Goal: Task Accomplishment & Management: Complete application form

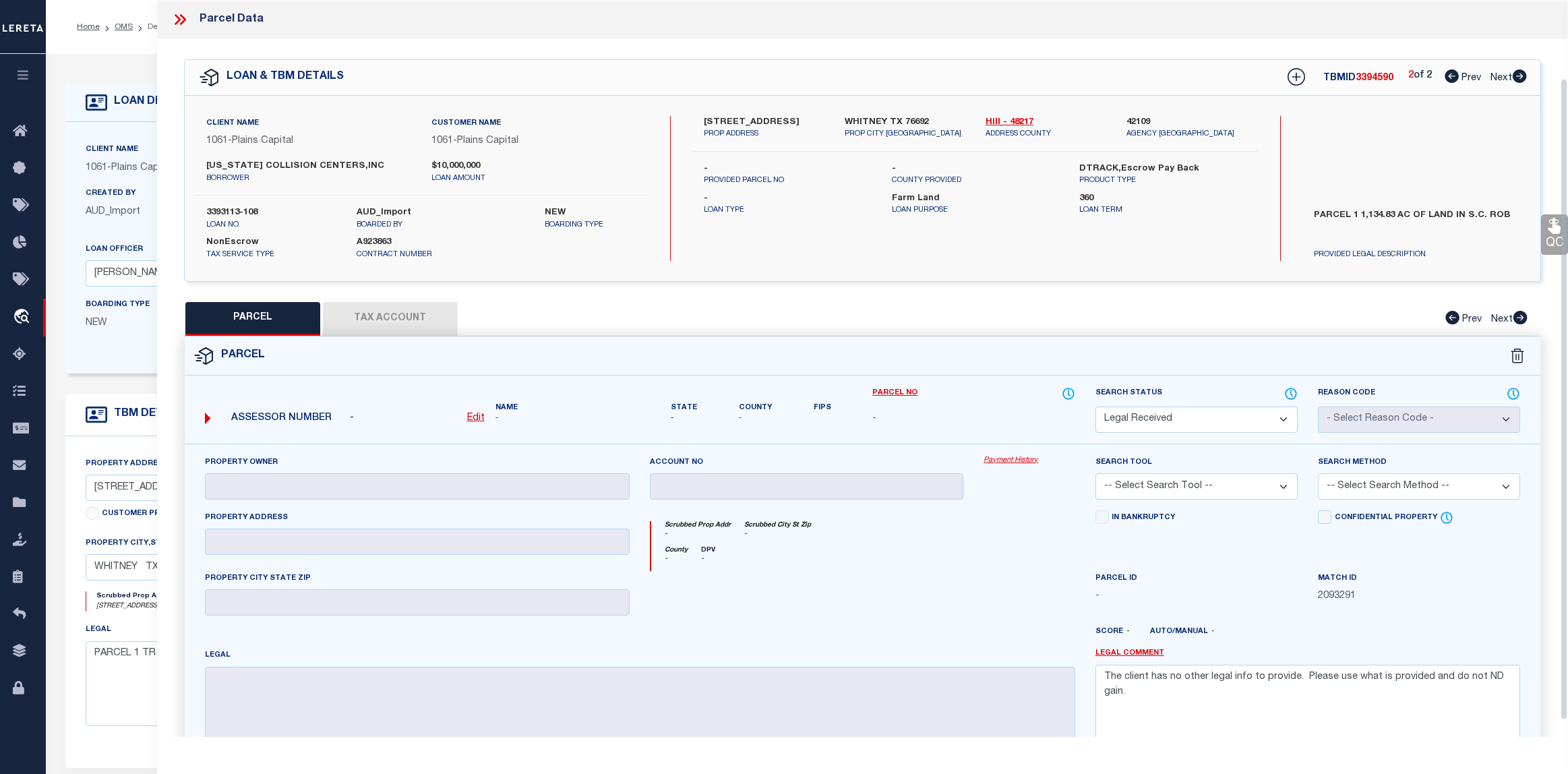
select select "RD"
select select "3108"
select select "1411"
select select "300"
select select "NonEscrow"
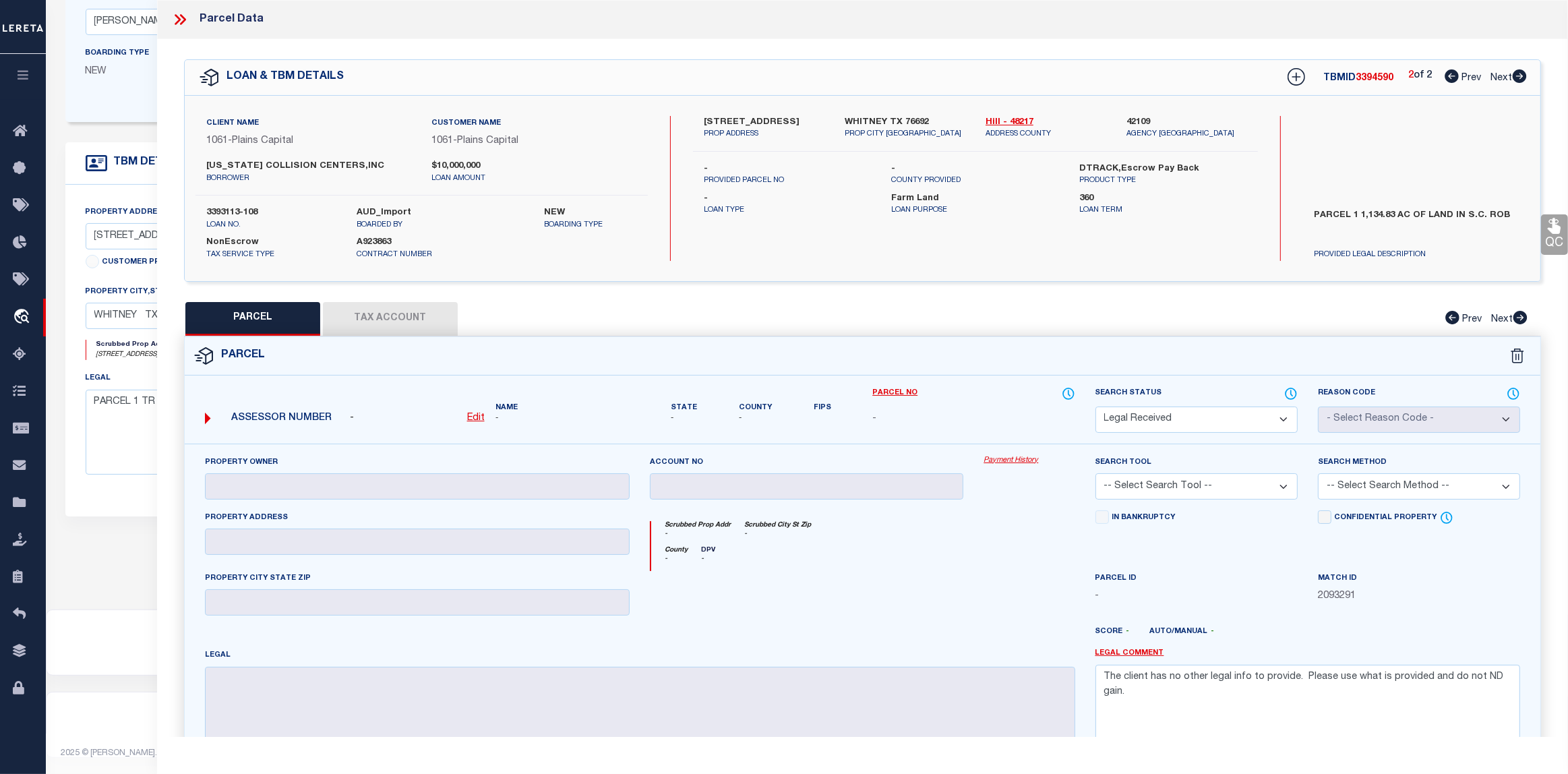
click at [177, 23] on icon at bounding box center [177, 19] width 6 height 11
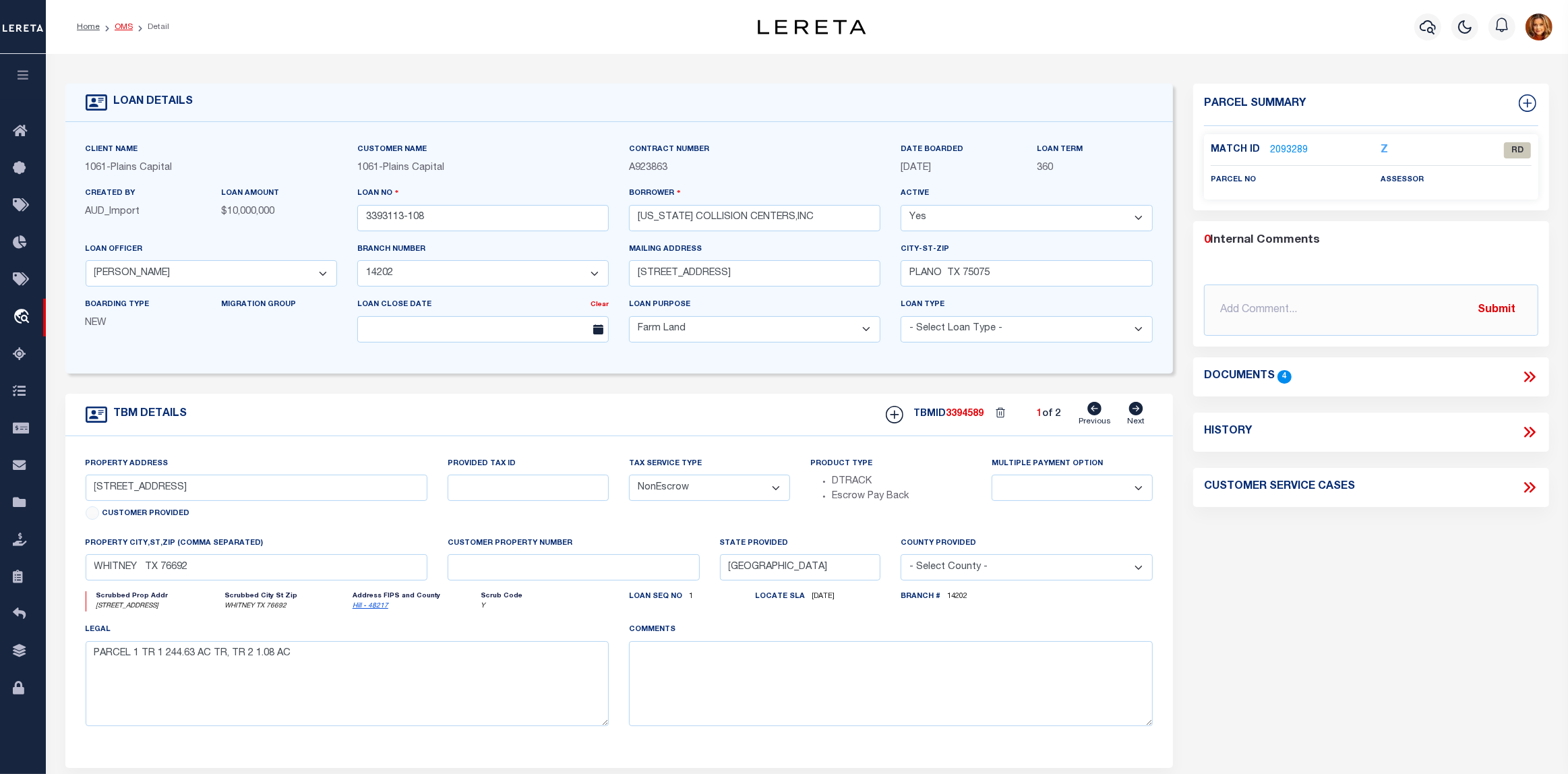
click at [120, 26] on link "OMS" at bounding box center [124, 26] width 18 height 8
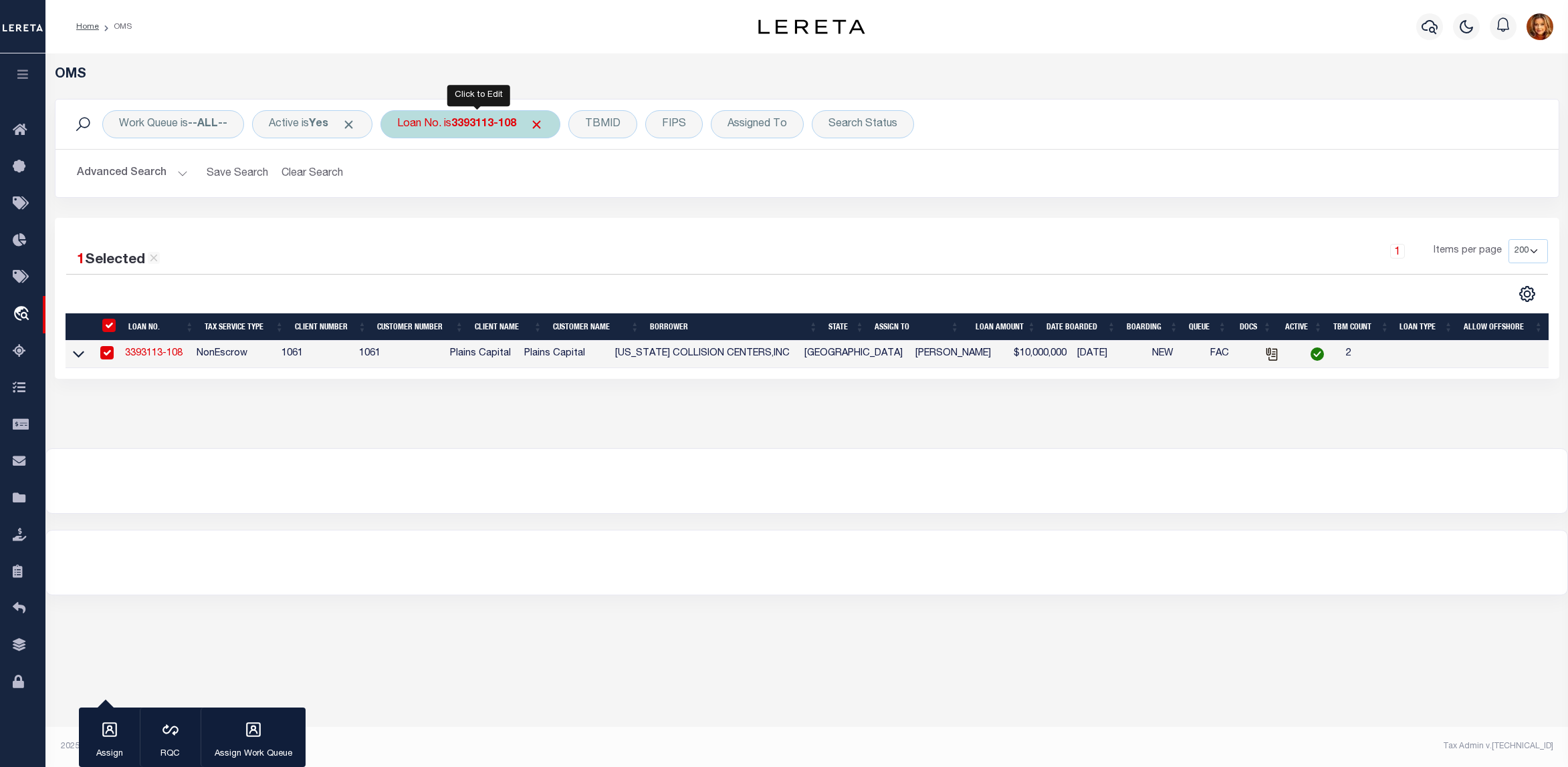
click at [484, 122] on b "3393113-108" at bounding box center [484, 124] width 65 height 11
type input "3211001402-00003"
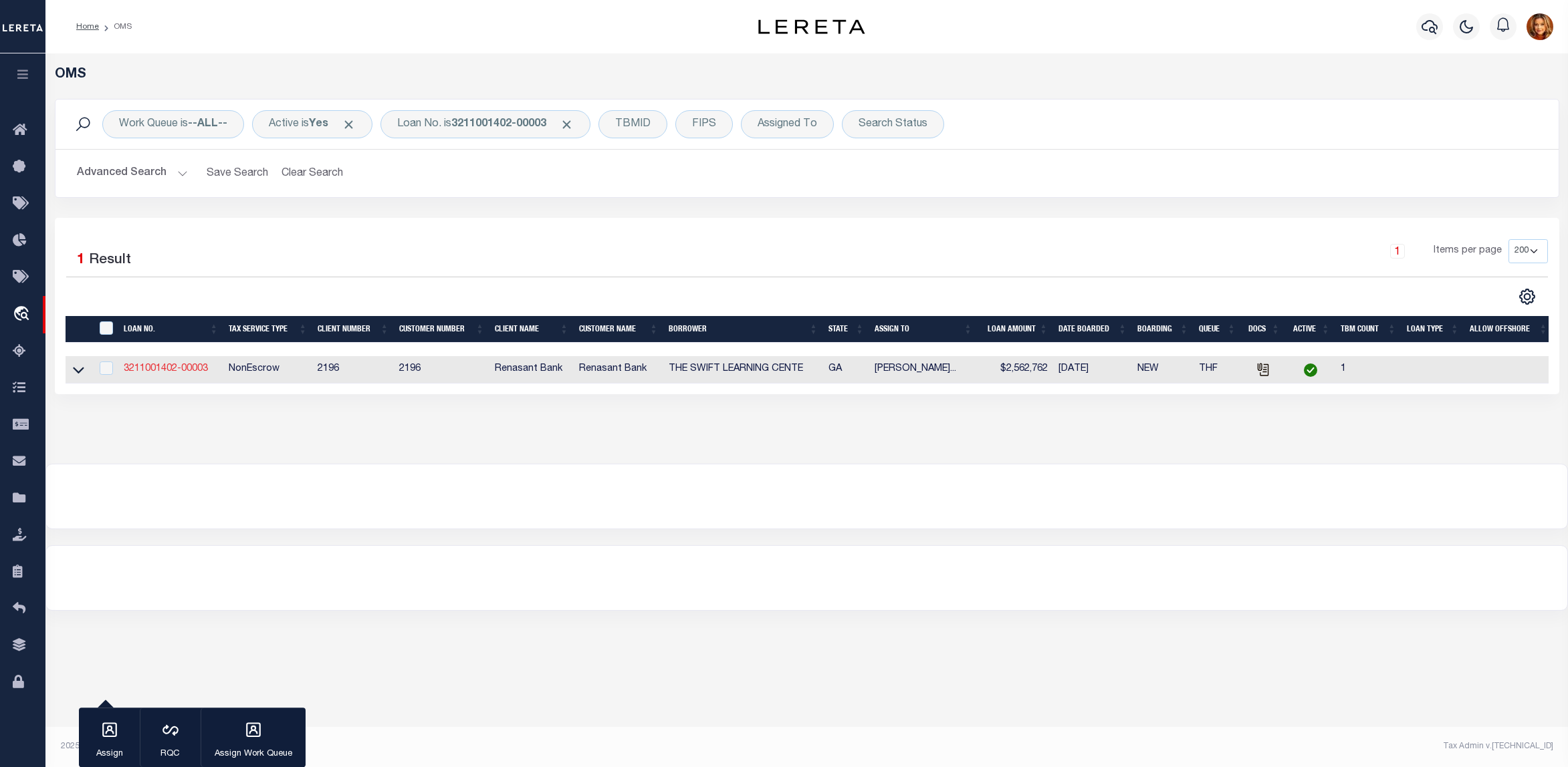
click at [158, 367] on link "3211001402-00003" at bounding box center [166, 369] width 84 height 9
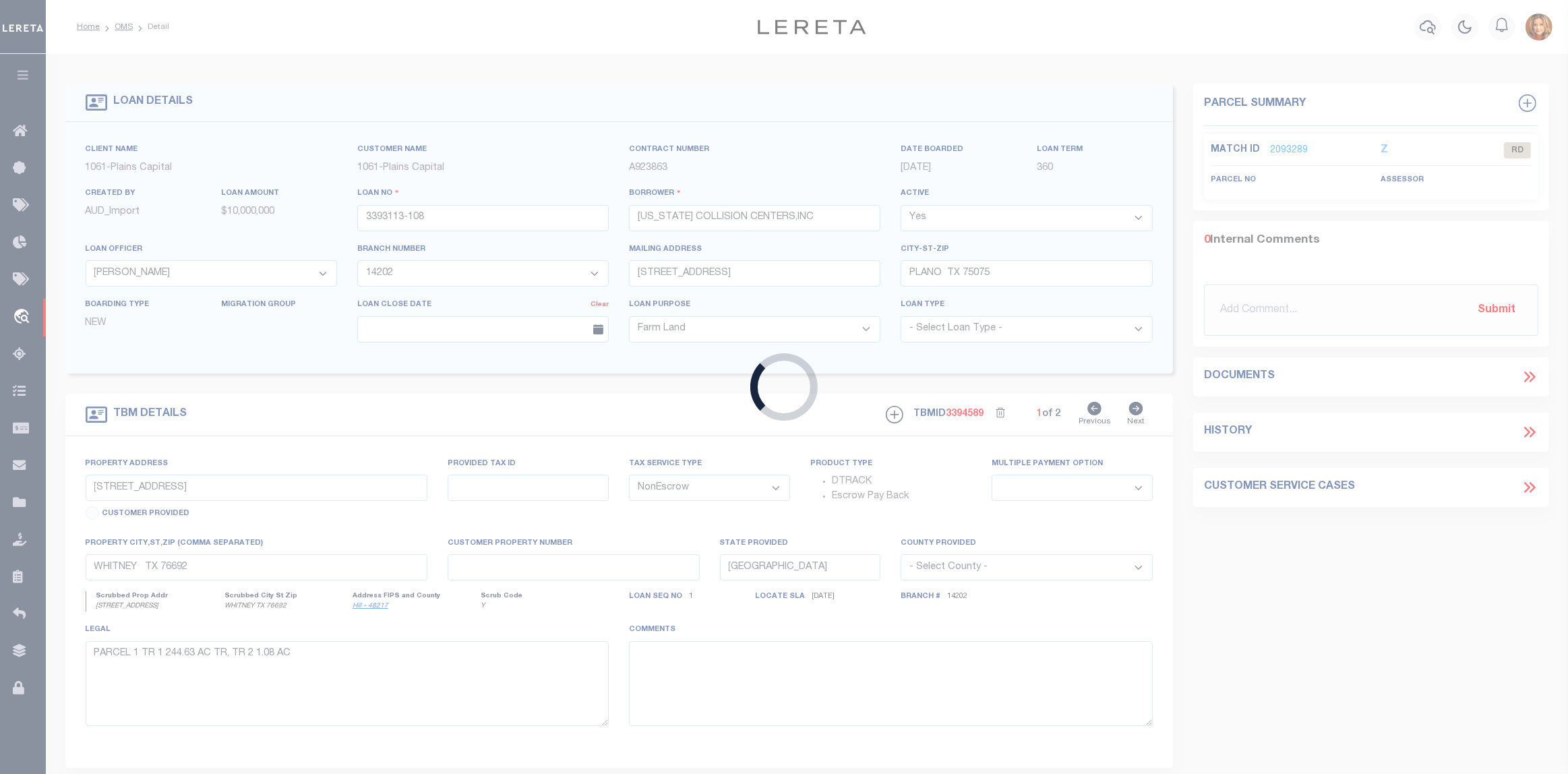
type input "3211001402-00003"
type input "THE SWIFT LEARNING CENTE"
select select
select select "10"
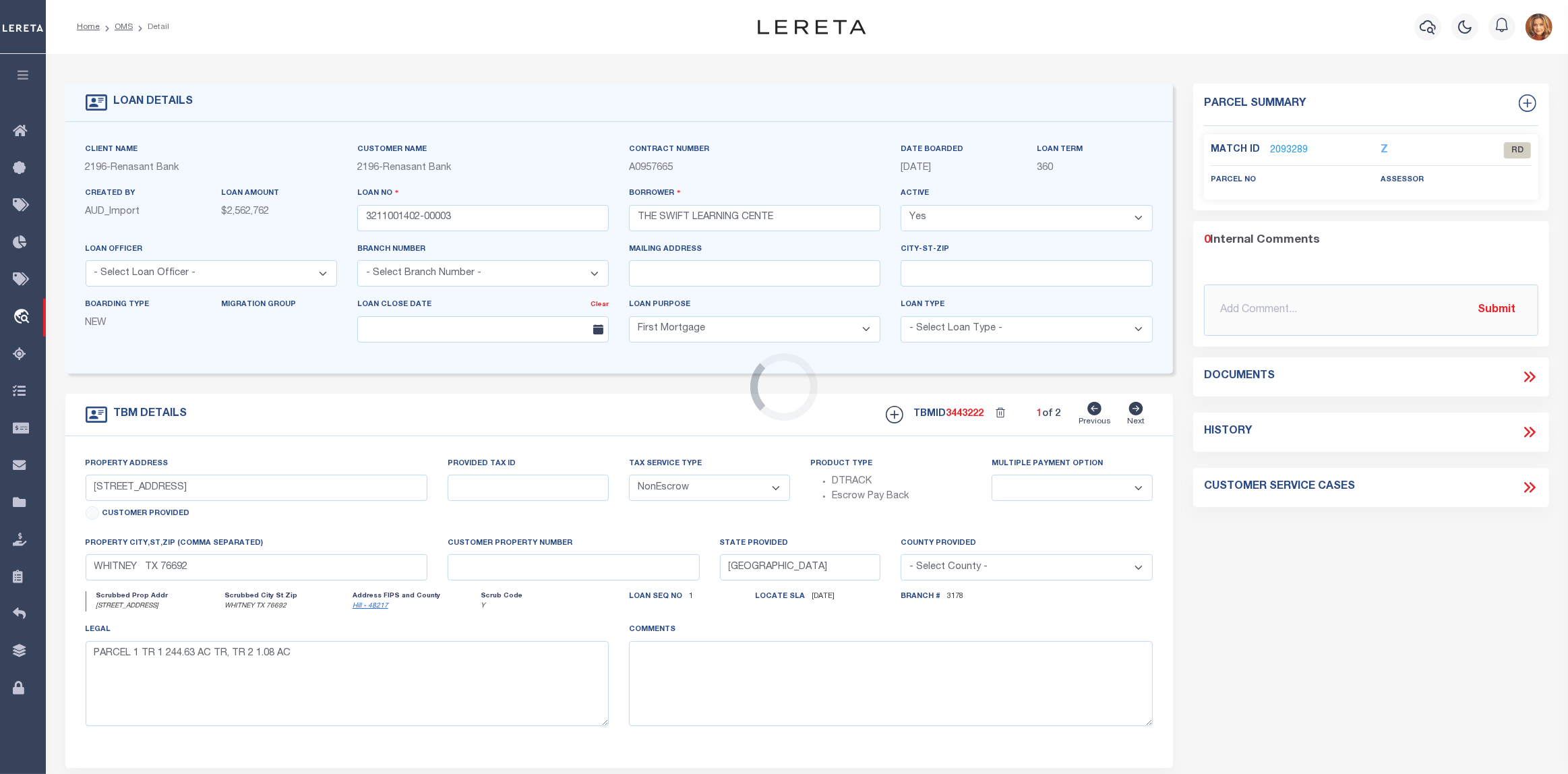
type input "[STREET_ADDRESS][PERSON_NAME]"
select select
type input "ROSWELL GA 30075"
type input "GA"
select select "5180"
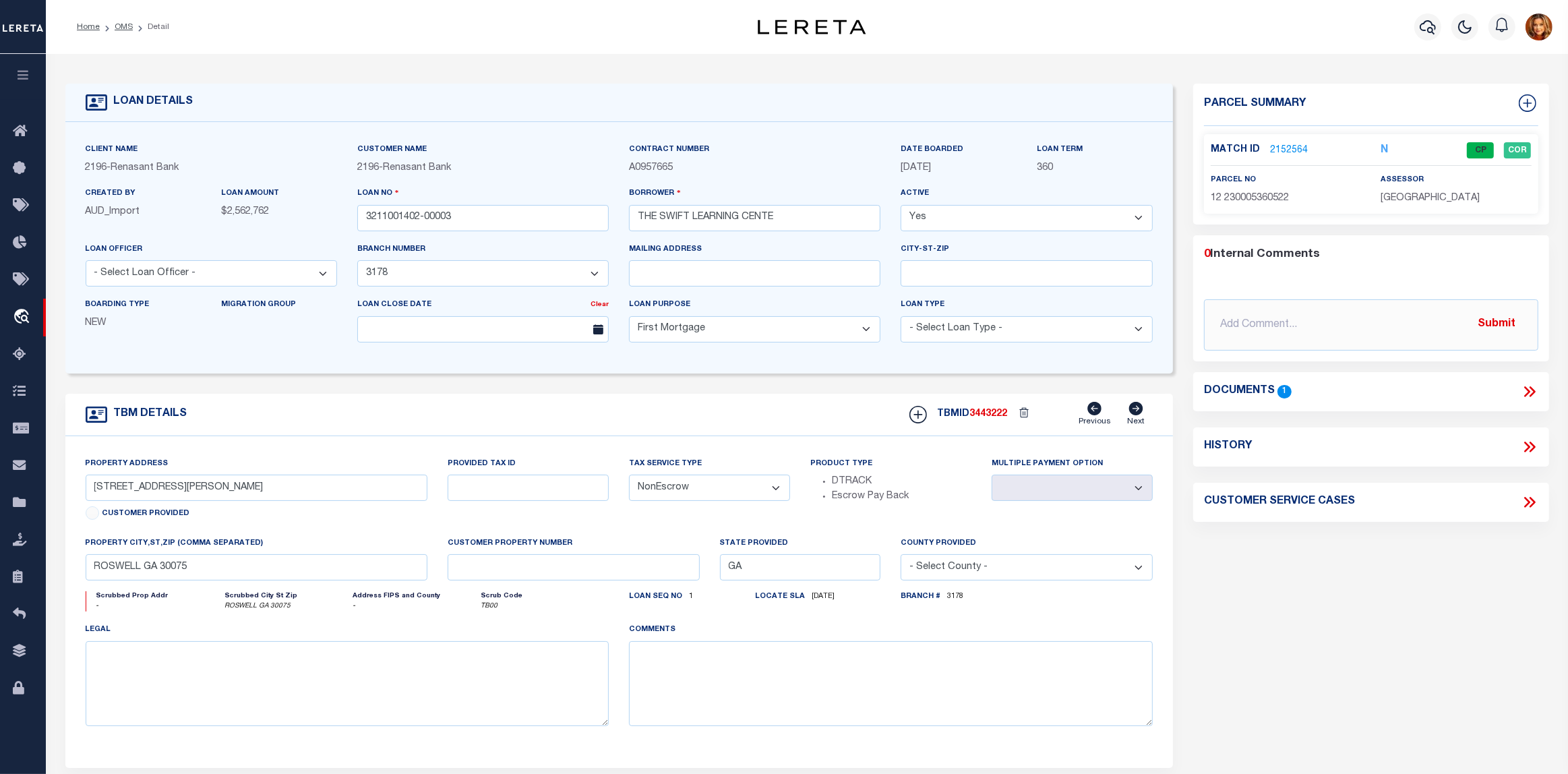
click at [1534, 391] on icon at bounding box center [1532, 391] width 6 height 11
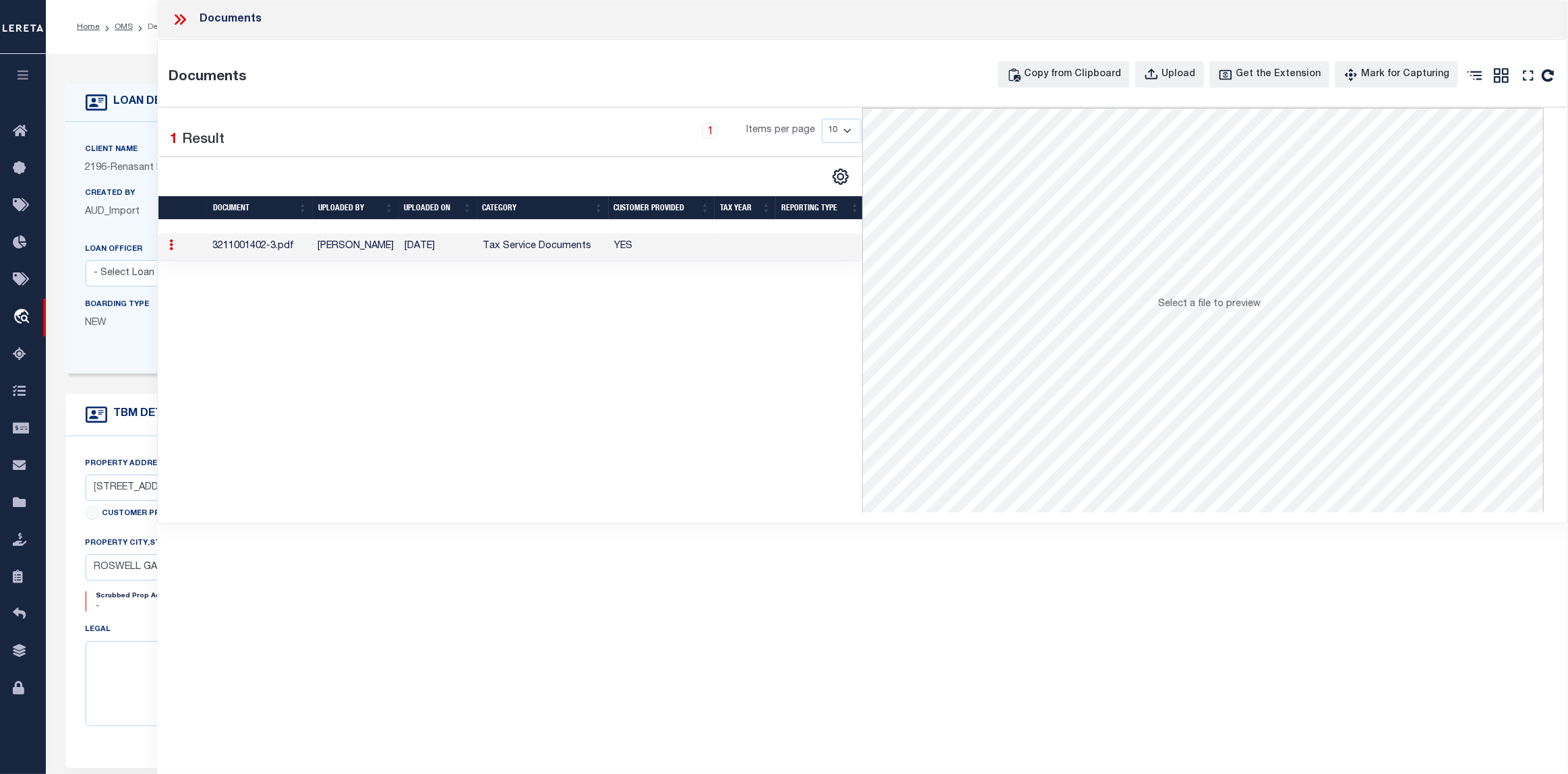
click at [114, 52] on div "Home OMS Detail Profile Sign out" at bounding box center [807, 27] width 1522 height 54
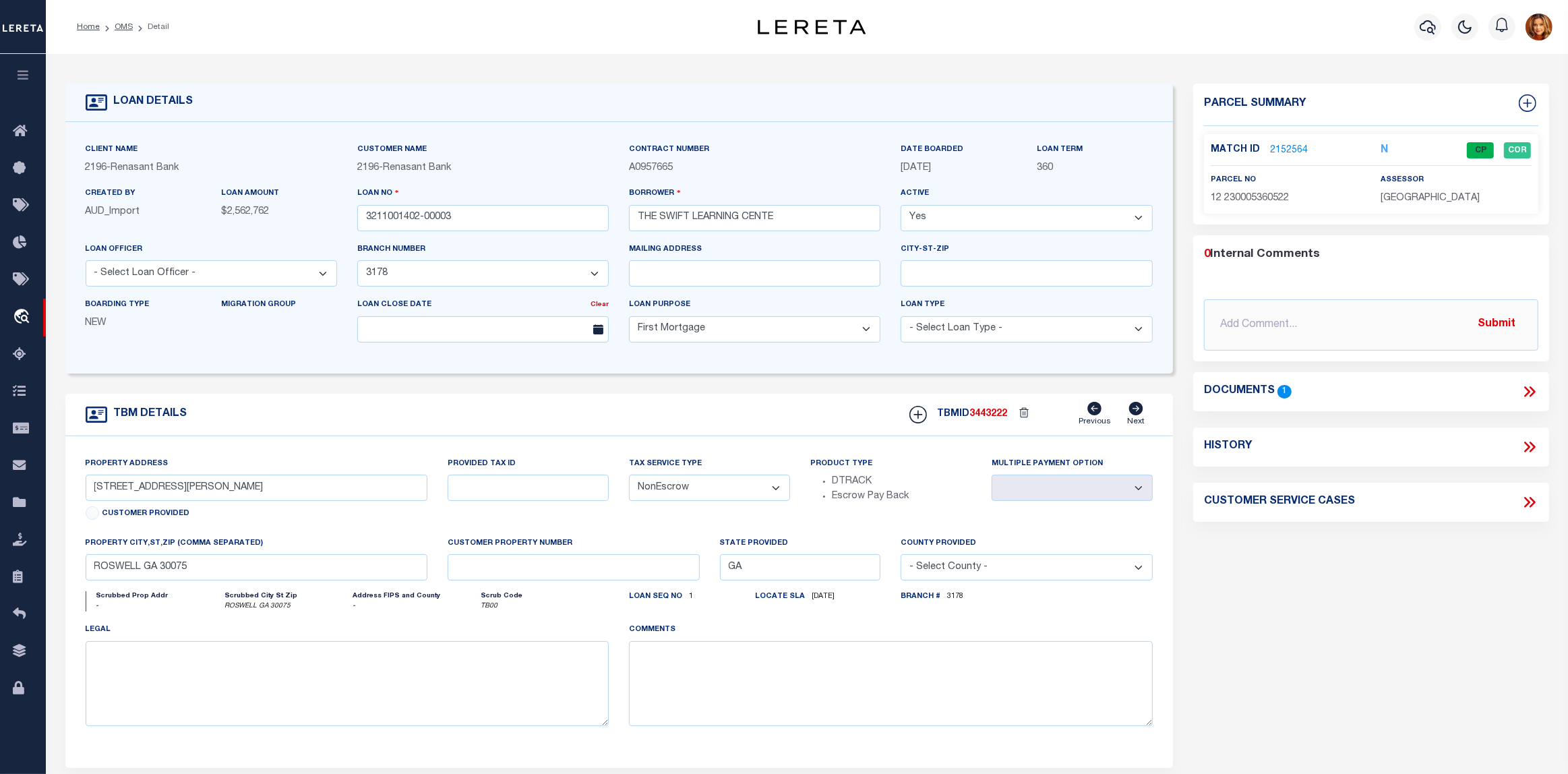
click at [115, 19] on ol "Home OMS Detail" at bounding box center [123, 27] width 114 height 28
click at [123, 23] on link "OMS" at bounding box center [124, 26] width 18 height 8
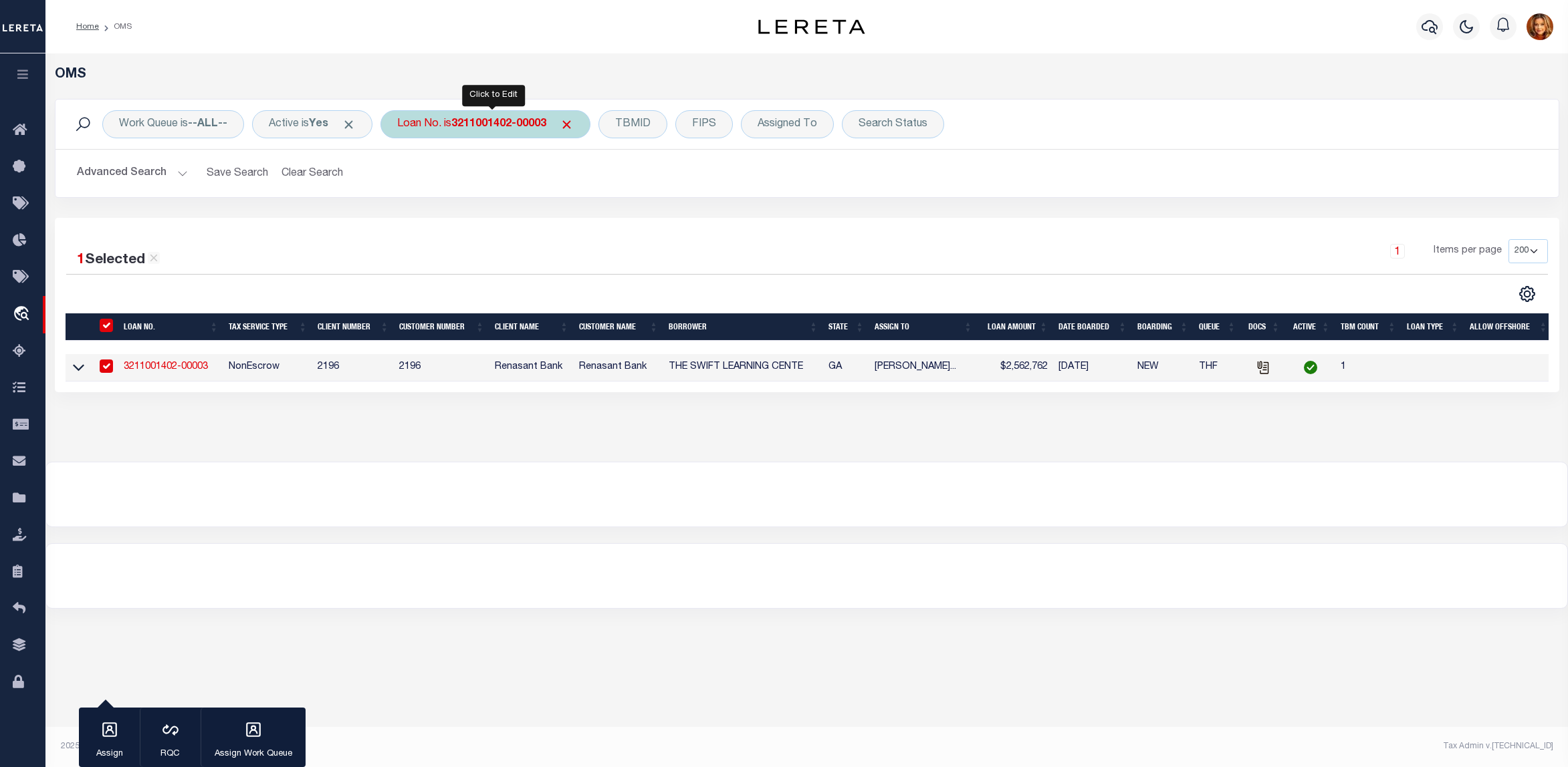
click at [506, 113] on div "Loan No. is 3211001402-00003" at bounding box center [485, 125] width 210 height 28
type input "119640"
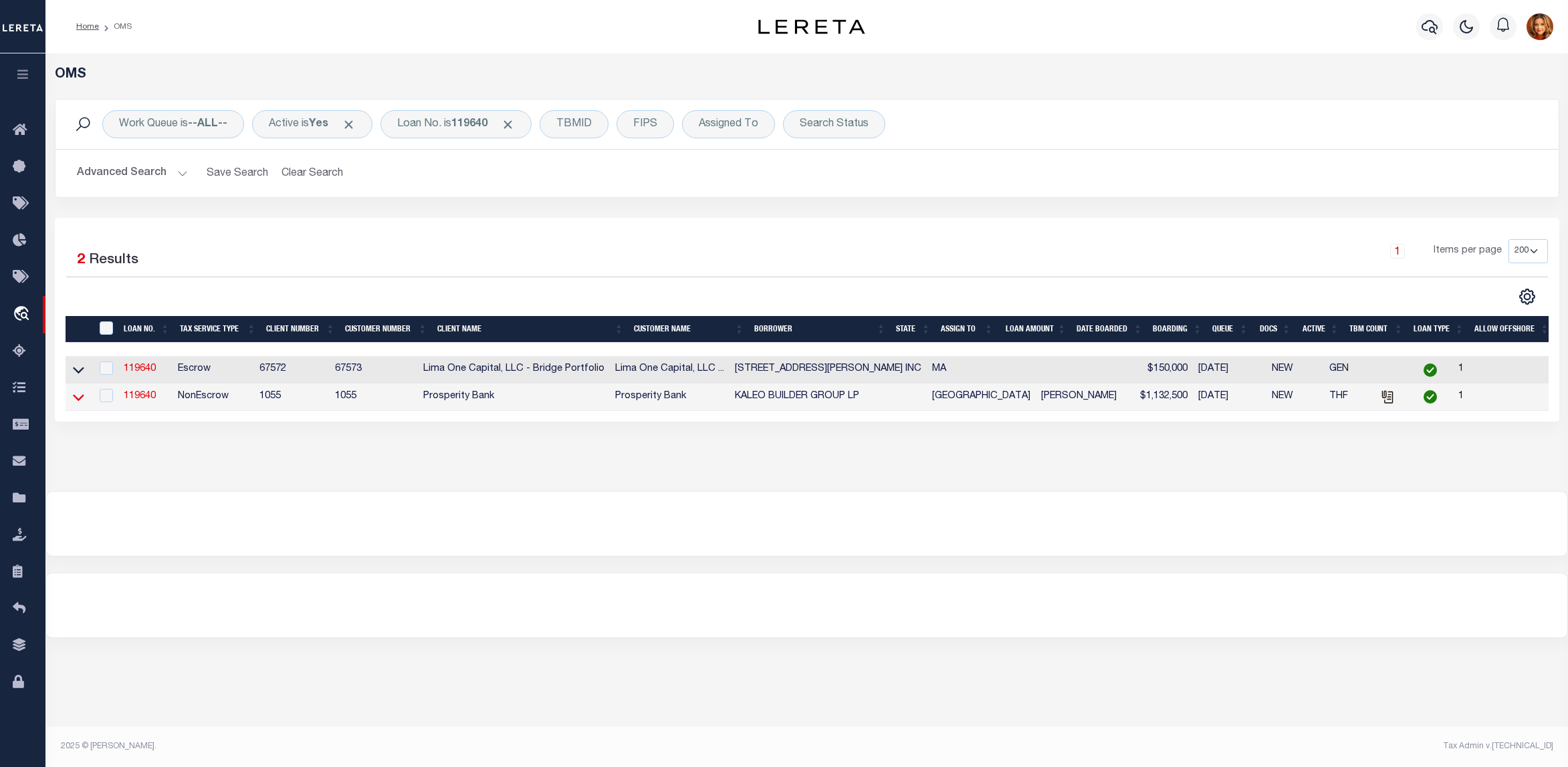
click at [77, 401] on icon at bounding box center [79, 397] width 11 height 6
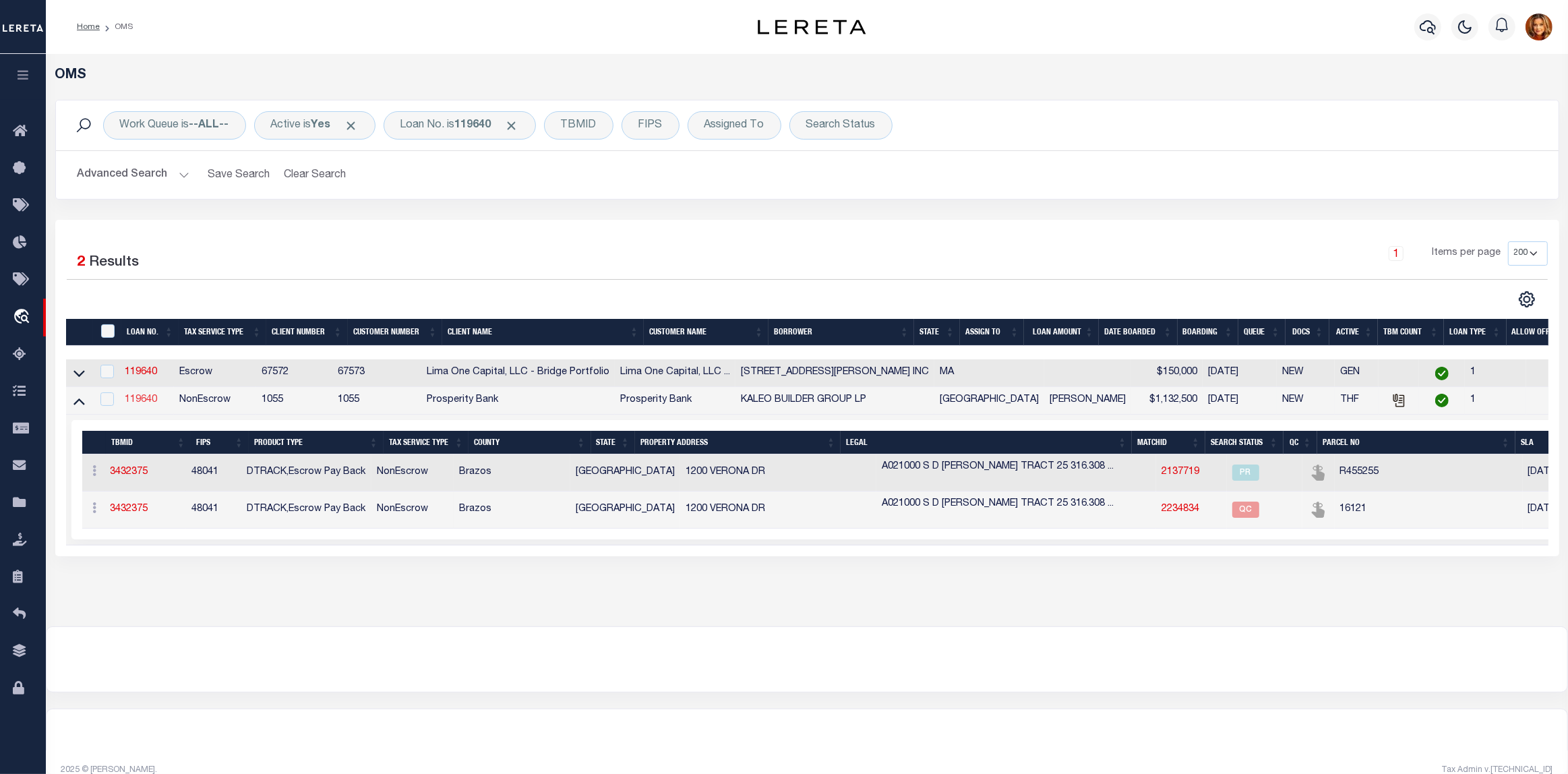
click at [141, 403] on link "119640" at bounding box center [141, 399] width 33 height 9
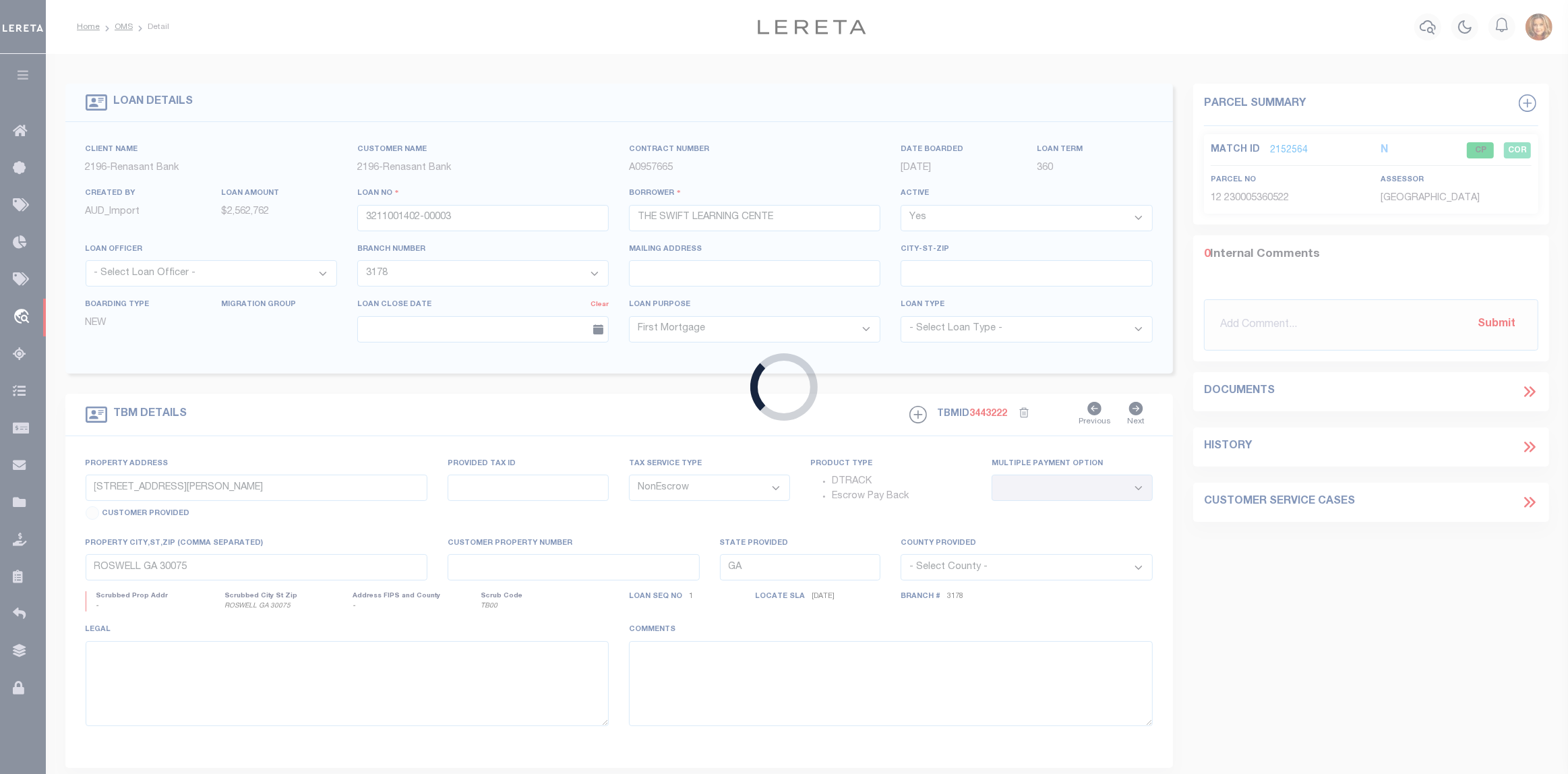
type input "119640"
type input "KALEO BUILDER GROUP LP"
select select
type input "1140 MIDTOWN DR"
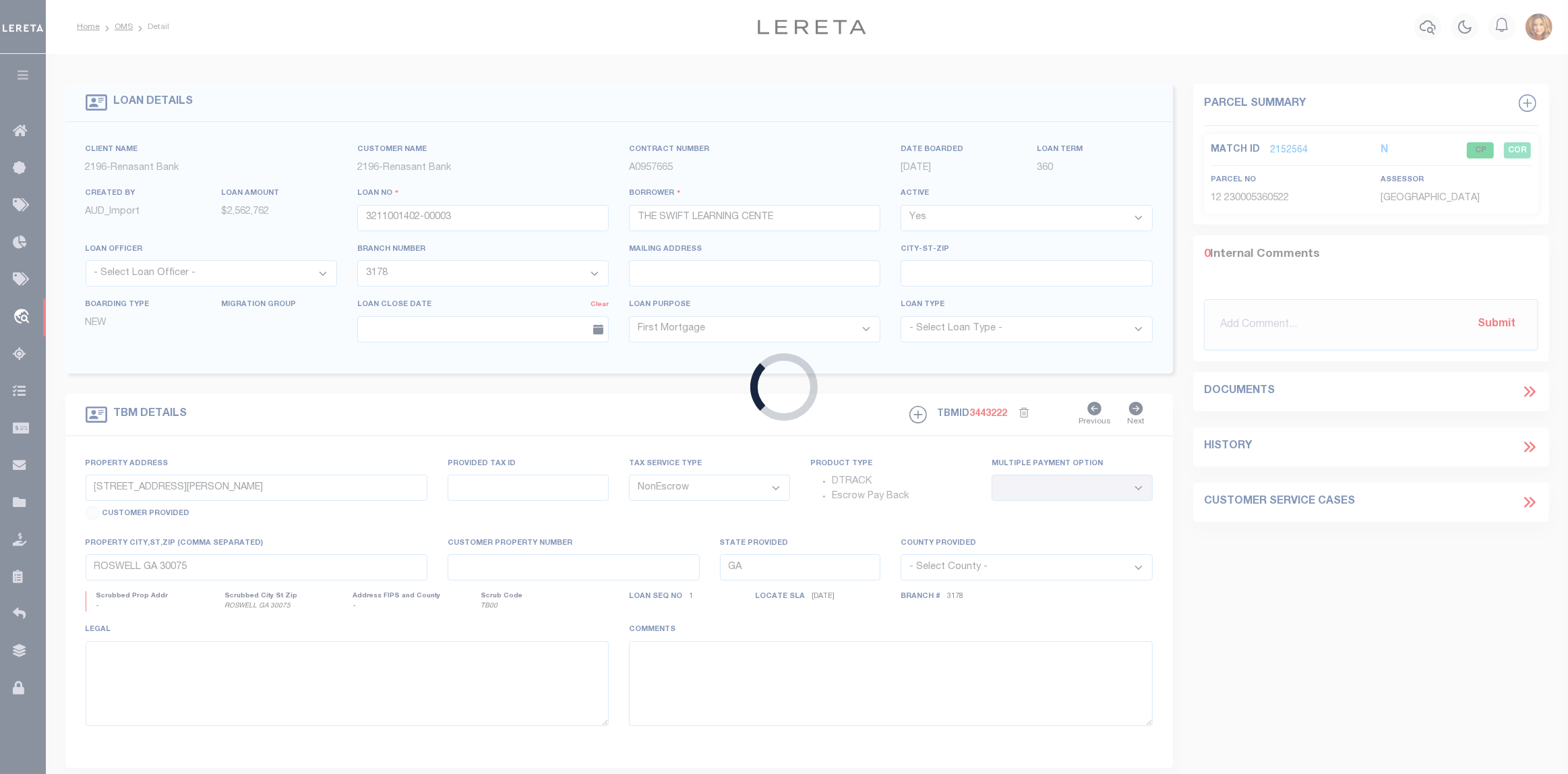
type input "[GEOGRAPHIC_DATA] 77845"
select select
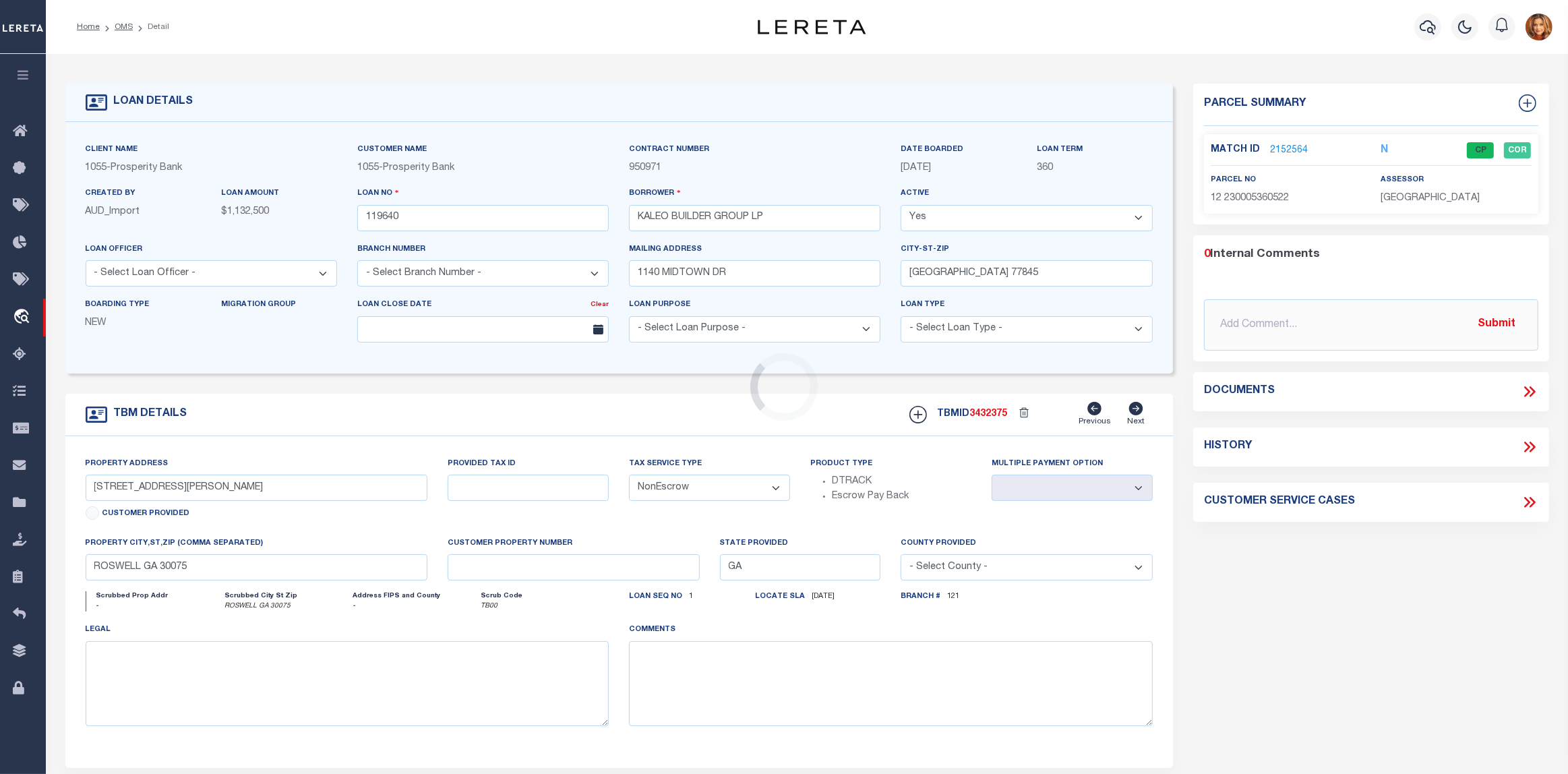
type input "1200 VERONA DR"
type input "16121"
select select
type input "[GEOGRAPHIC_DATA]"
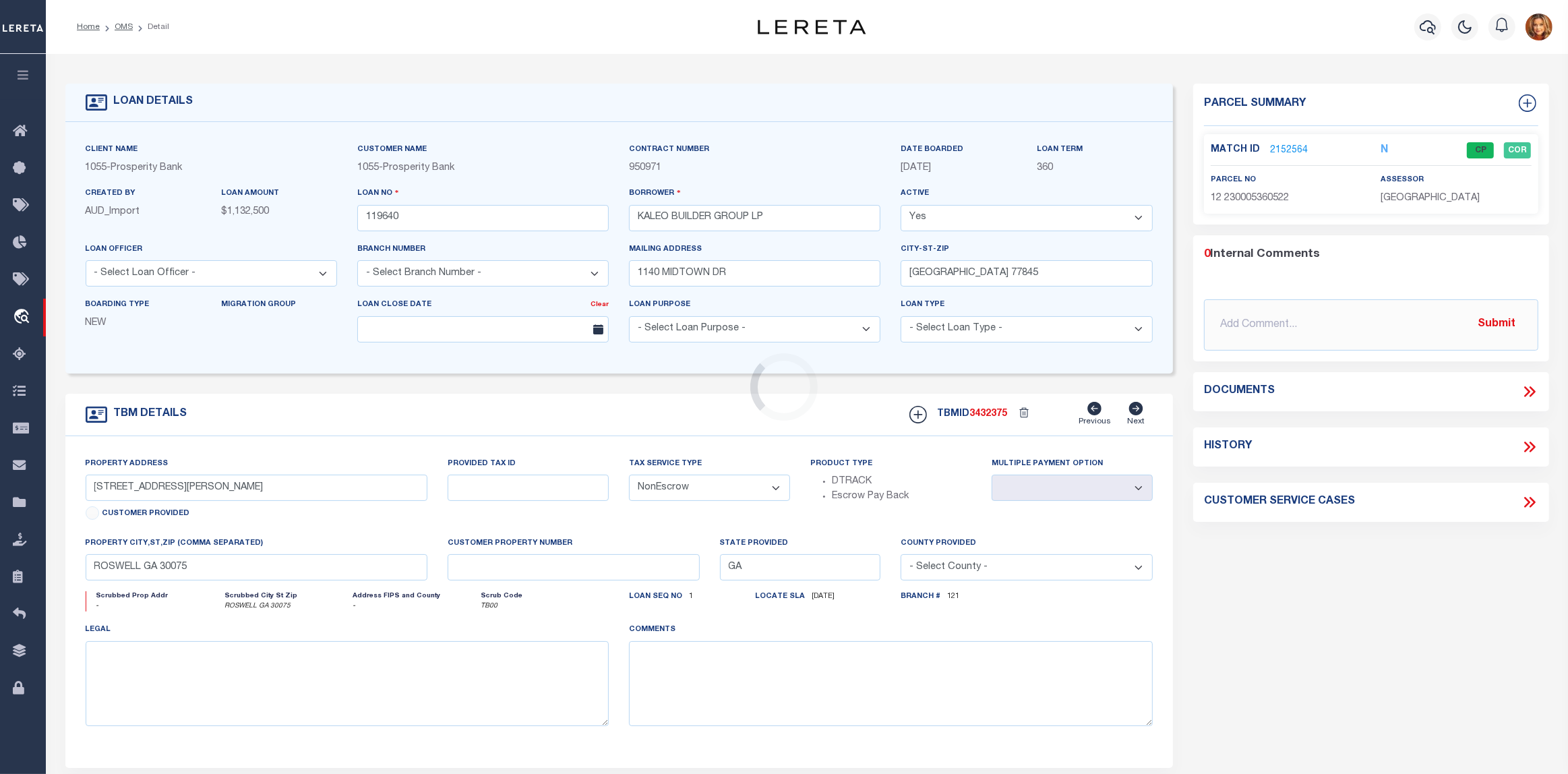
type textarea "A021000 S D [PERSON_NAME] TRACT 25 316.308 ACRES"
select select "10386"
select select "4043"
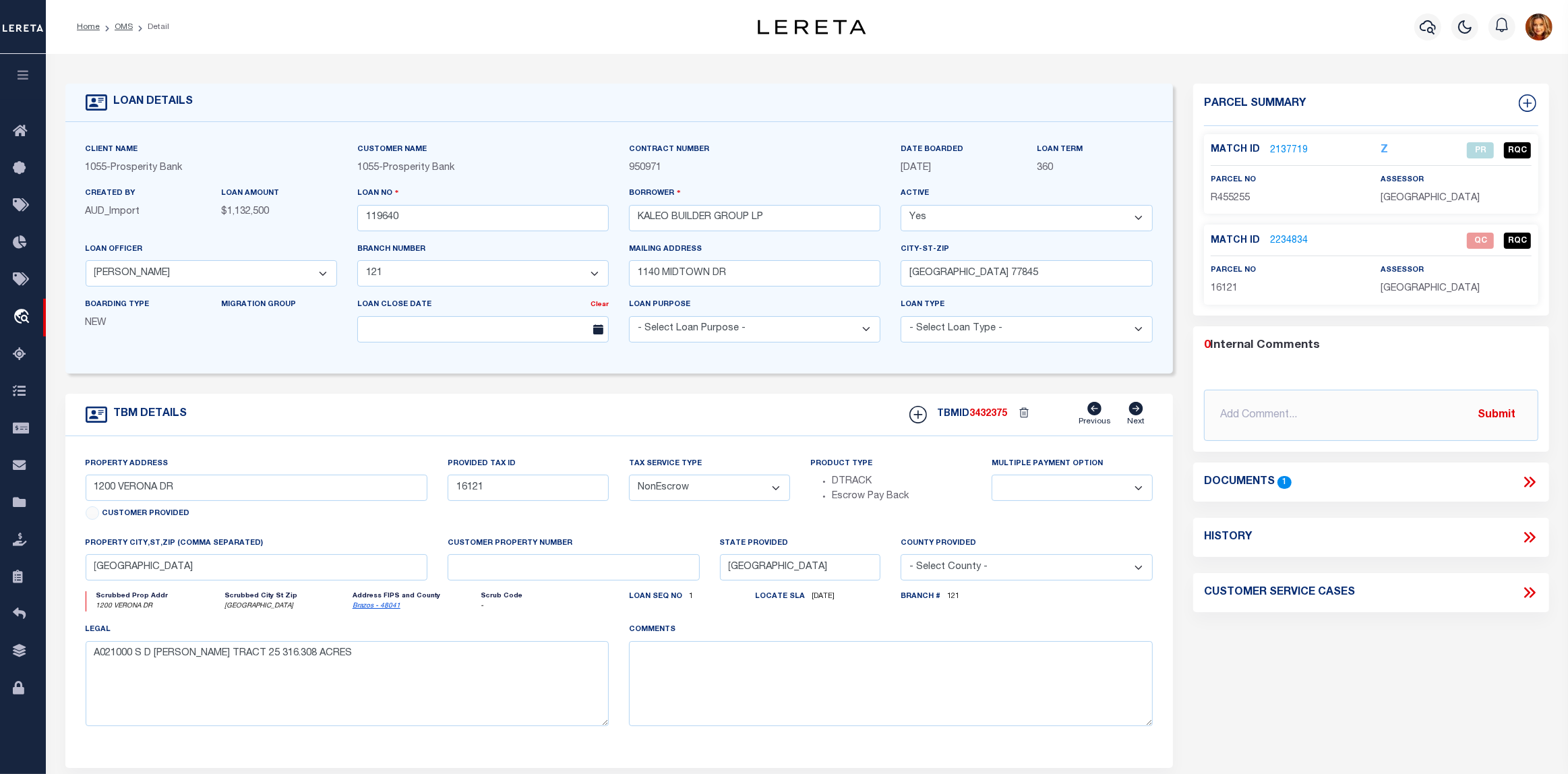
click at [1276, 244] on link "2234834" at bounding box center [1288, 241] width 38 height 14
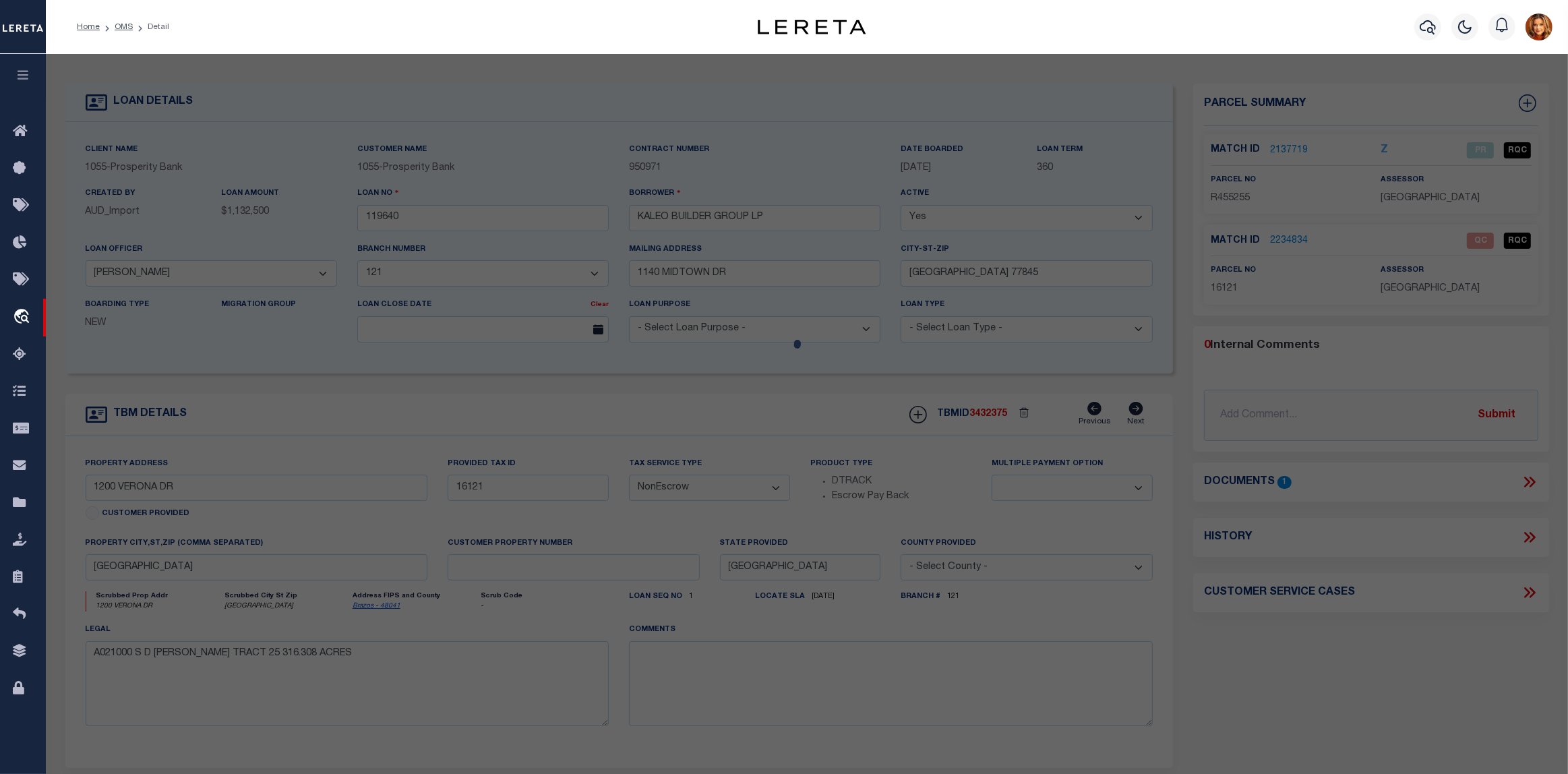
select select "AS"
checkbox input "false"
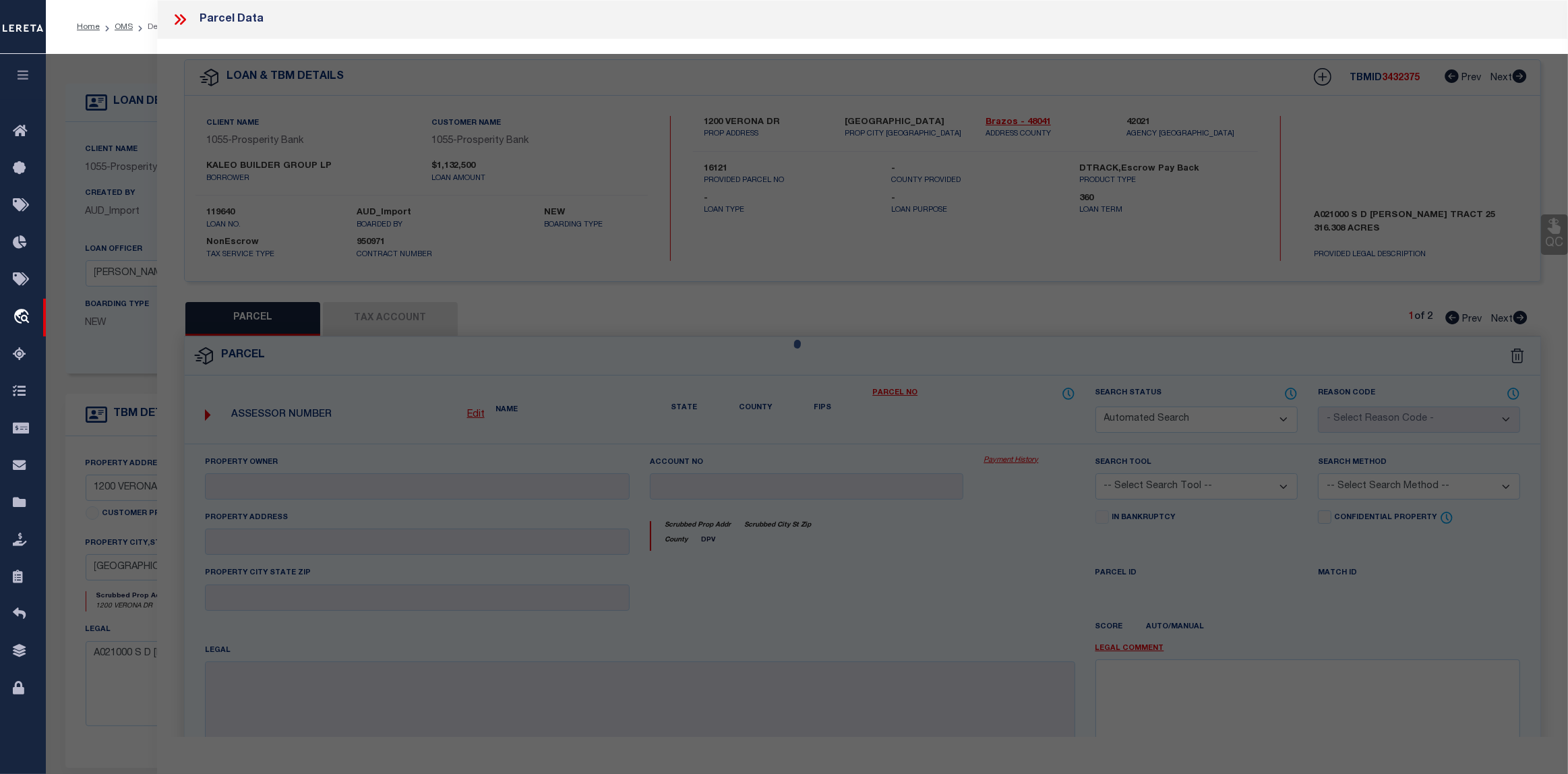
select select "QC"
select select "AGF"
select select "LEG"
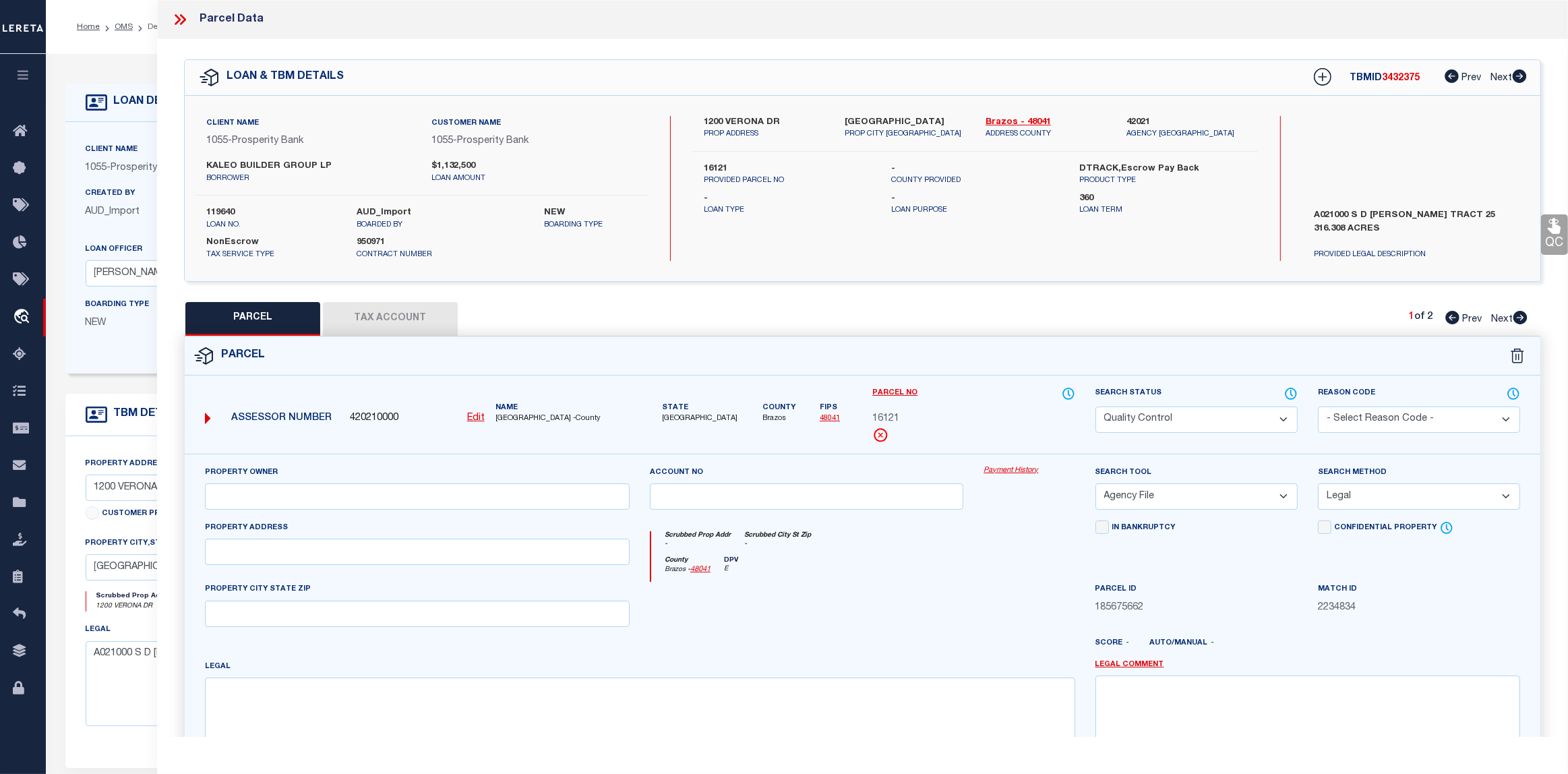
click at [375, 314] on button "Tax Account" at bounding box center [390, 318] width 135 height 33
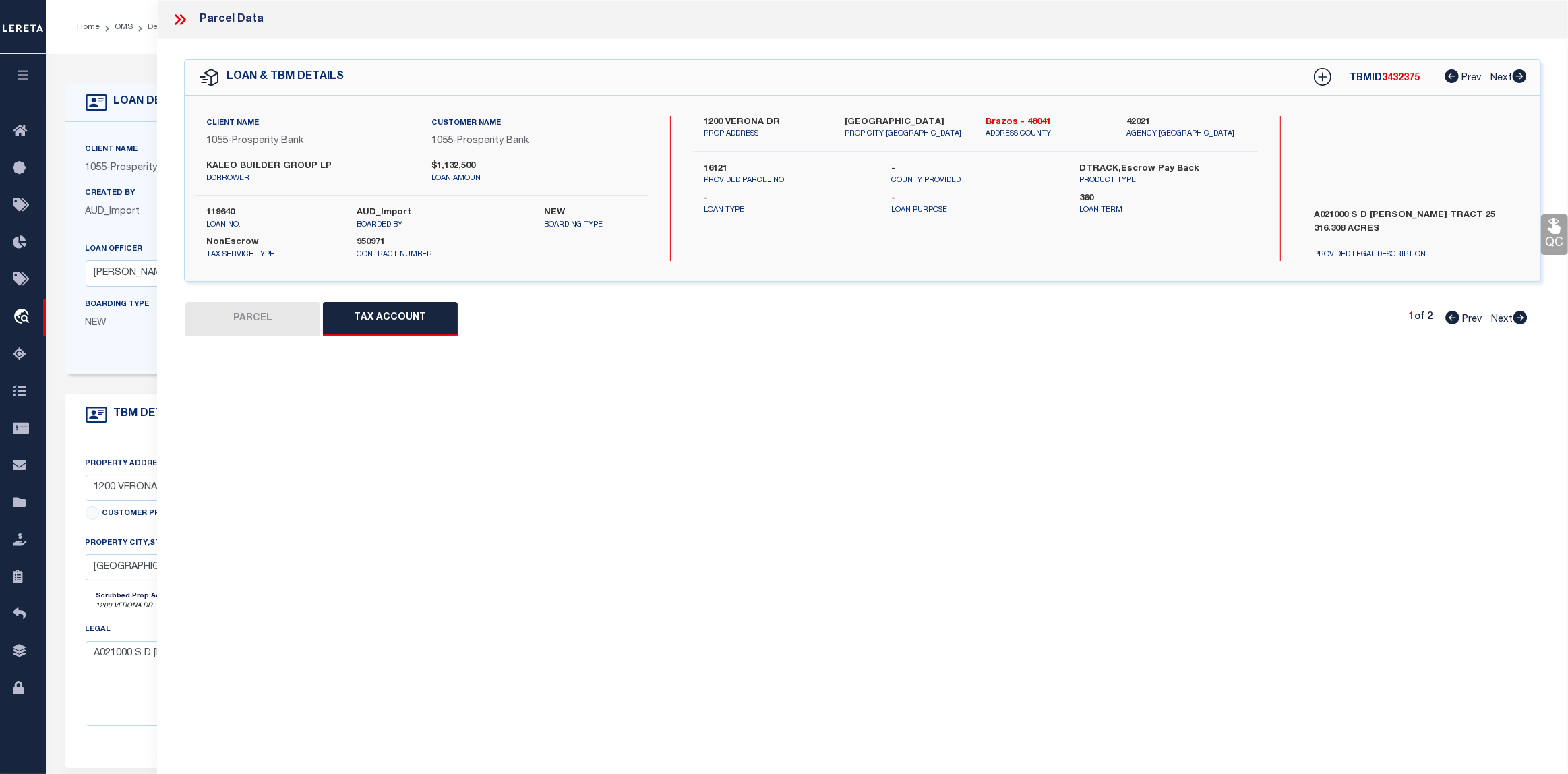
select select "100"
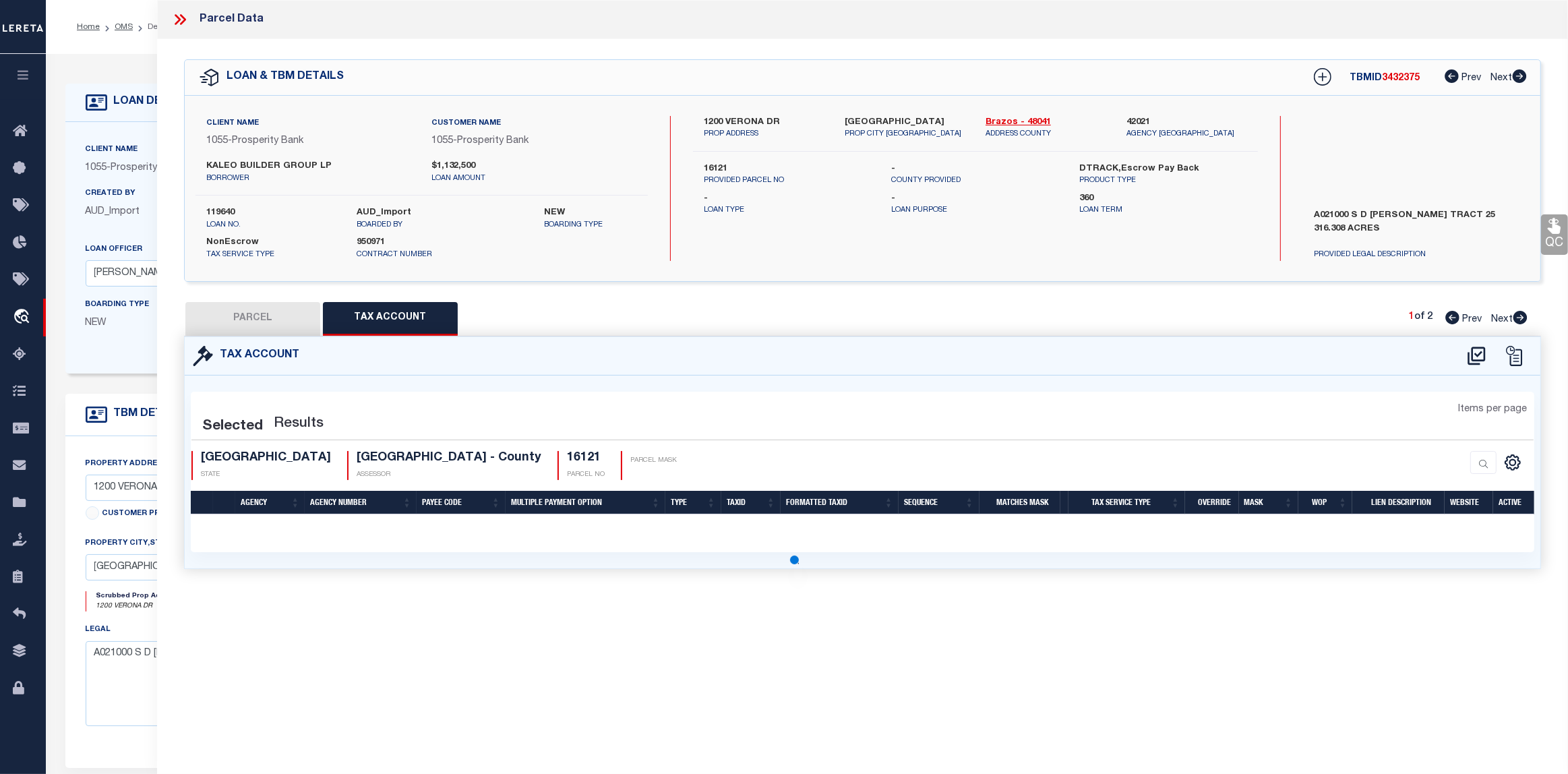
select select "100"
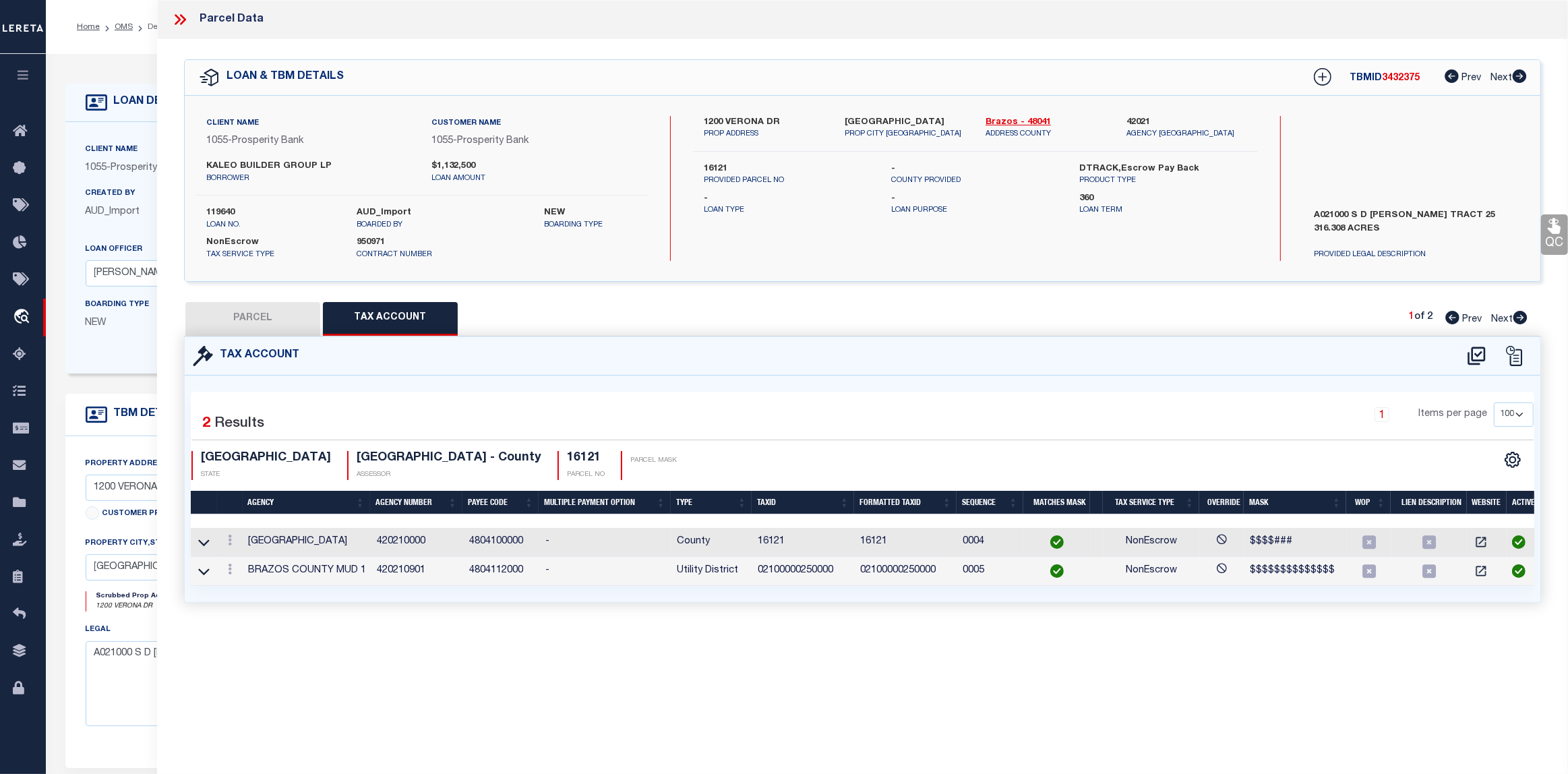
click at [272, 325] on button "PARCEL" at bounding box center [253, 318] width 135 height 33
select select "AS"
select select
checkbox input "false"
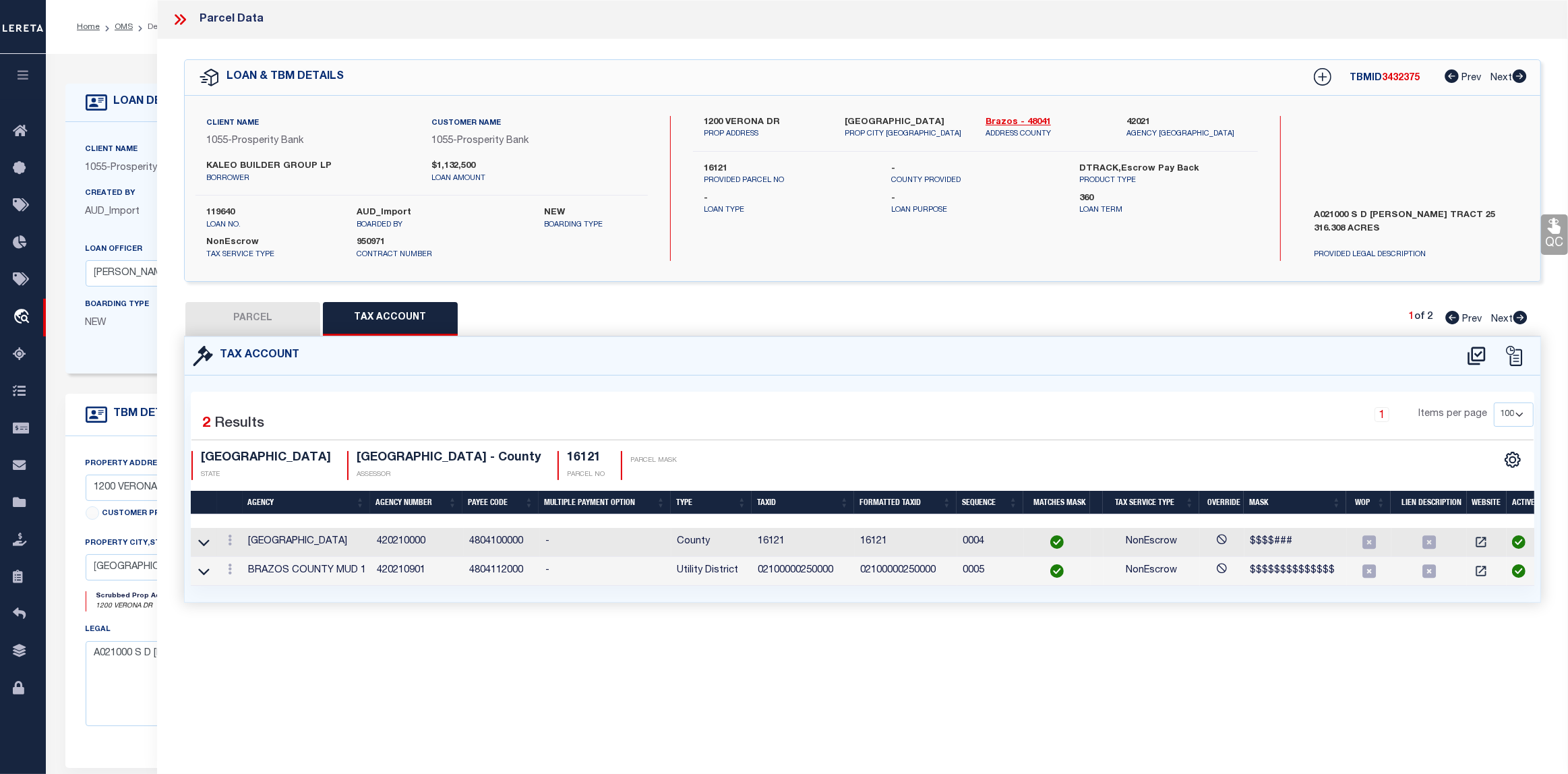
checkbox input "false"
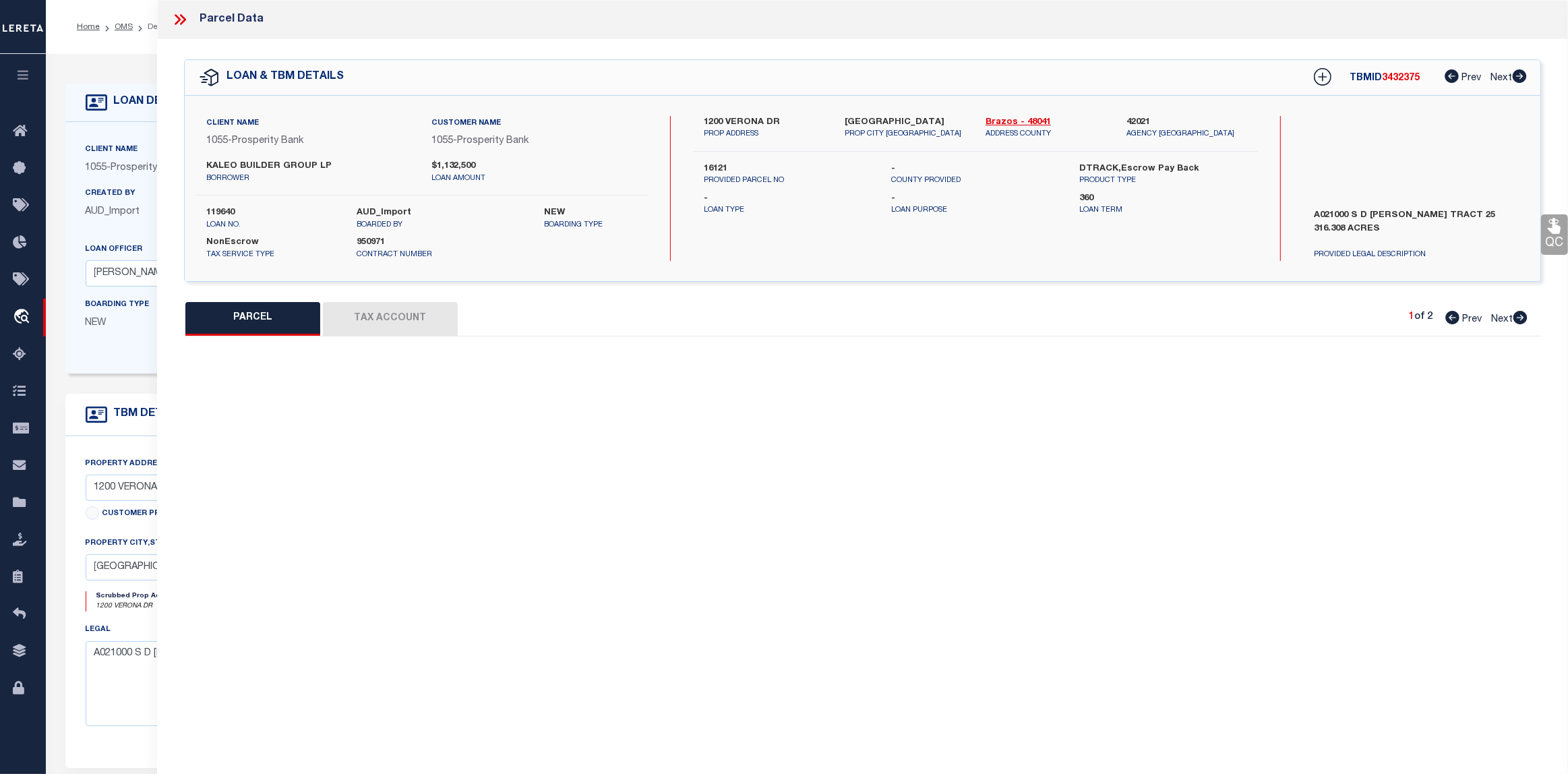
select select "QC"
select select "AGF"
select select "LEG"
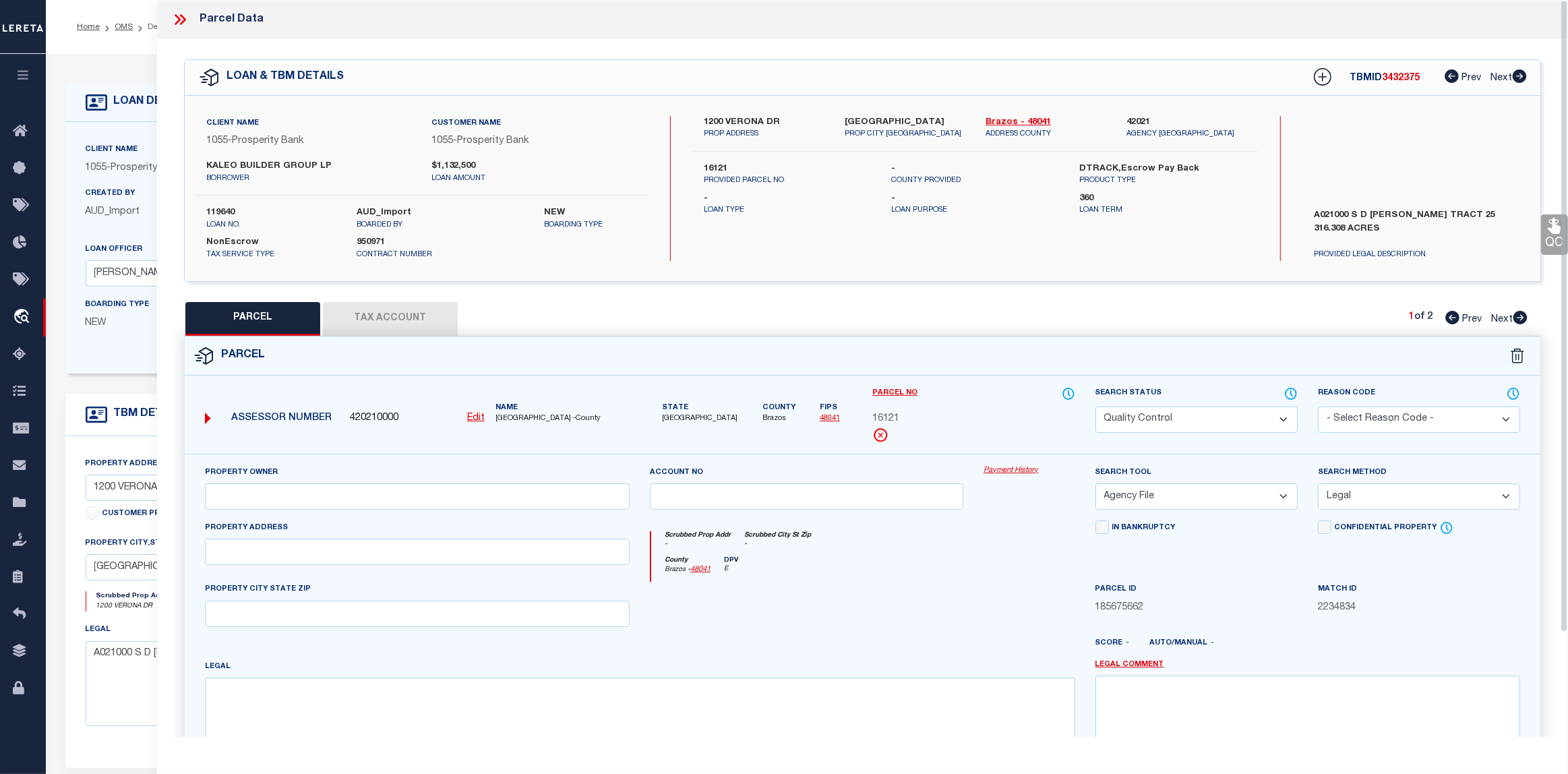
click at [1501, 317] on span "Next" at bounding box center [1502, 319] width 21 height 9
select select "AS"
select select
checkbox input "false"
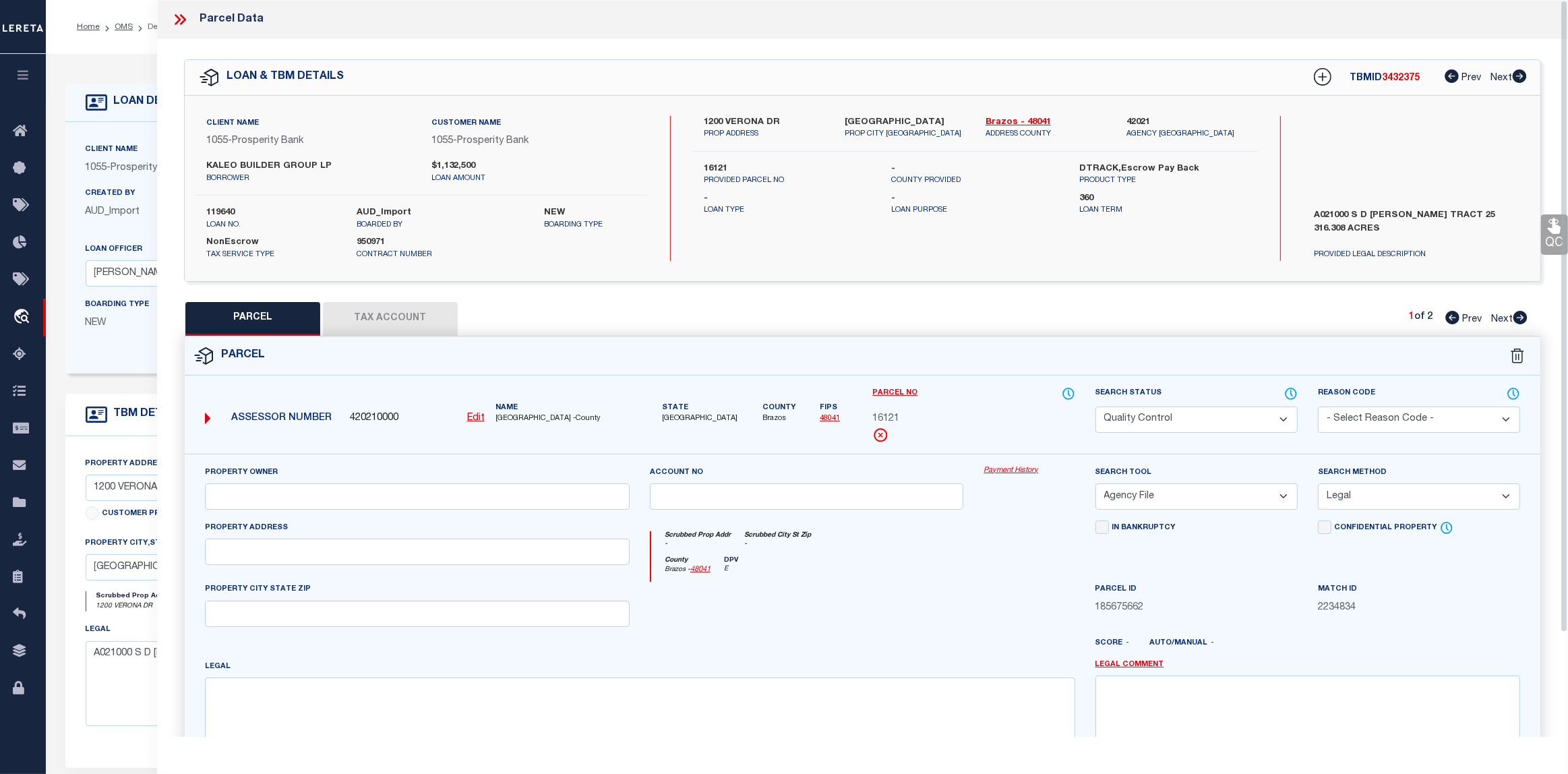
checkbox input "false"
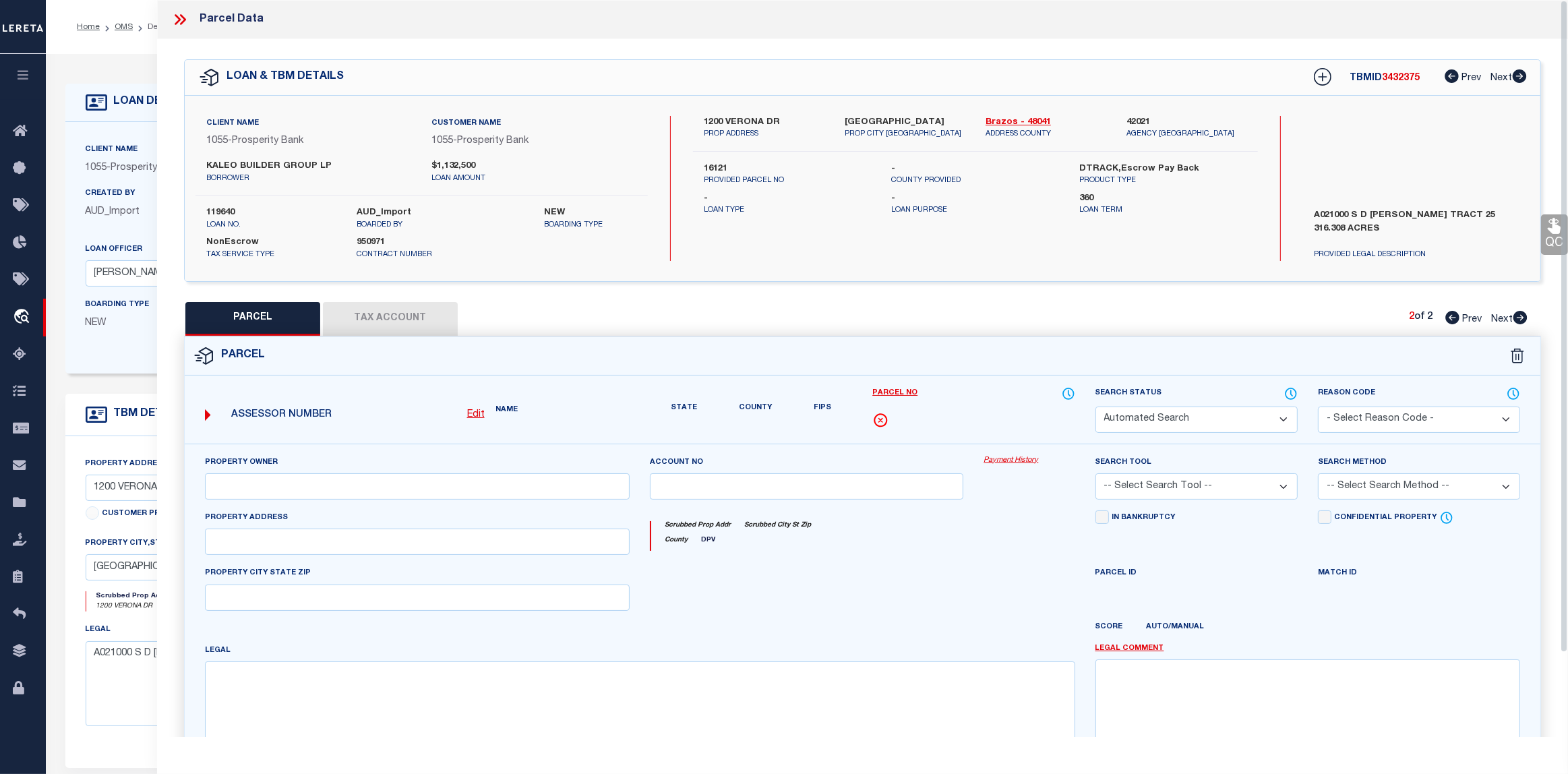
select select "PR"
select select "ACT"
type input "BV SOUTHERN POINTE DEV INC"
select select "AGW"
select select "LEG"
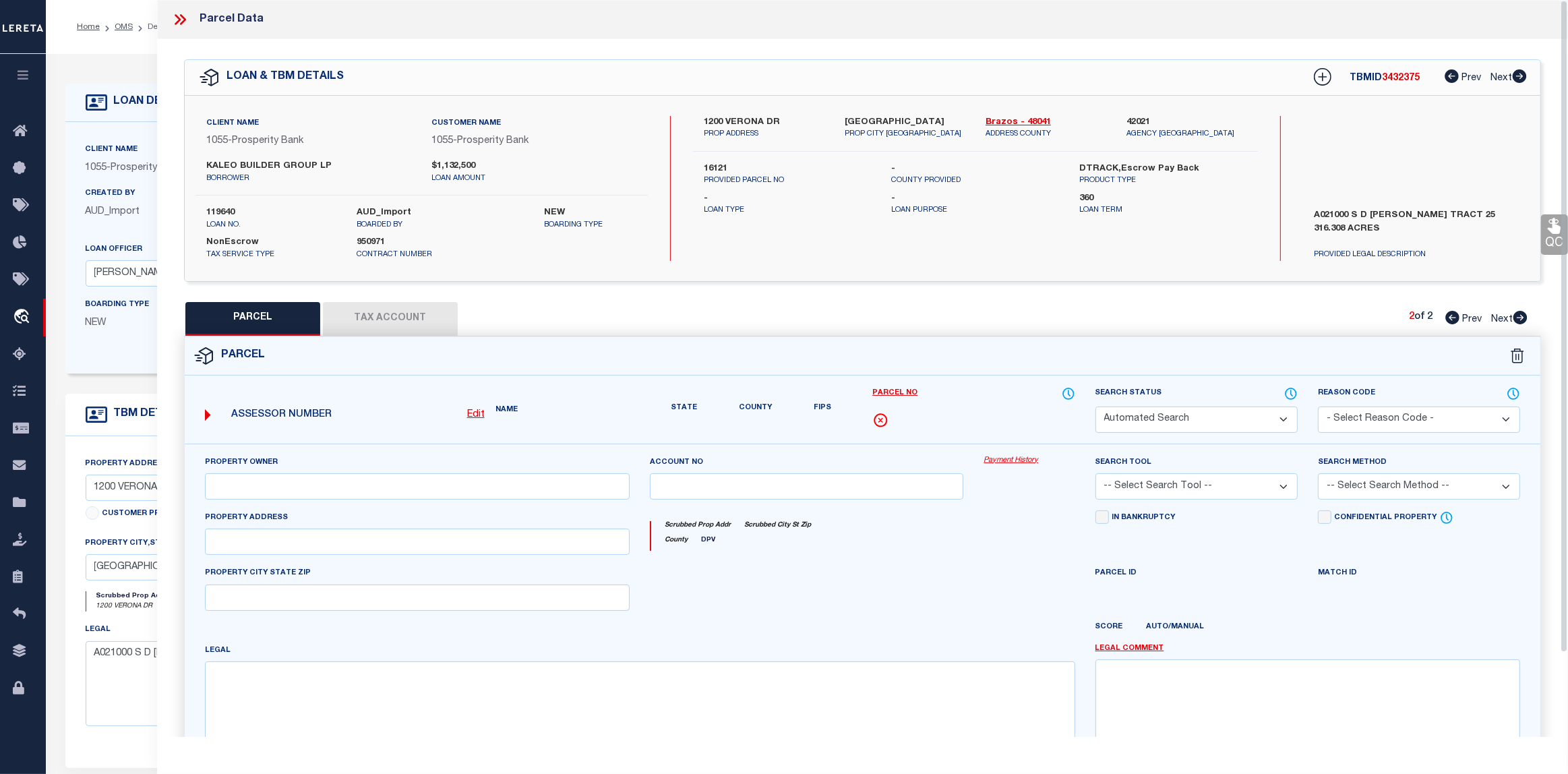
type textarea "A021000, [PERSON_NAME] ([MEDICAL_DATA]), TRACT 25.1, 23.676 ACRES"
type textarea "Unable to "untangle" for Brazos County MUD 1"
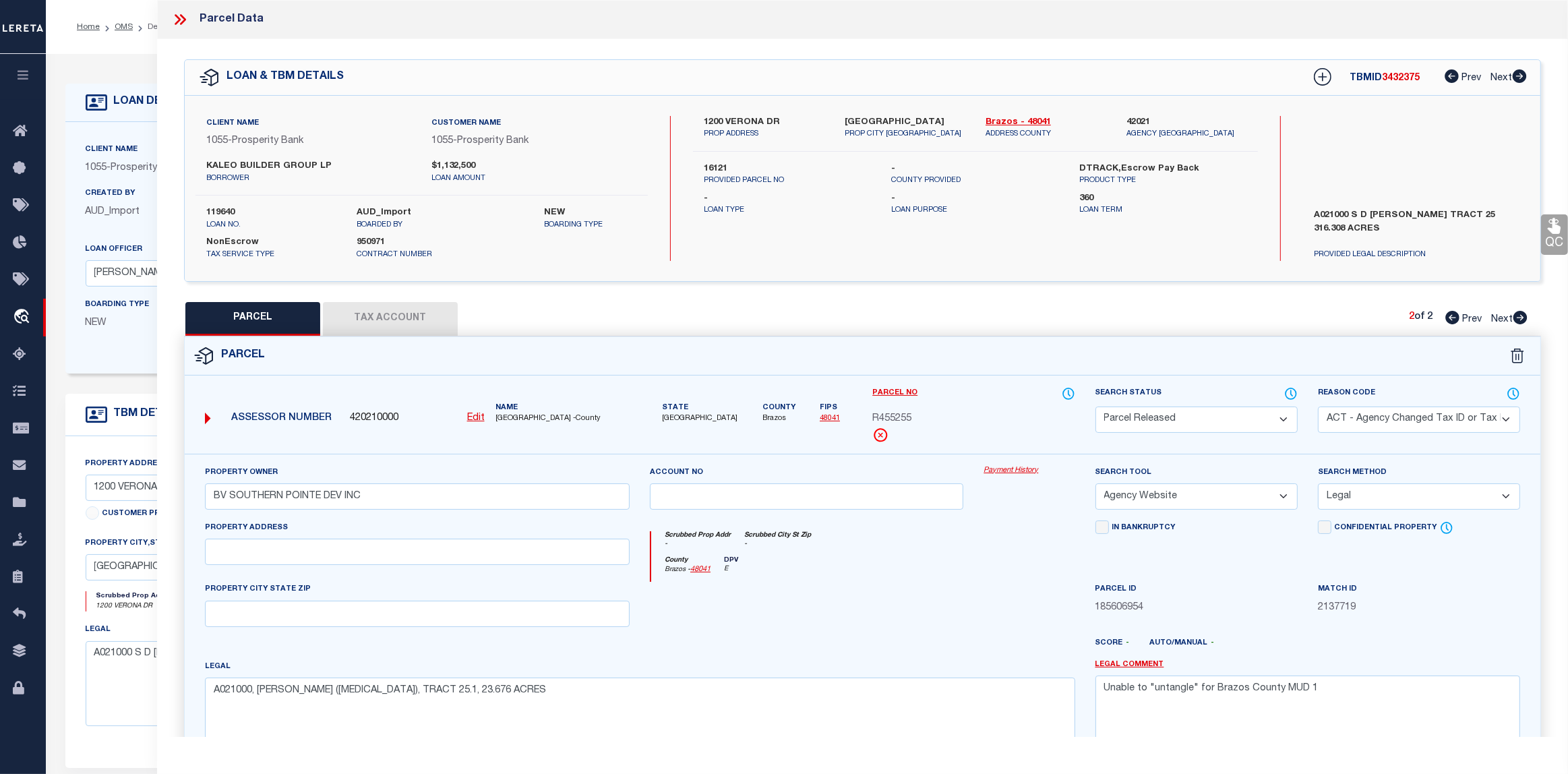
click at [385, 317] on button "Tax Account" at bounding box center [390, 318] width 135 height 33
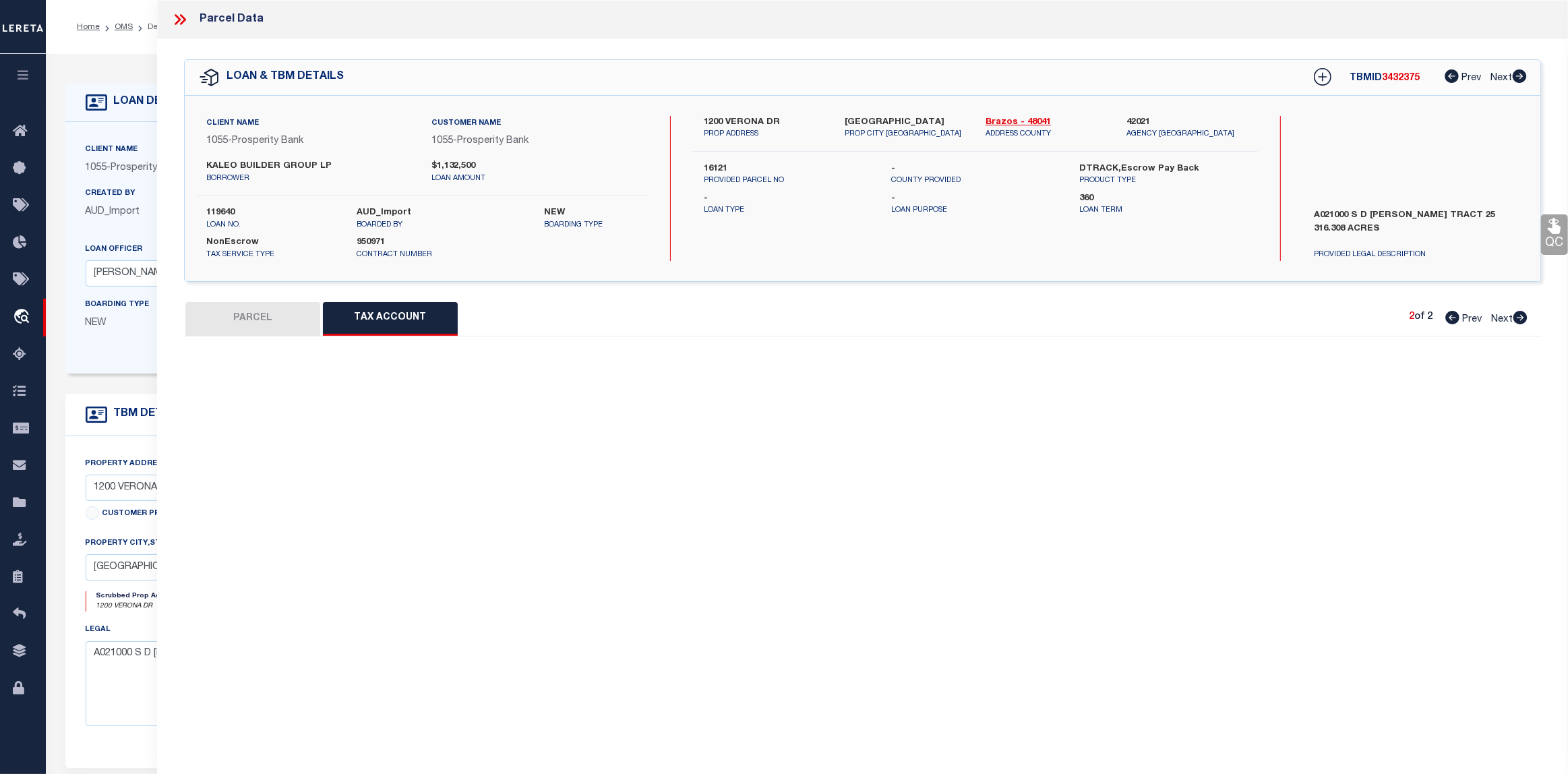
select select "100"
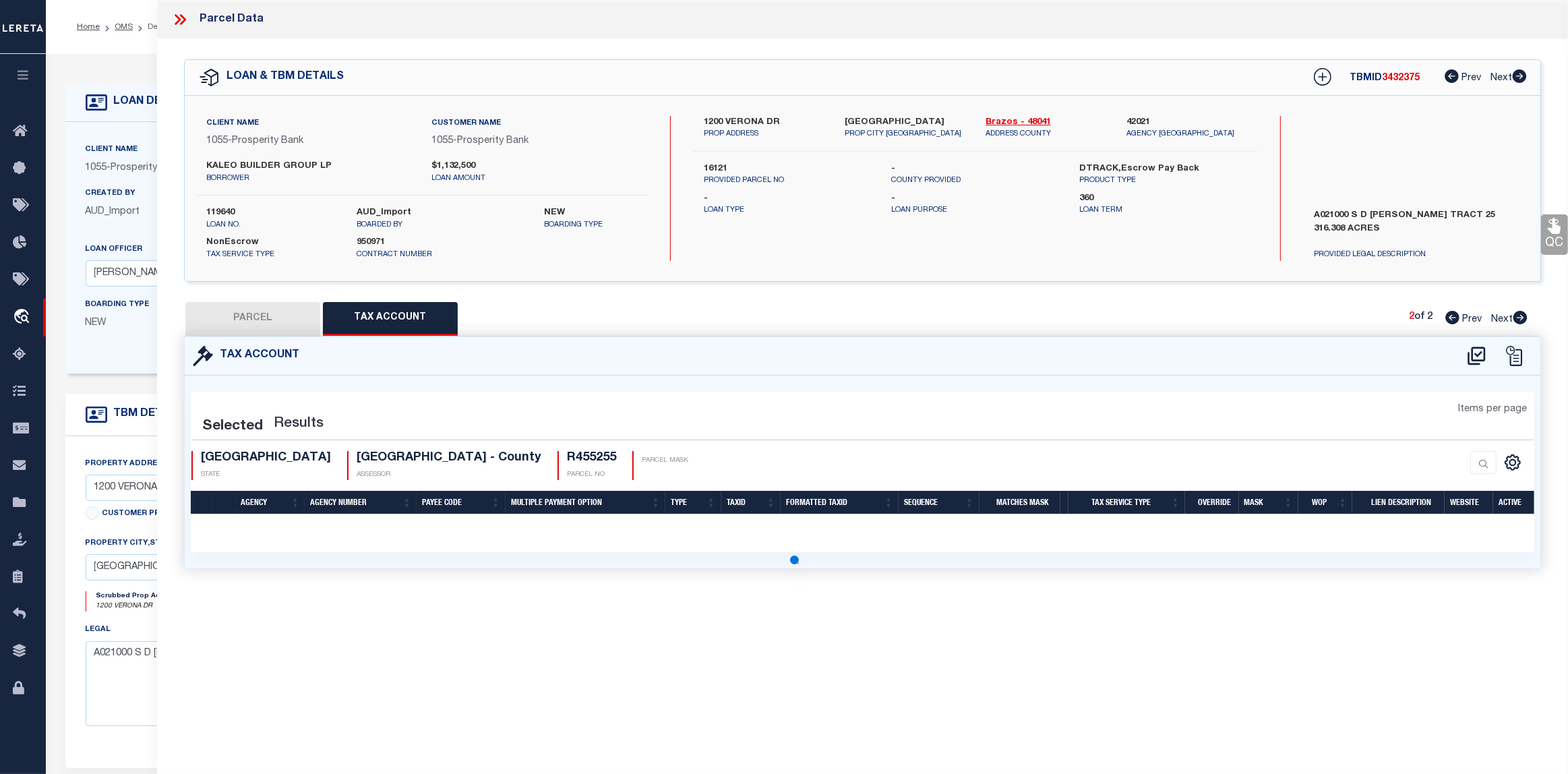
select select "100"
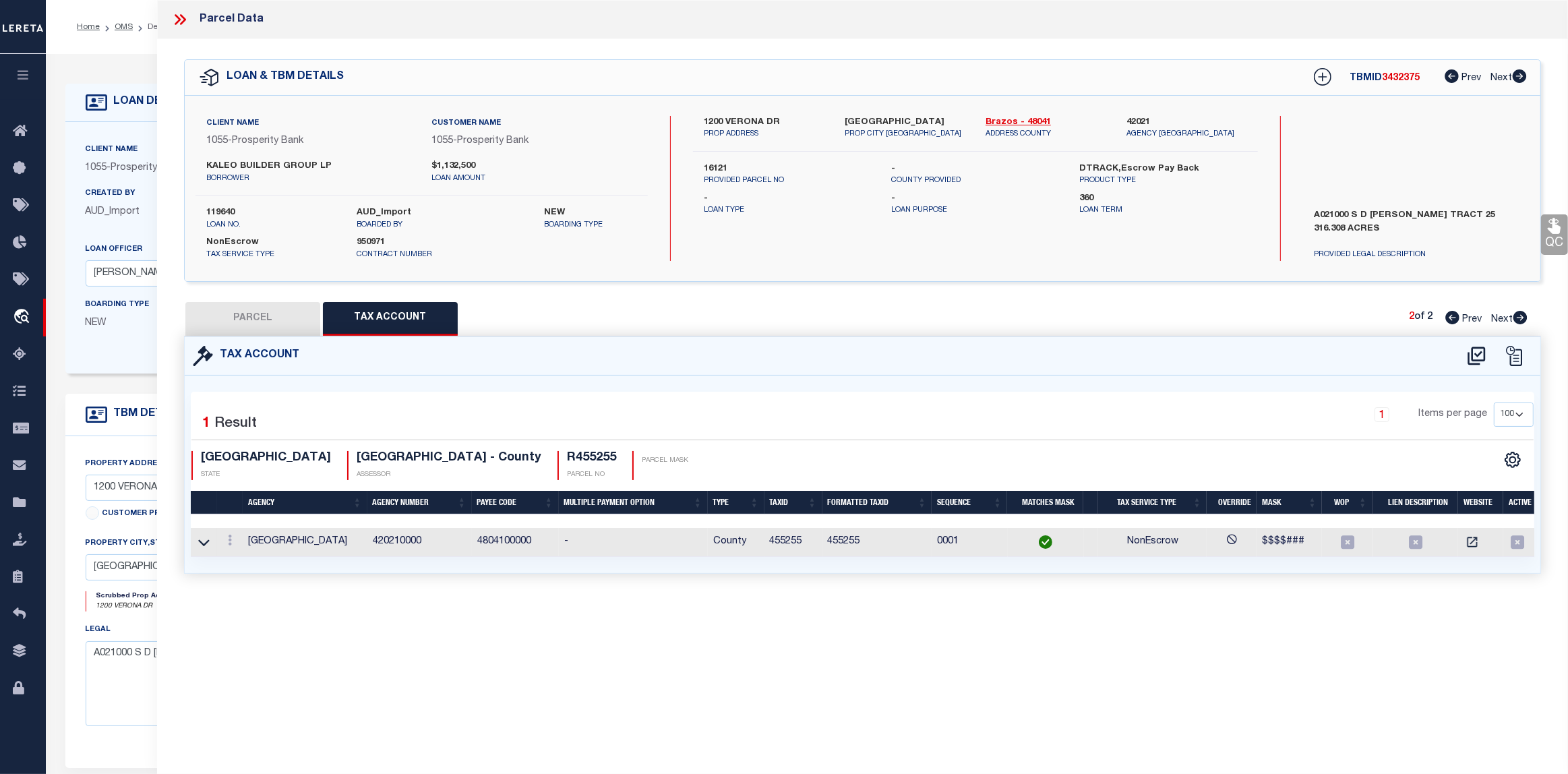
click at [258, 312] on button "PARCEL" at bounding box center [253, 318] width 135 height 33
select select "AS"
select select
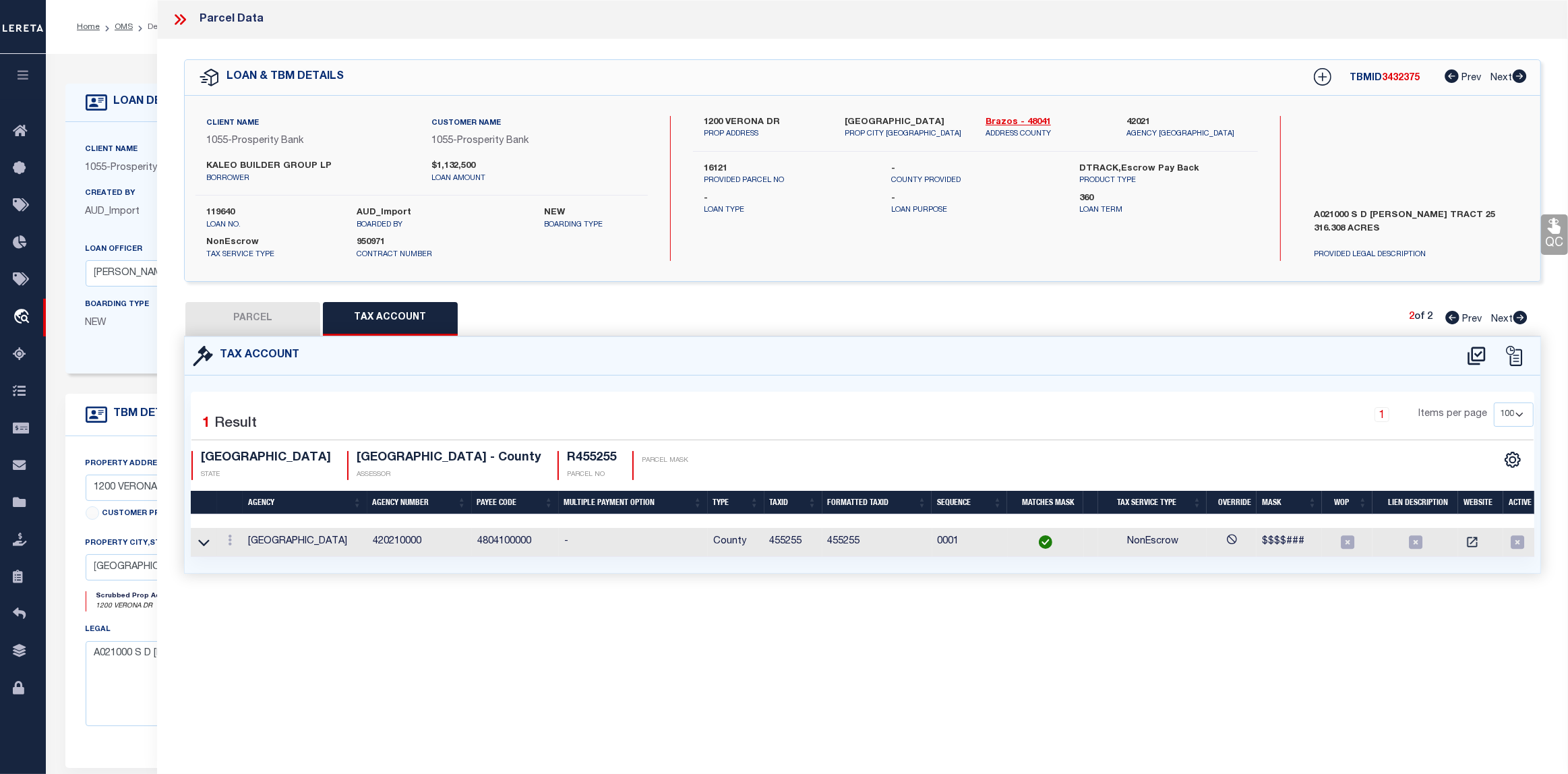
checkbox input "false"
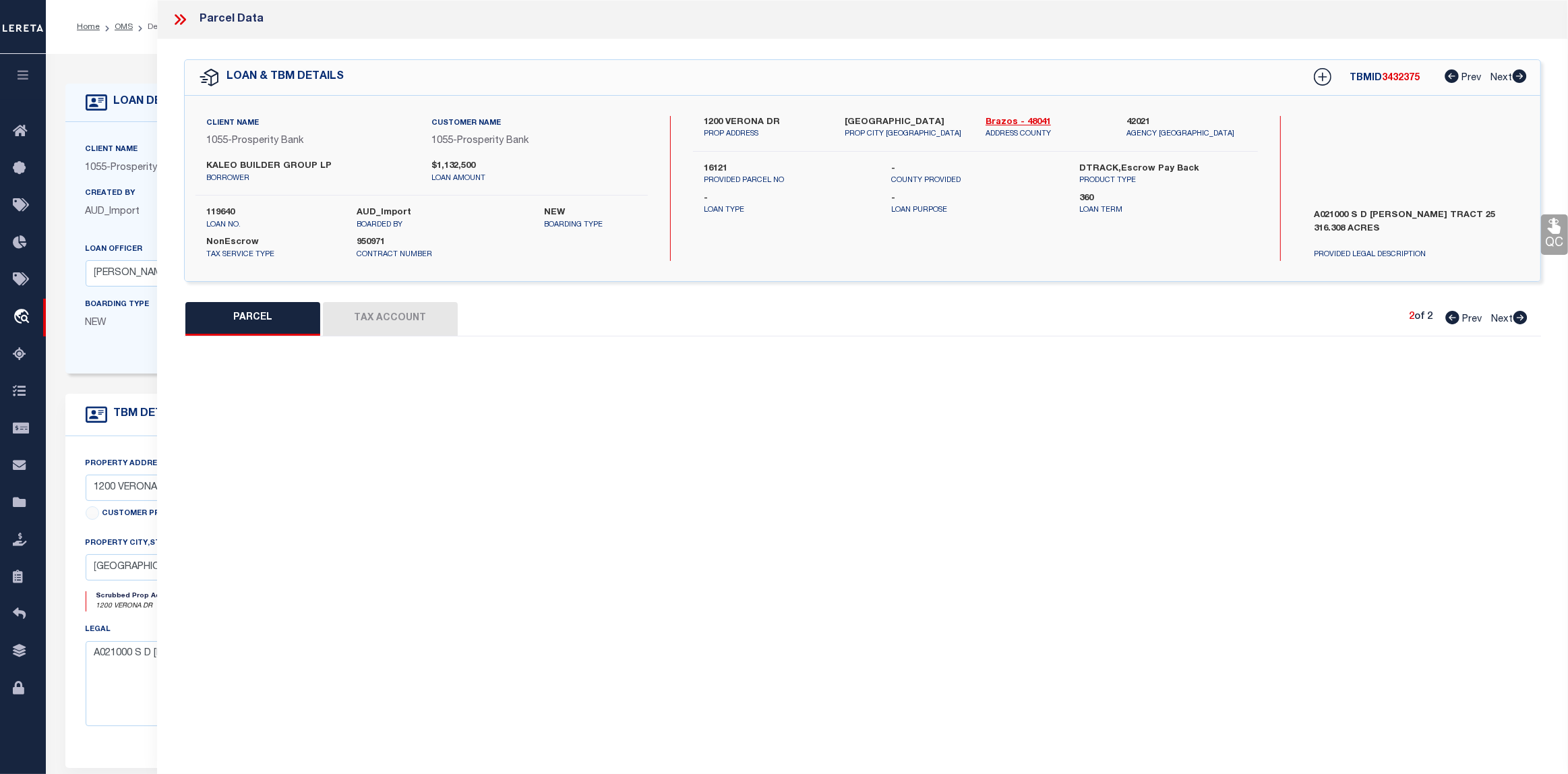
select select "PR"
select select "ACT"
type input "BV SOUTHERN POINTE DEV INC"
select select "AGW"
select select "LEG"
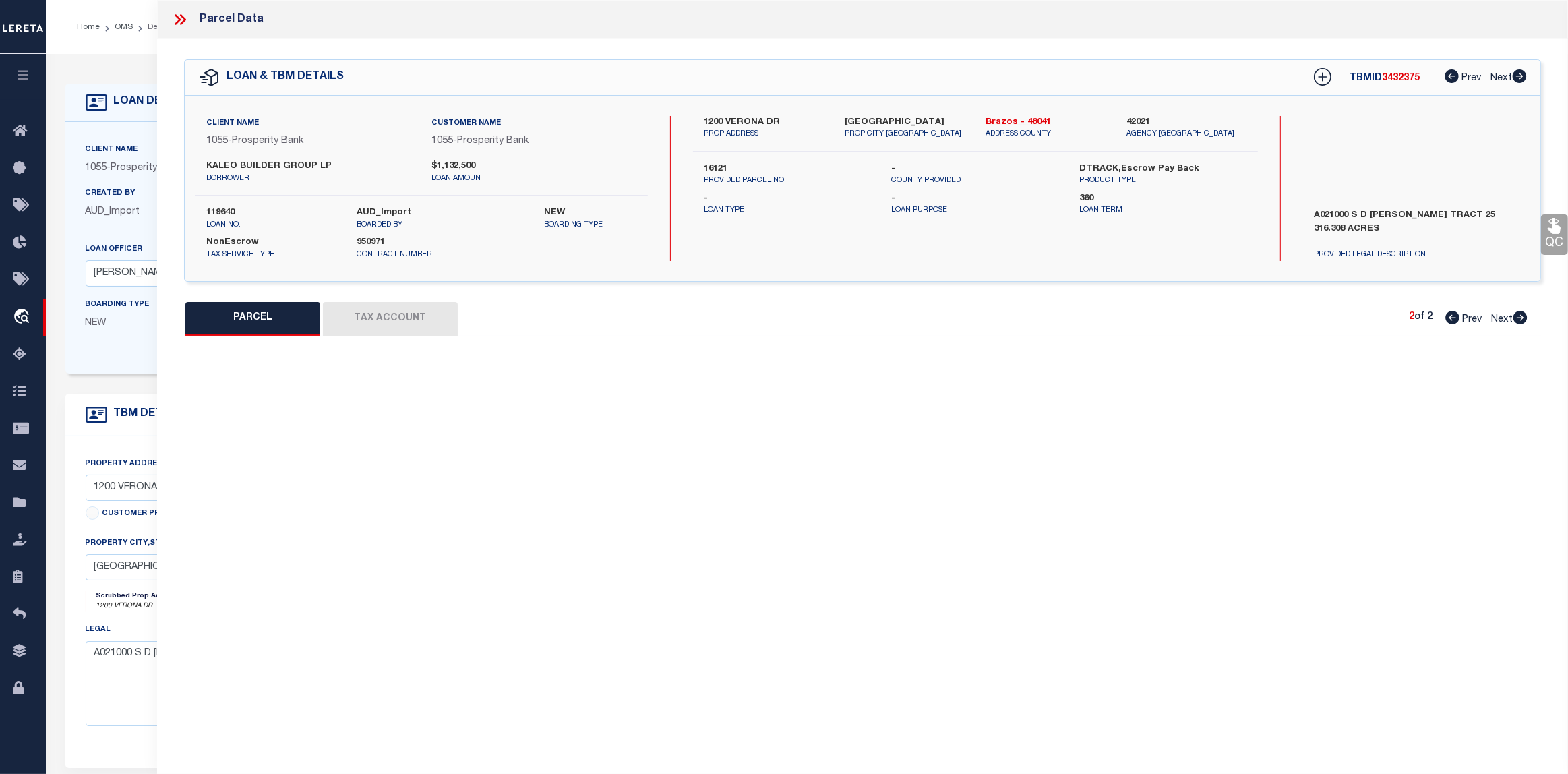
type textarea "A021000, [PERSON_NAME] ([MEDICAL_DATA]), TRACT 25.1, 23.676 ACRES"
type textarea "Unable to "untangle" for Brazos County MUD 1"
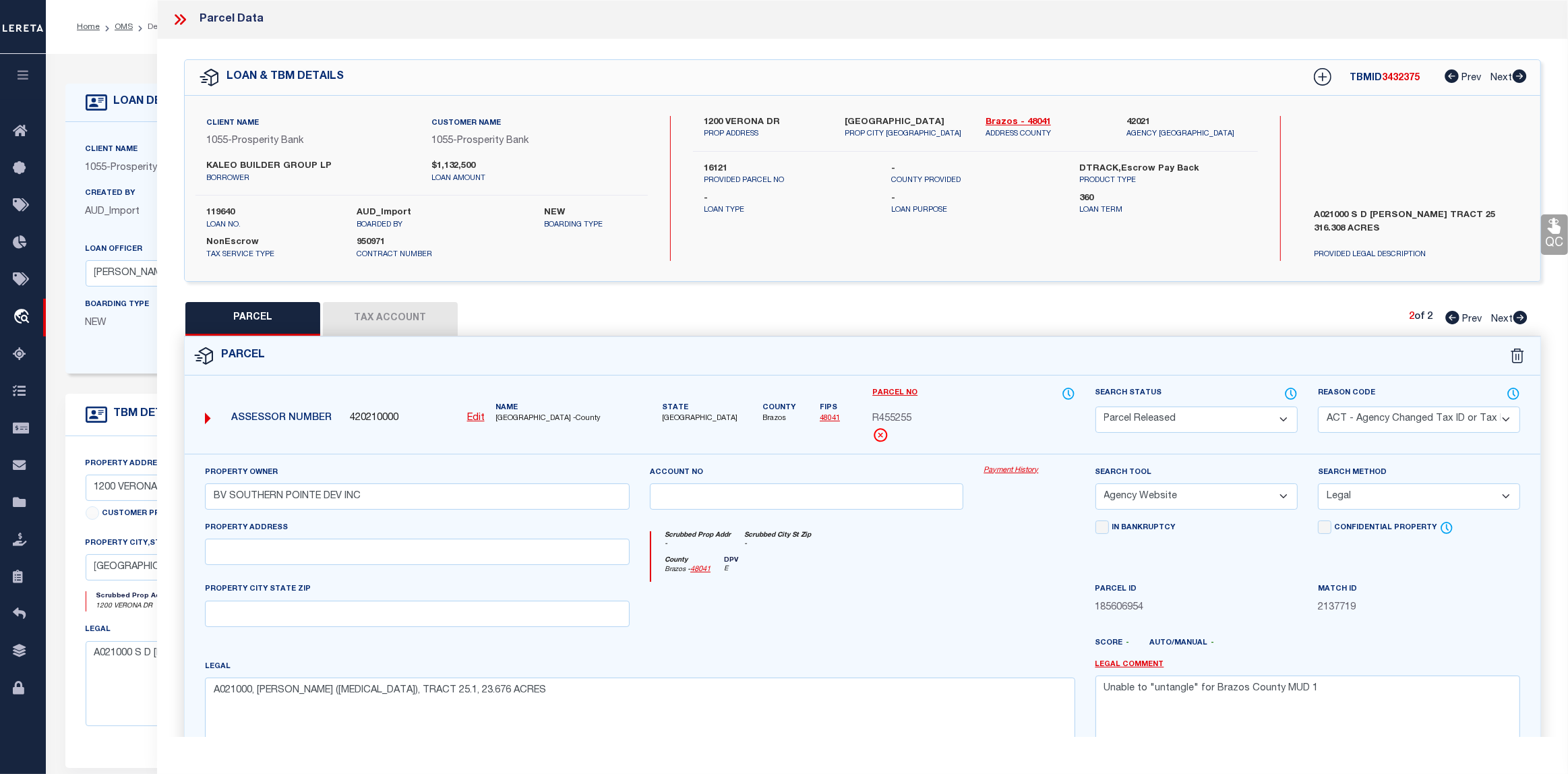
click at [418, 315] on button "Tax Account" at bounding box center [390, 318] width 135 height 33
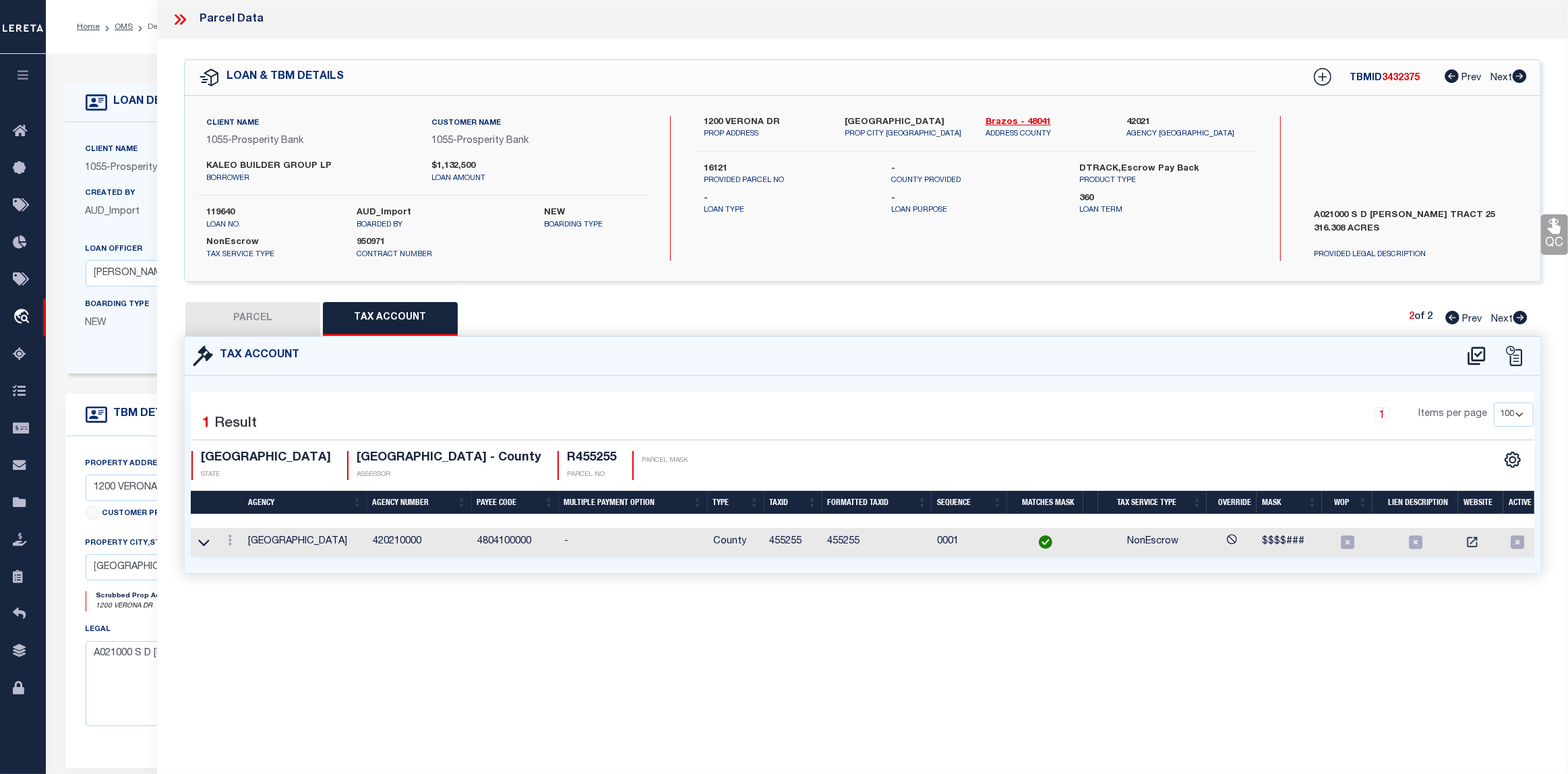
select select "100"
drag, startPoint x: 271, startPoint y: 304, endPoint x: 381, endPoint y: 274, distance: 114.0
click at [276, 303] on button "PARCEL" at bounding box center [253, 318] width 135 height 33
select select "AS"
select select
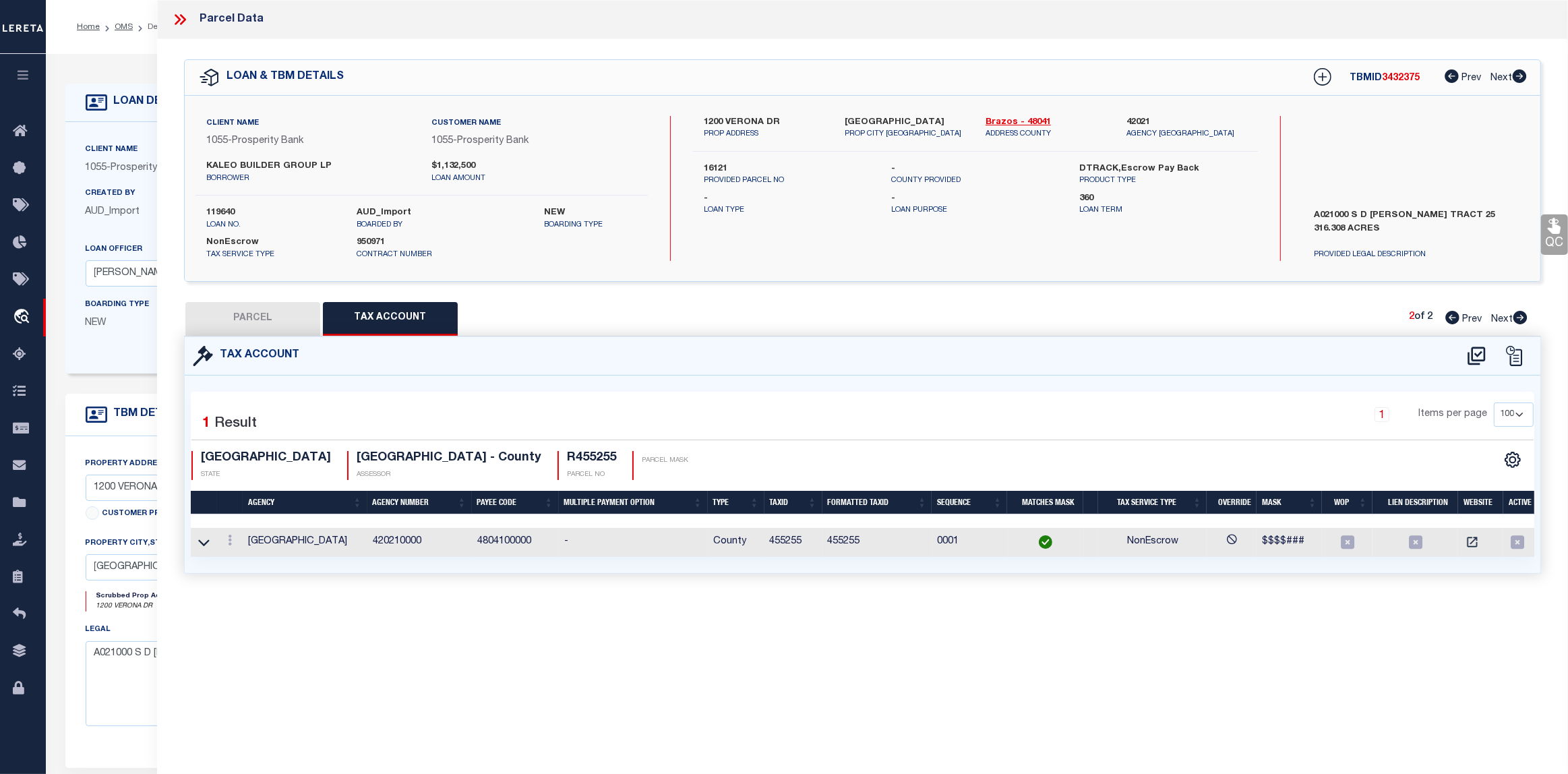
select select
checkbox input "false"
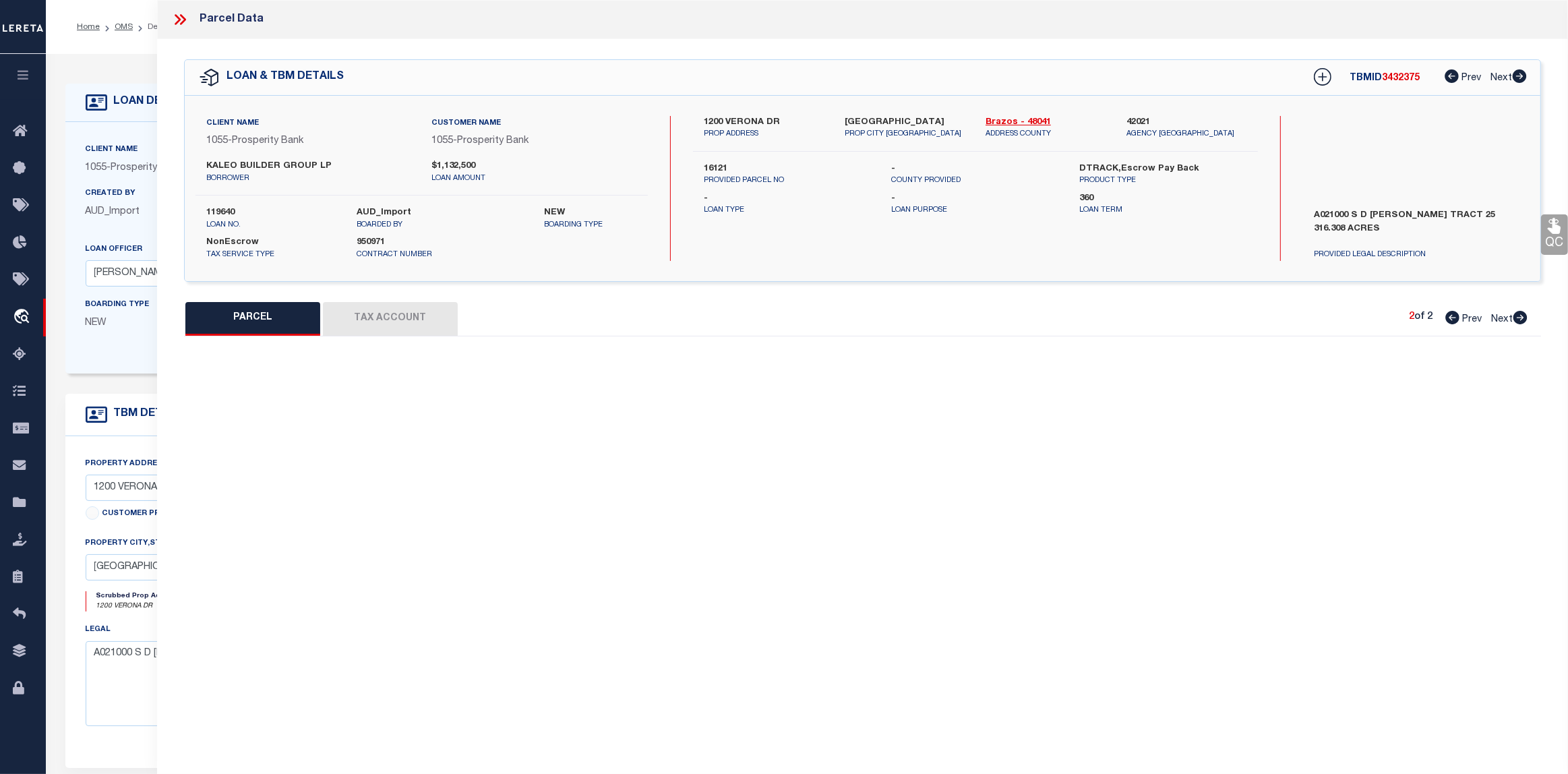
select select "PR"
select select "ACT"
type input "BV SOUTHERN POINTE DEV INC"
select select "AGW"
select select "LEG"
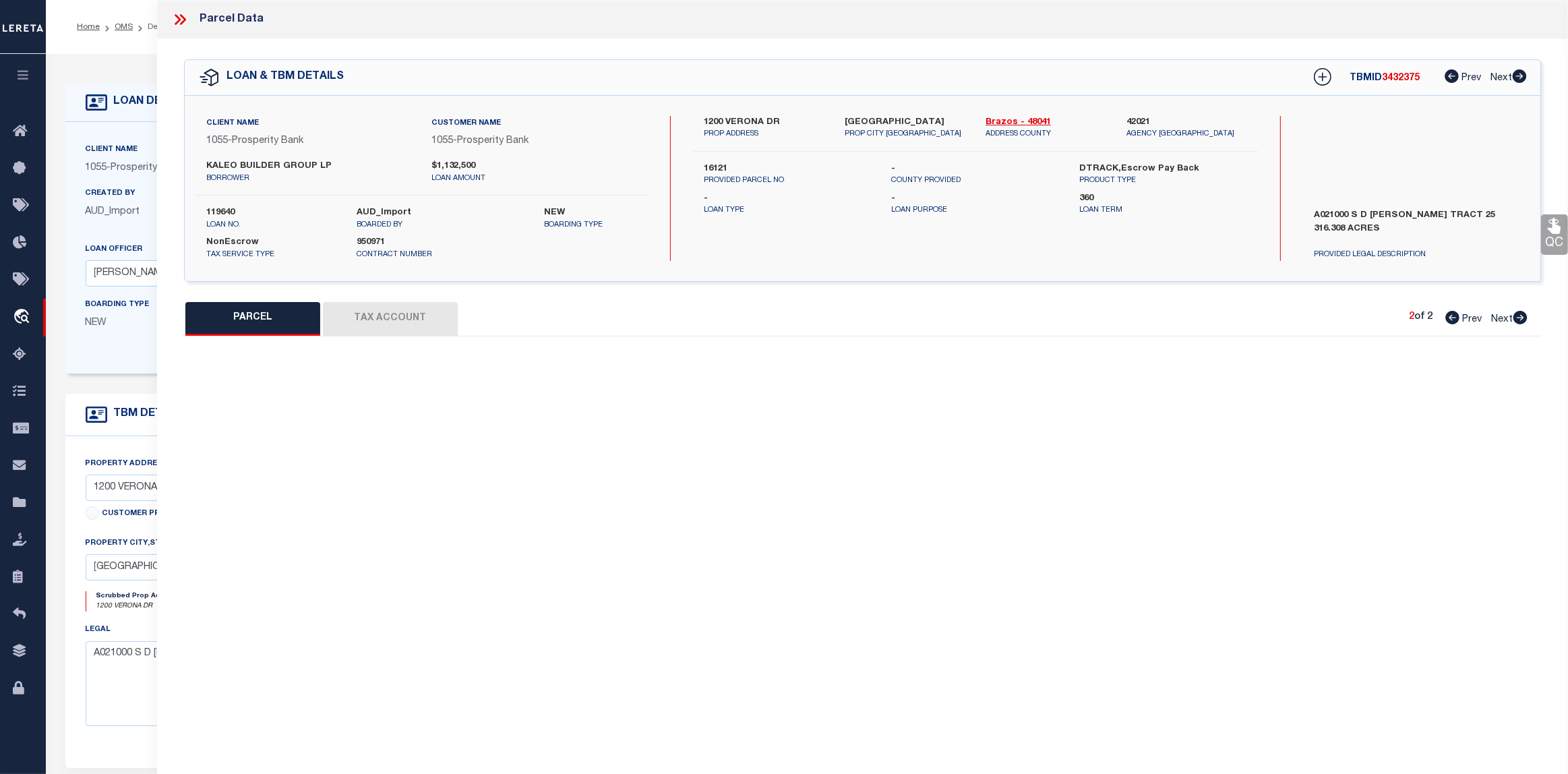
type textarea "A021000, [PERSON_NAME] ([MEDICAL_DATA]), TRACT 25.1, 23.676 ACRES"
type textarea "Unable to "untangle" for Brazos County MUD 1"
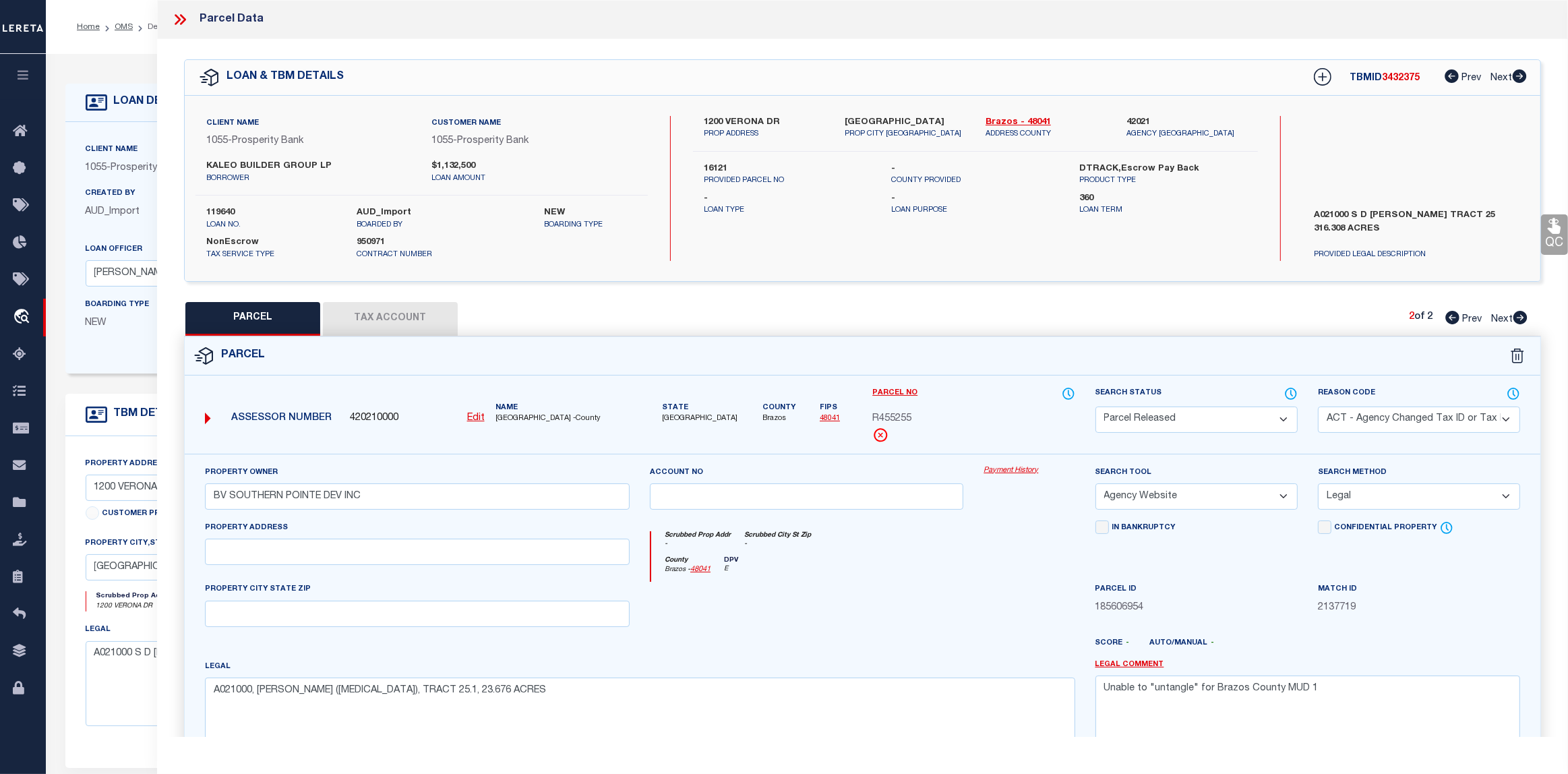
click at [1479, 319] on span "Prev" at bounding box center [1472, 319] width 20 height 9
select select "AS"
select select
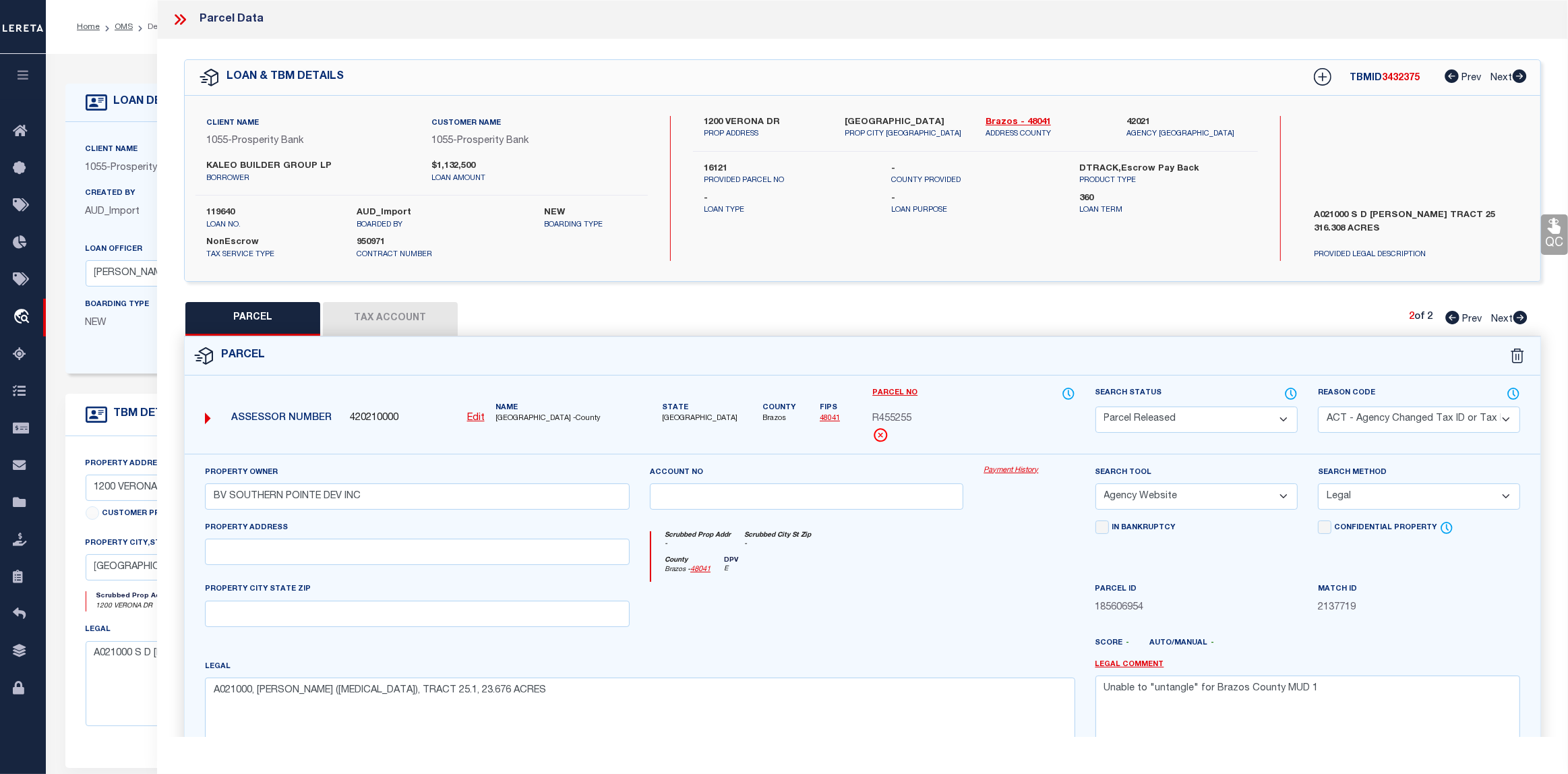
checkbox input "false"
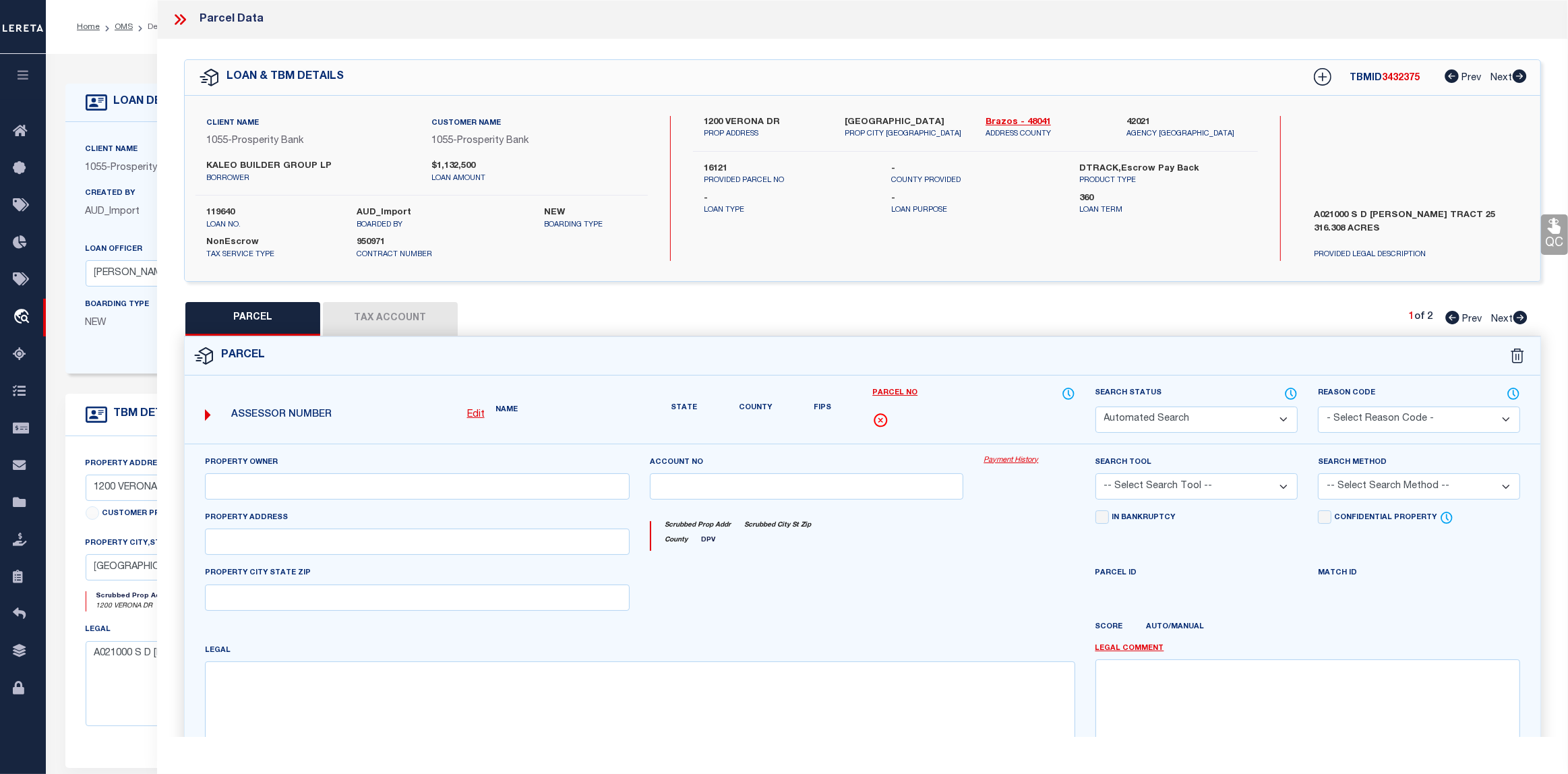
select select "QC"
select select "AGF"
select select "LEG"
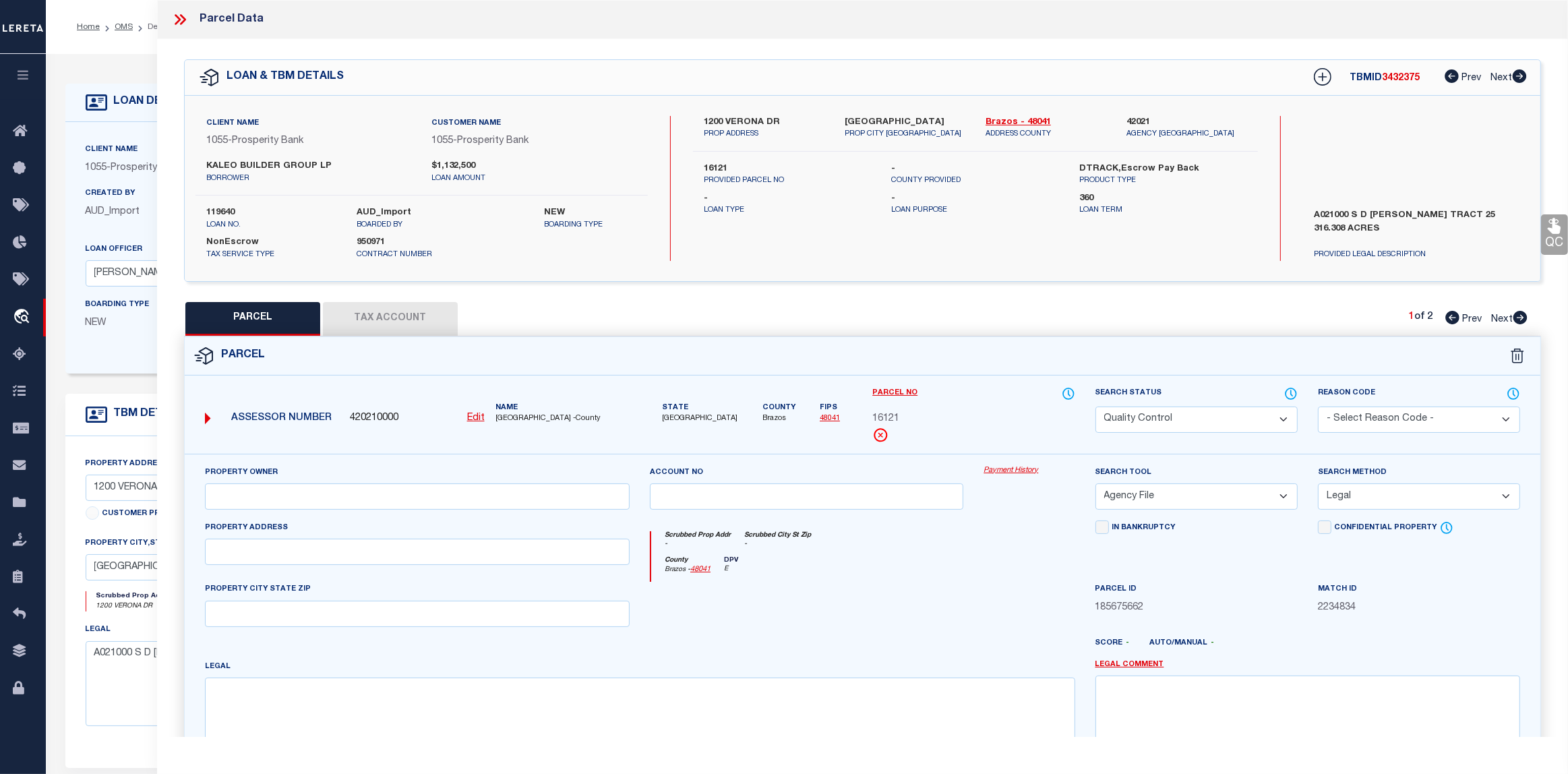
click at [385, 317] on button "Tax Account" at bounding box center [390, 318] width 135 height 33
select select "100"
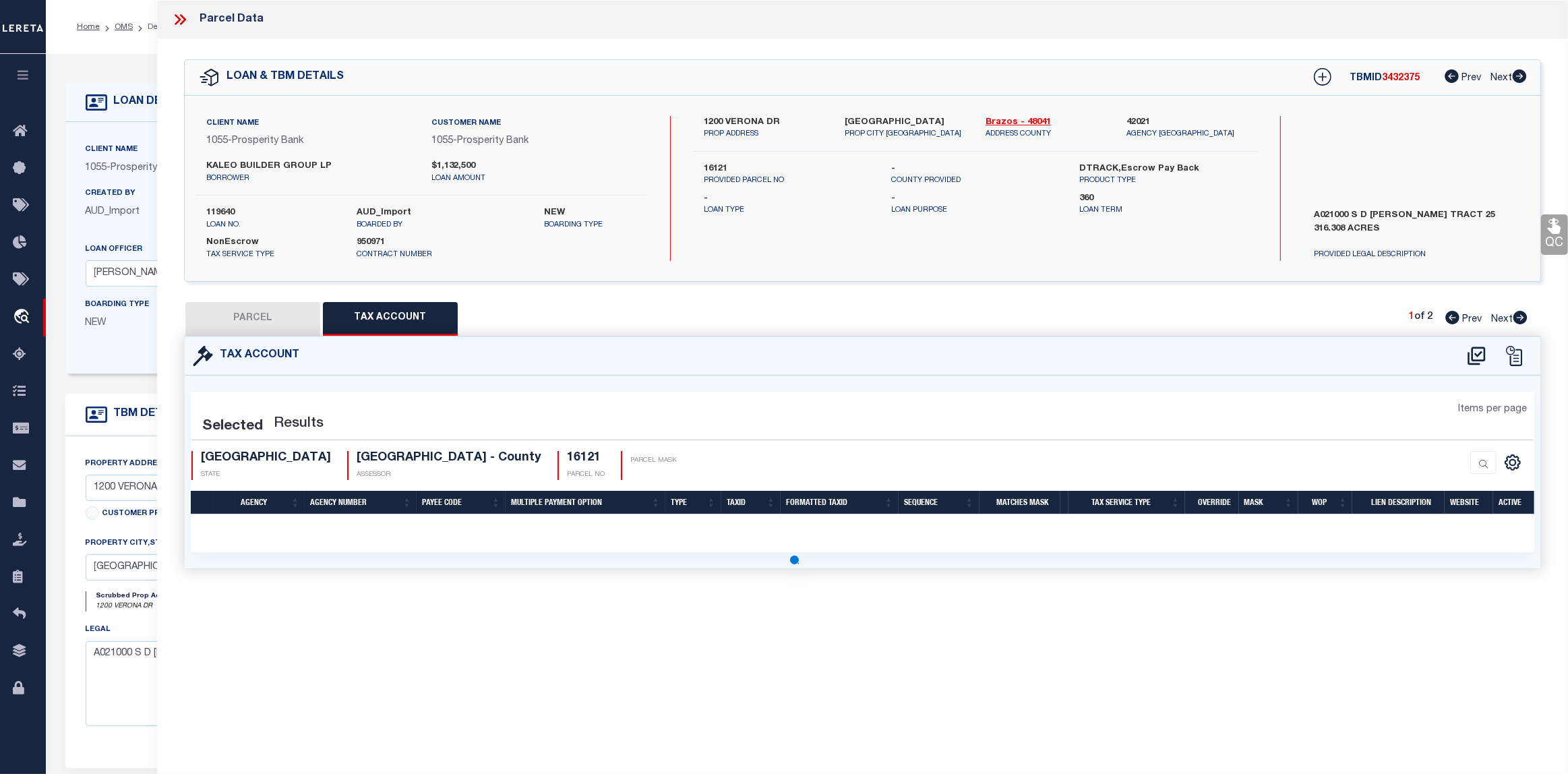
select select "100"
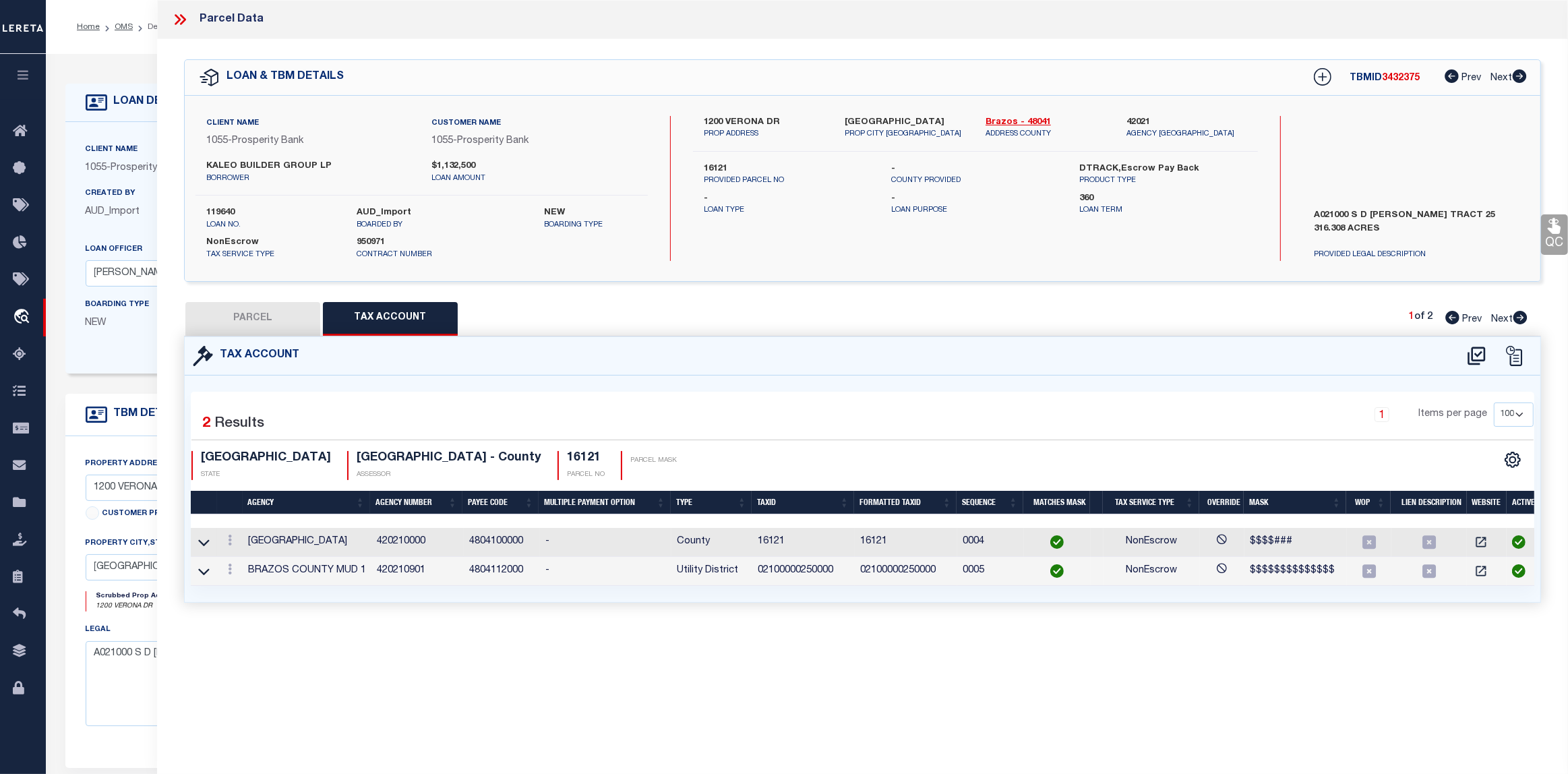
click at [243, 314] on button "PARCEL" at bounding box center [253, 318] width 135 height 33
select select "AS"
select select
checkbox input "false"
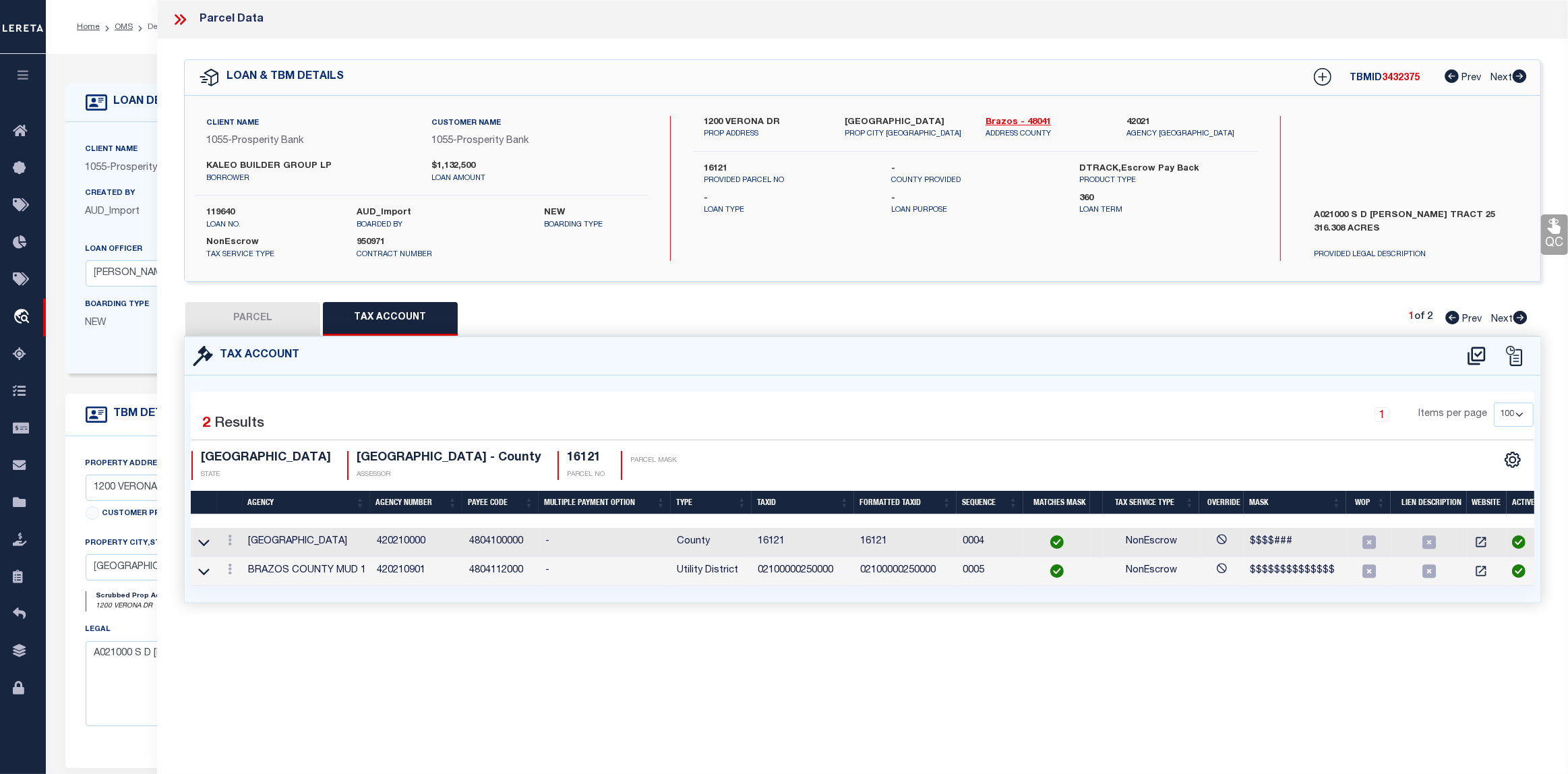
checkbox input "false"
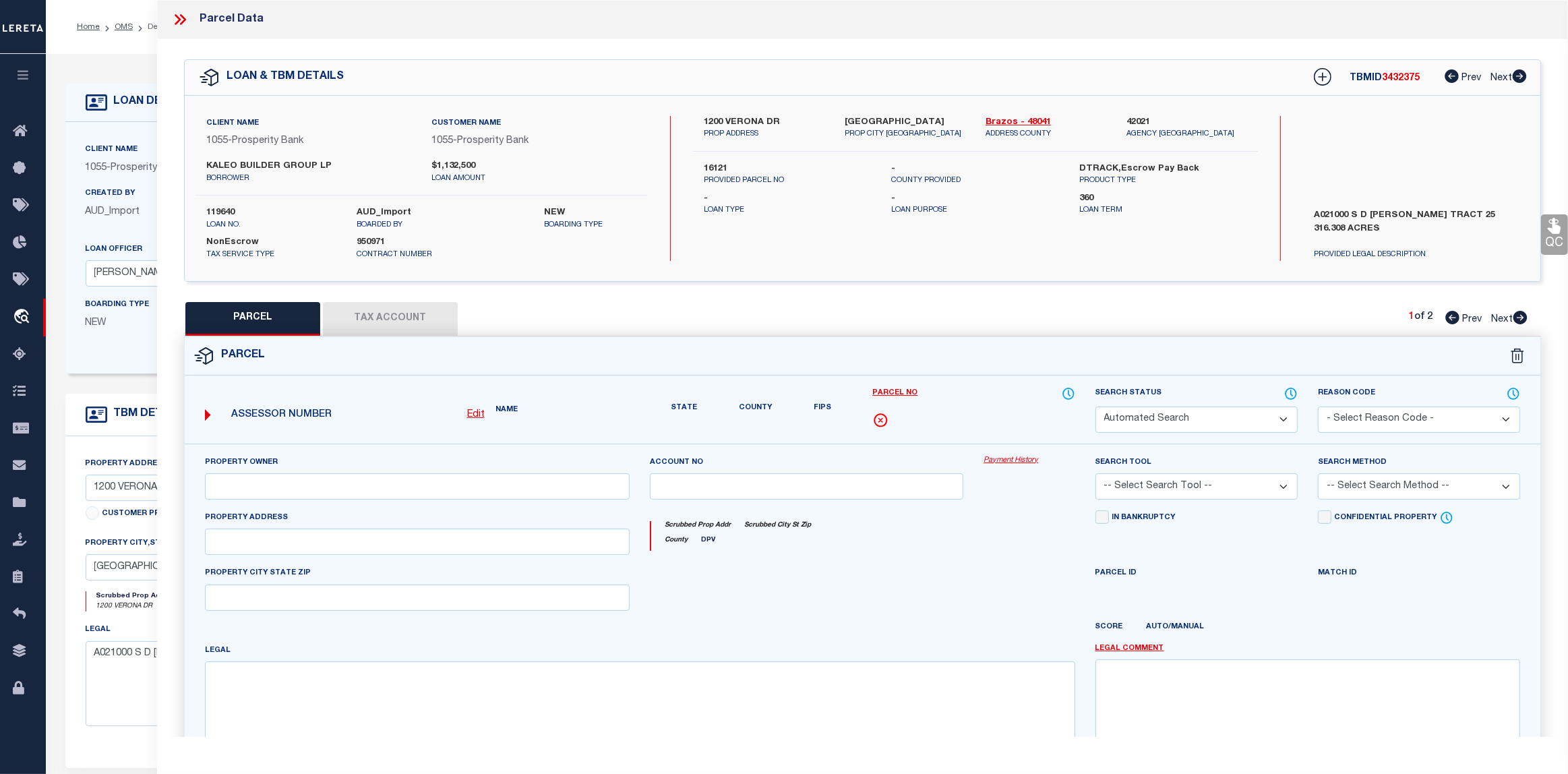
select select "QC"
select select "AGF"
select select "LEG"
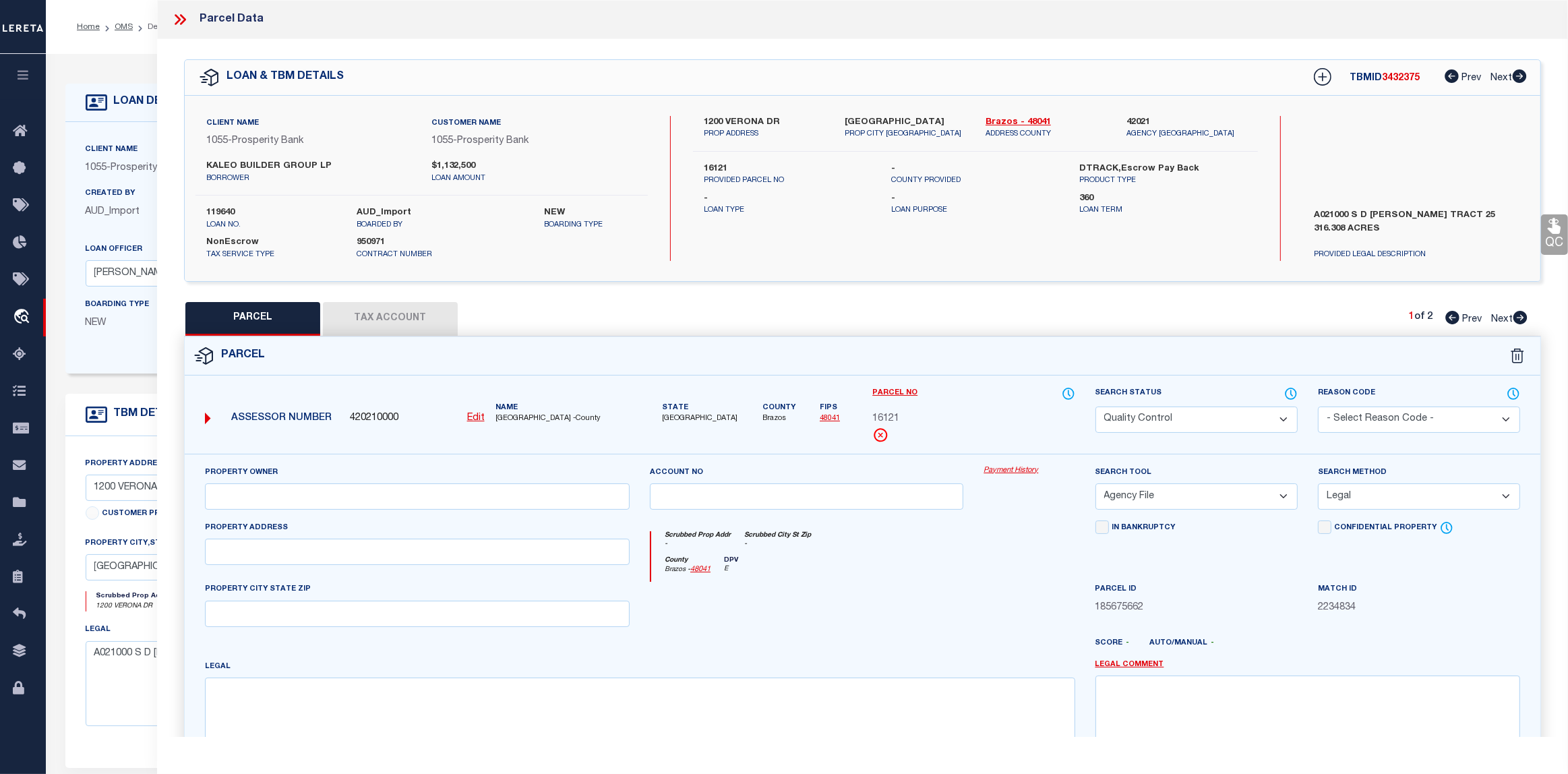
click at [1259, 416] on select "Automated Search Bad Parcel Complete Duplicate Parcel High Dollar Reporting In …" at bounding box center [1196, 420] width 202 height 26
click at [1095, 407] on select "Automated Search Bad Parcel Complete Duplicate Parcel High Dollar Reporting In …" at bounding box center [1196, 420] width 202 height 26
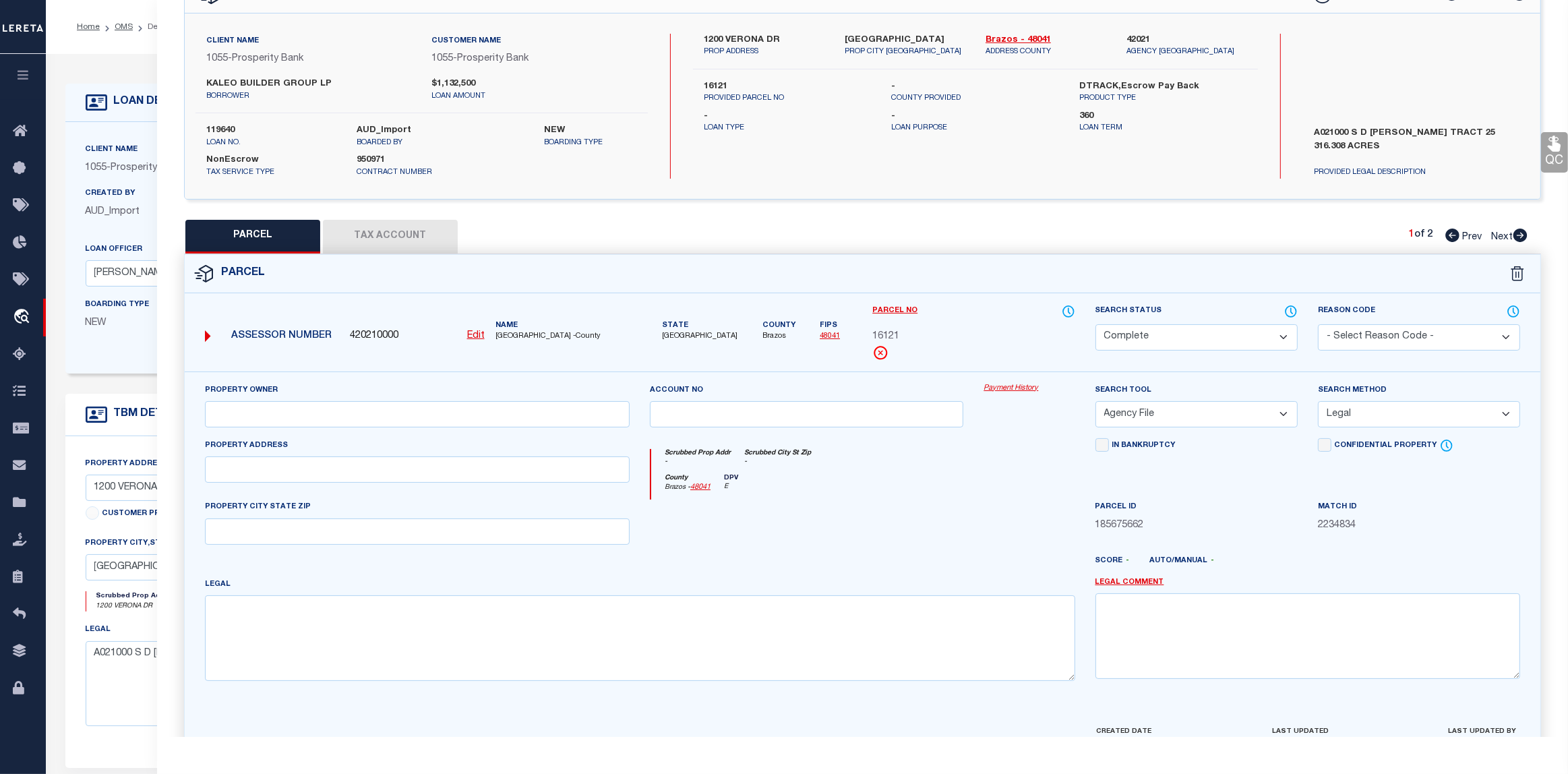
scroll to position [162, 0]
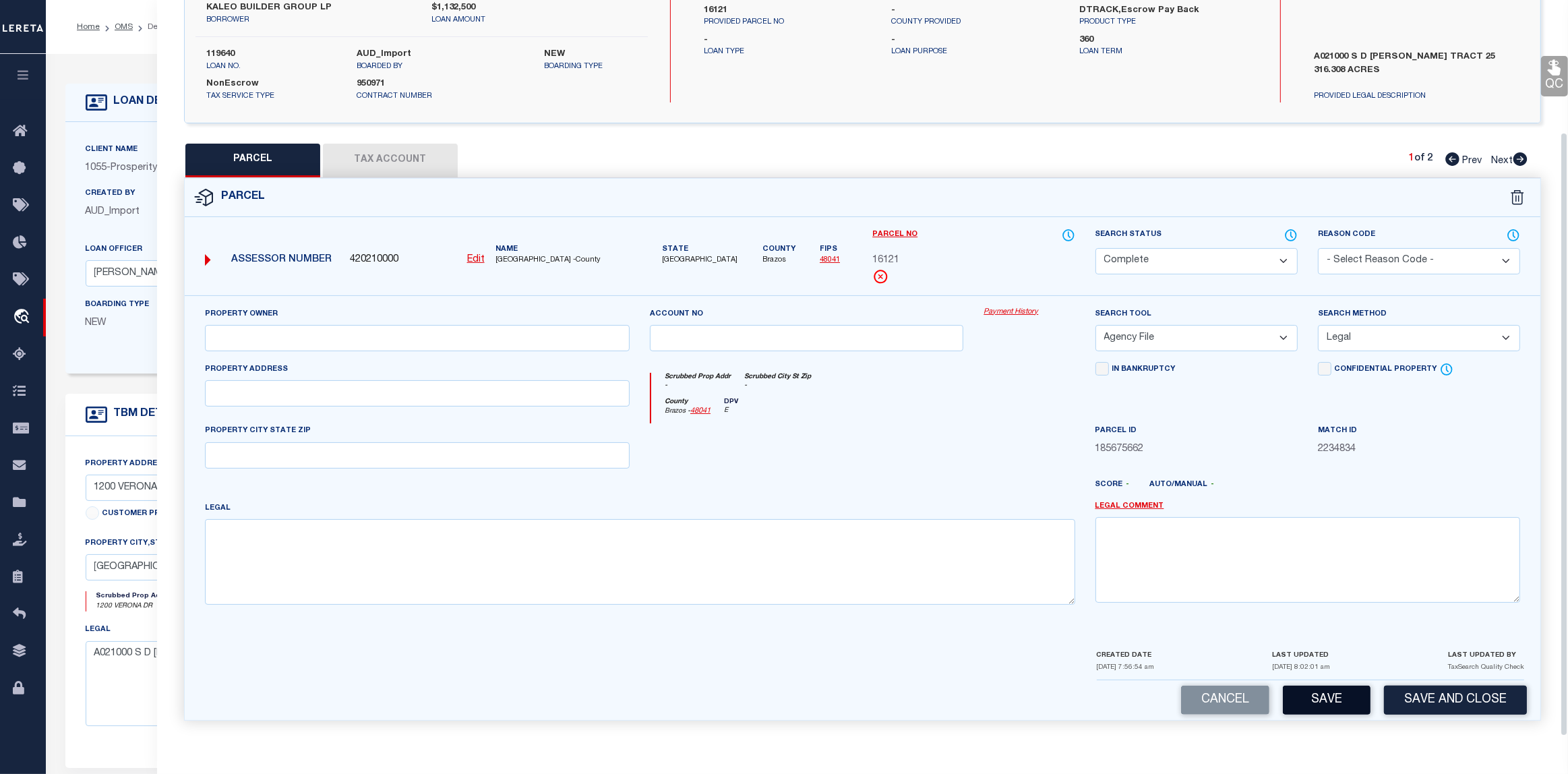
click at [1318, 702] on button "Save" at bounding box center [1326, 700] width 87 height 29
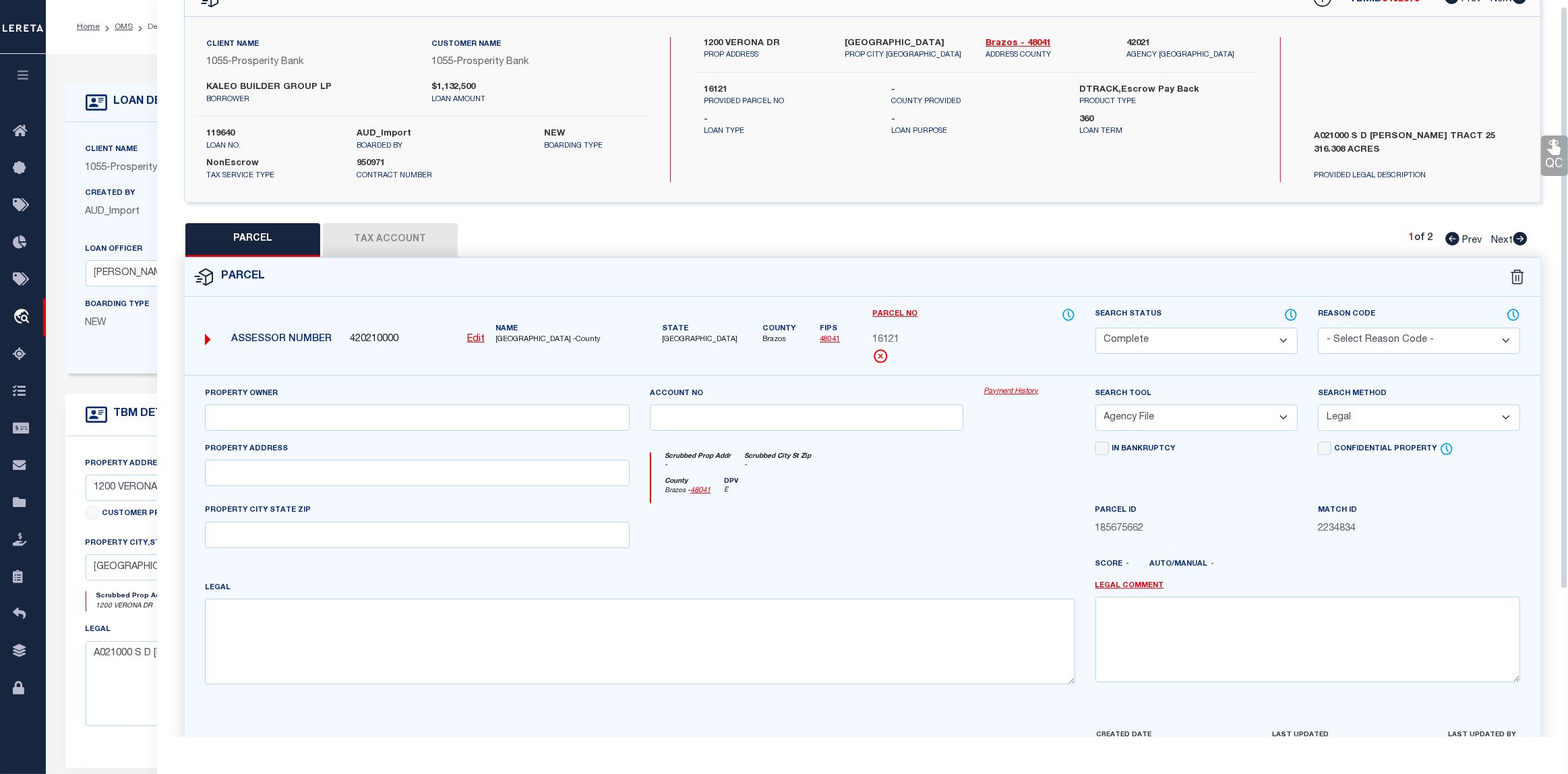
scroll to position [0, 0]
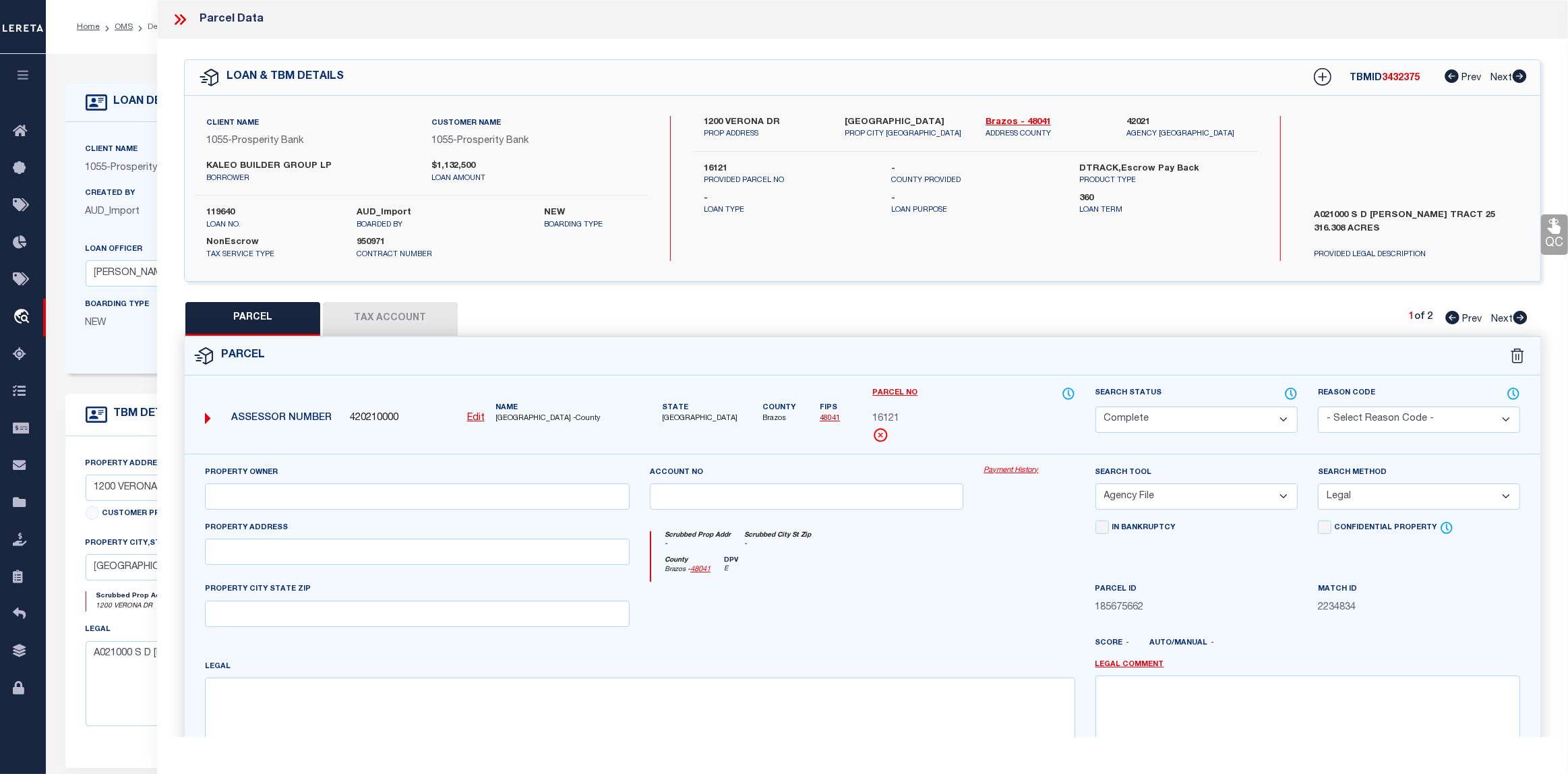
click at [1281, 415] on select "Automated Search Bad Parcel Complete Duplicate Parcel High Dollar Reporting In …" at bounding box center [1196, 420] width 202 height 26
select select "SL"
click at [1095, 407] on select "Automated Search Bad Parcel Complete Duplicate Parcel High Dollar Reporting In …" at bounding box center [1196, 420] width 202 height 26
click at [1163, 694] on textarea at bounding box center [1307, 718] width 424 height 85
click at [1369, 691] on textarea "Code 500 Error" at bounding box center [1307, 718] width 424 height 85
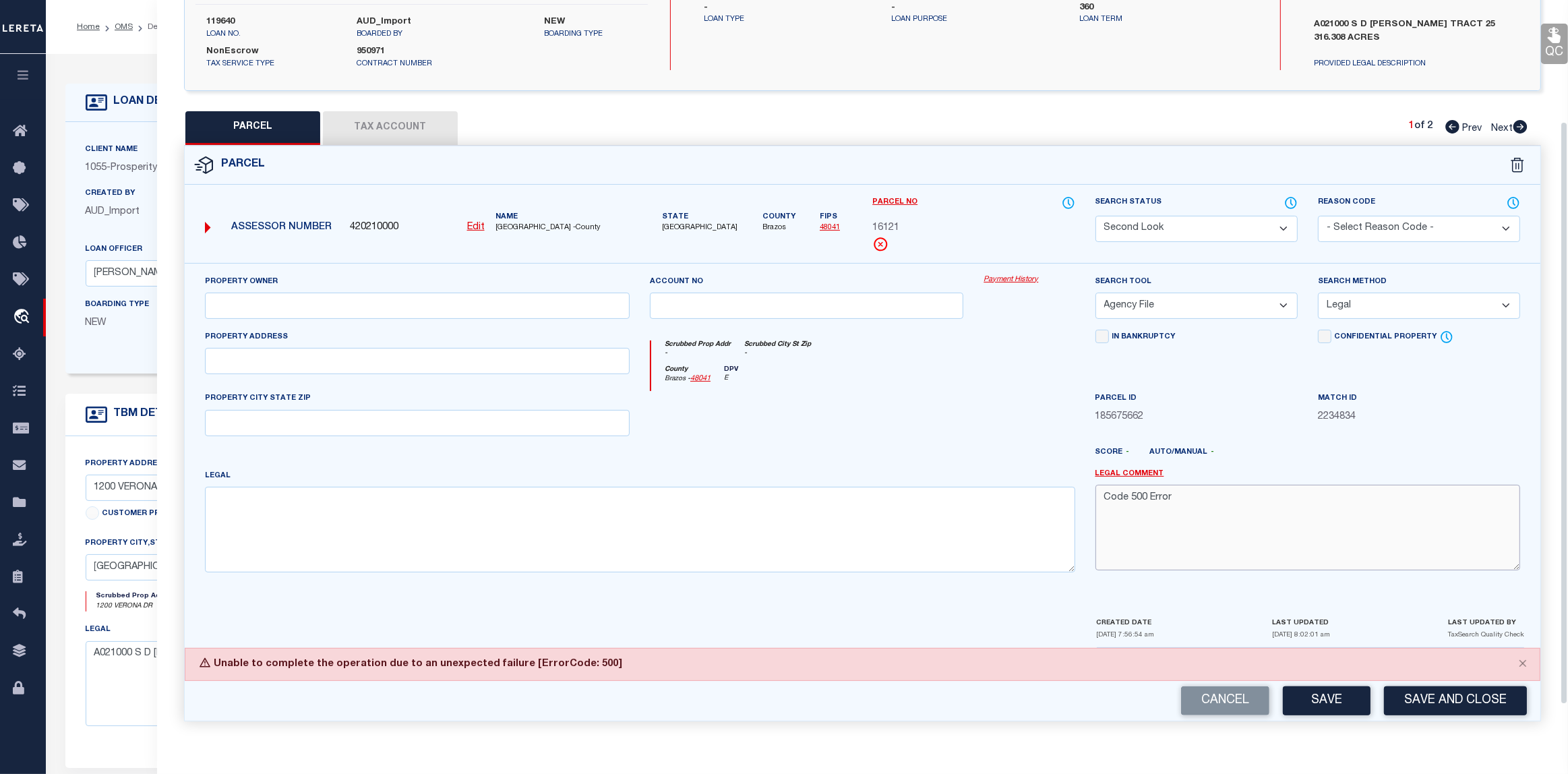
scroll to position [194, 0]
type textarea "Code 500 Error"
click at [1345, 704] on button "Save" at bounding box center [1326, 700] width 87 height 29
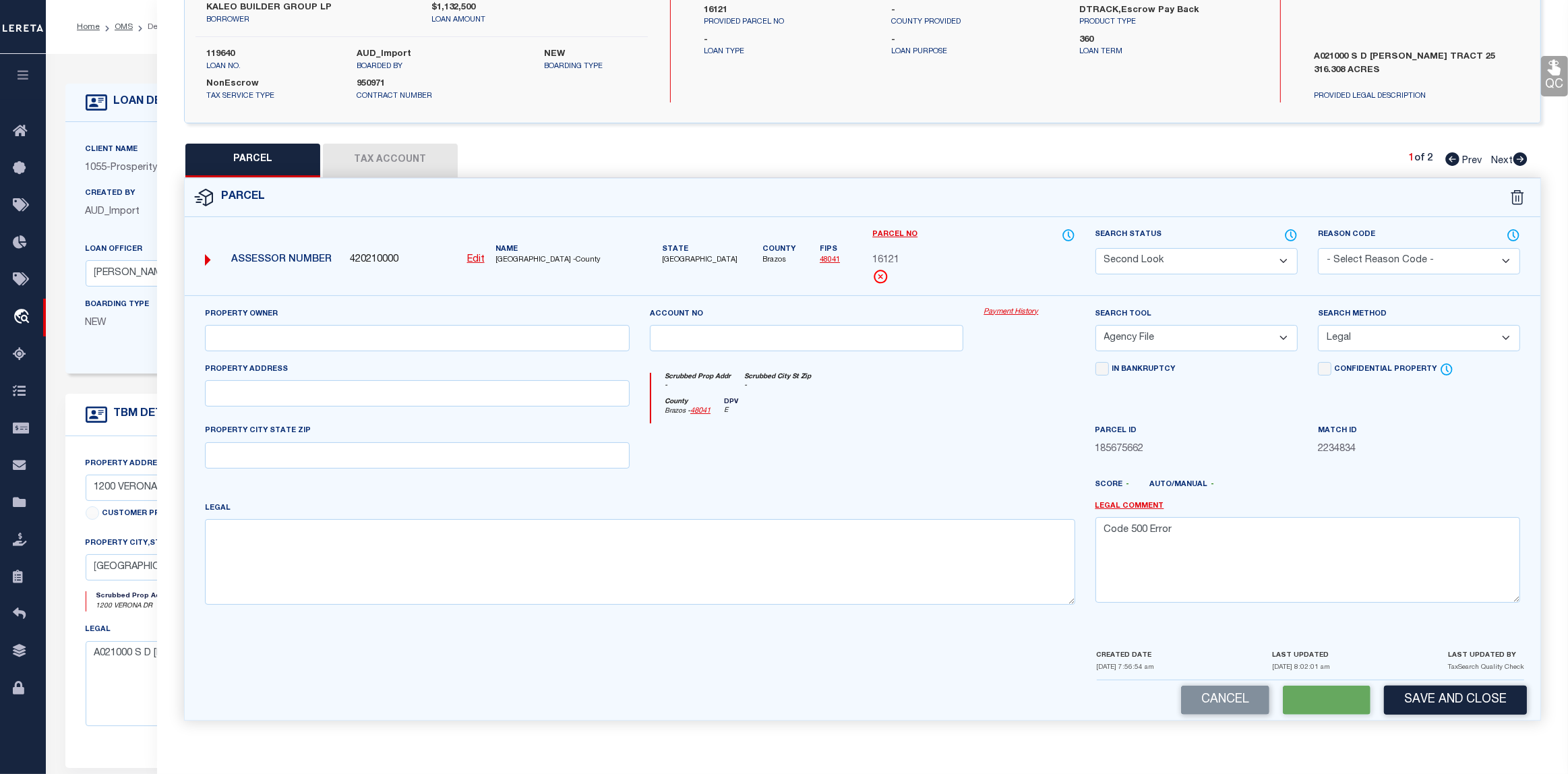
select select "AS"
select select
checkbox input "false"
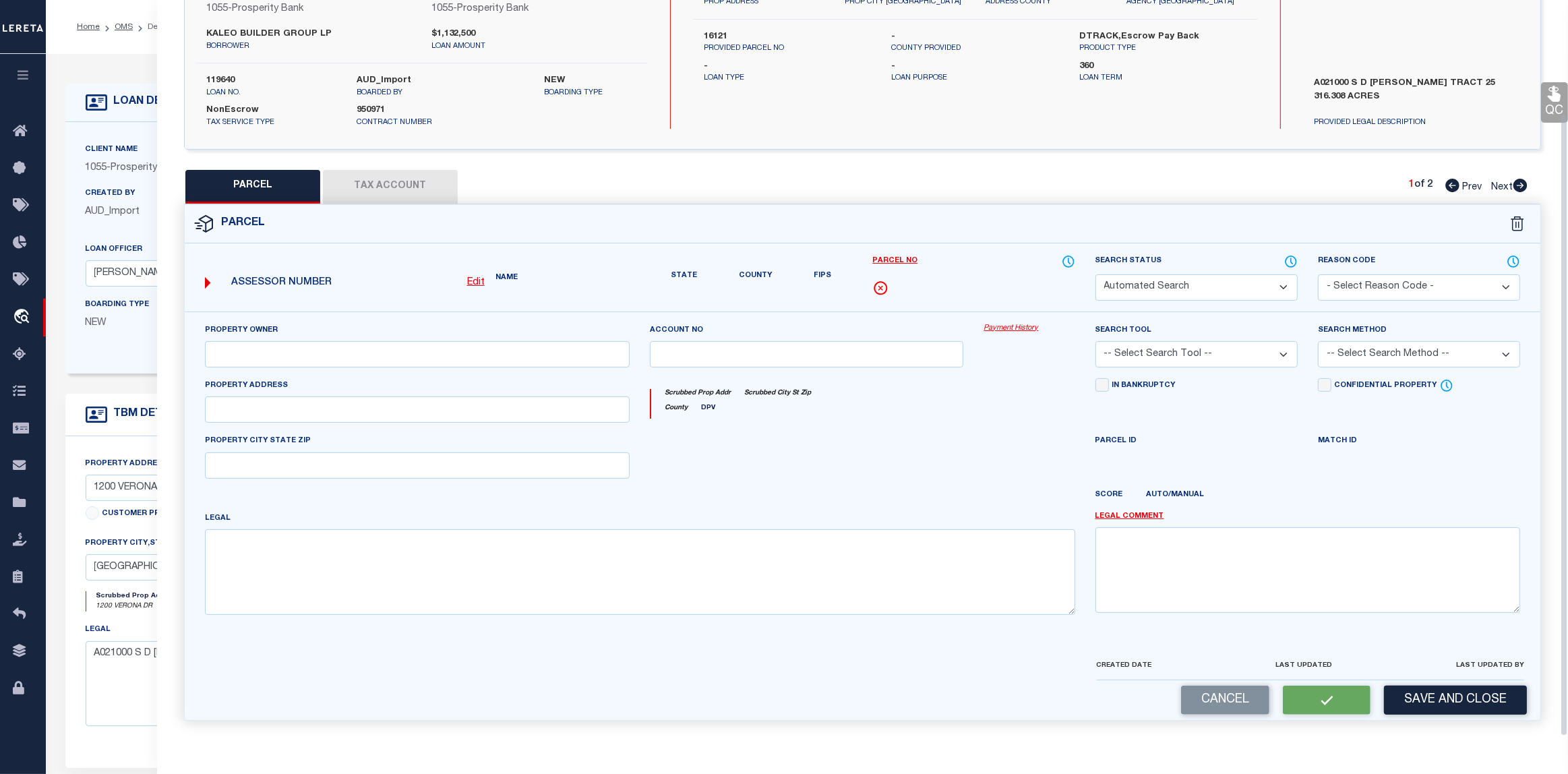
scroll to position [122, 0]
select select "SL"
select select "AGF"
select select "LEG"
type textarea "Code 500 Error"
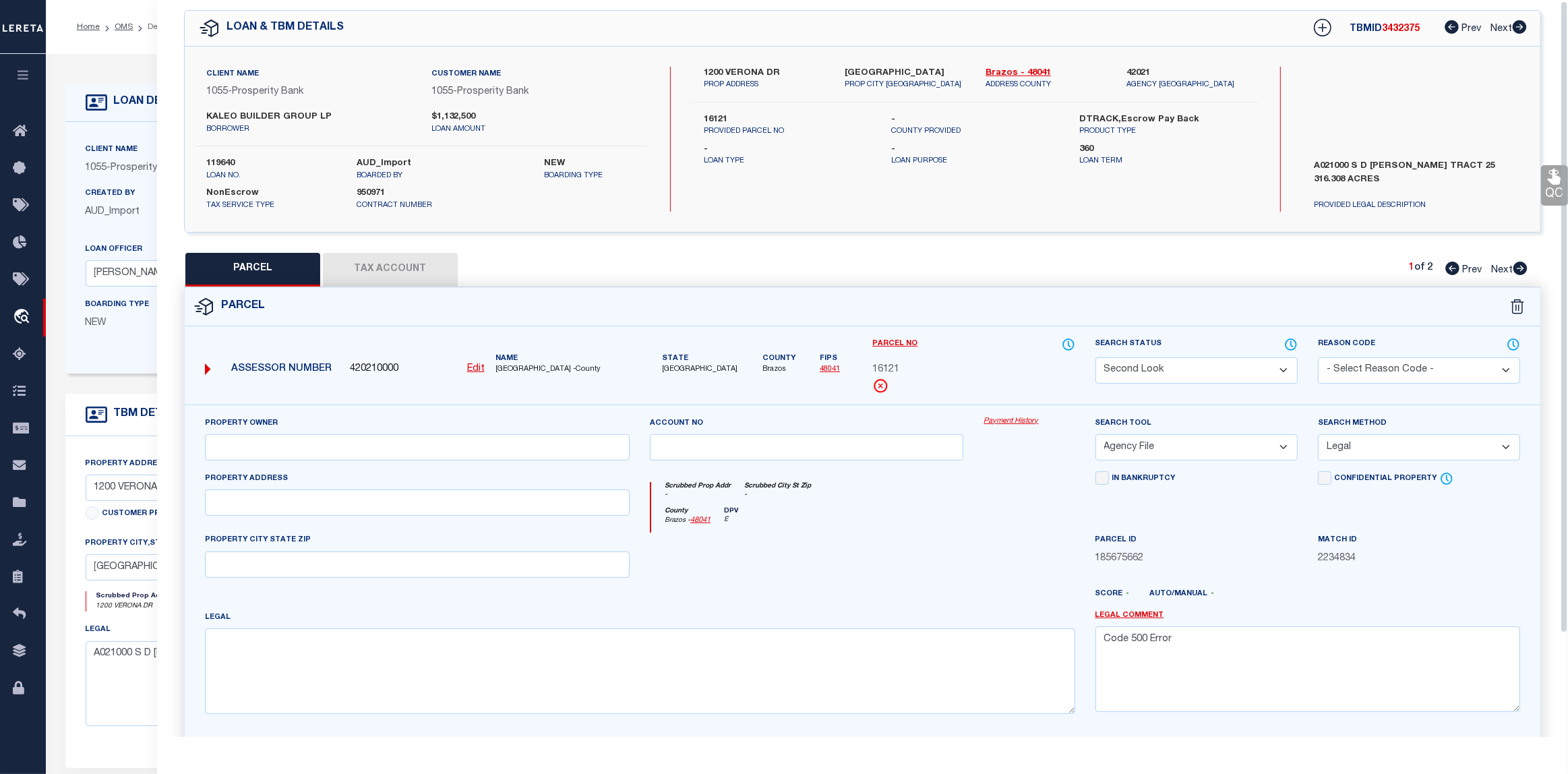
scroll to position [0, 0]
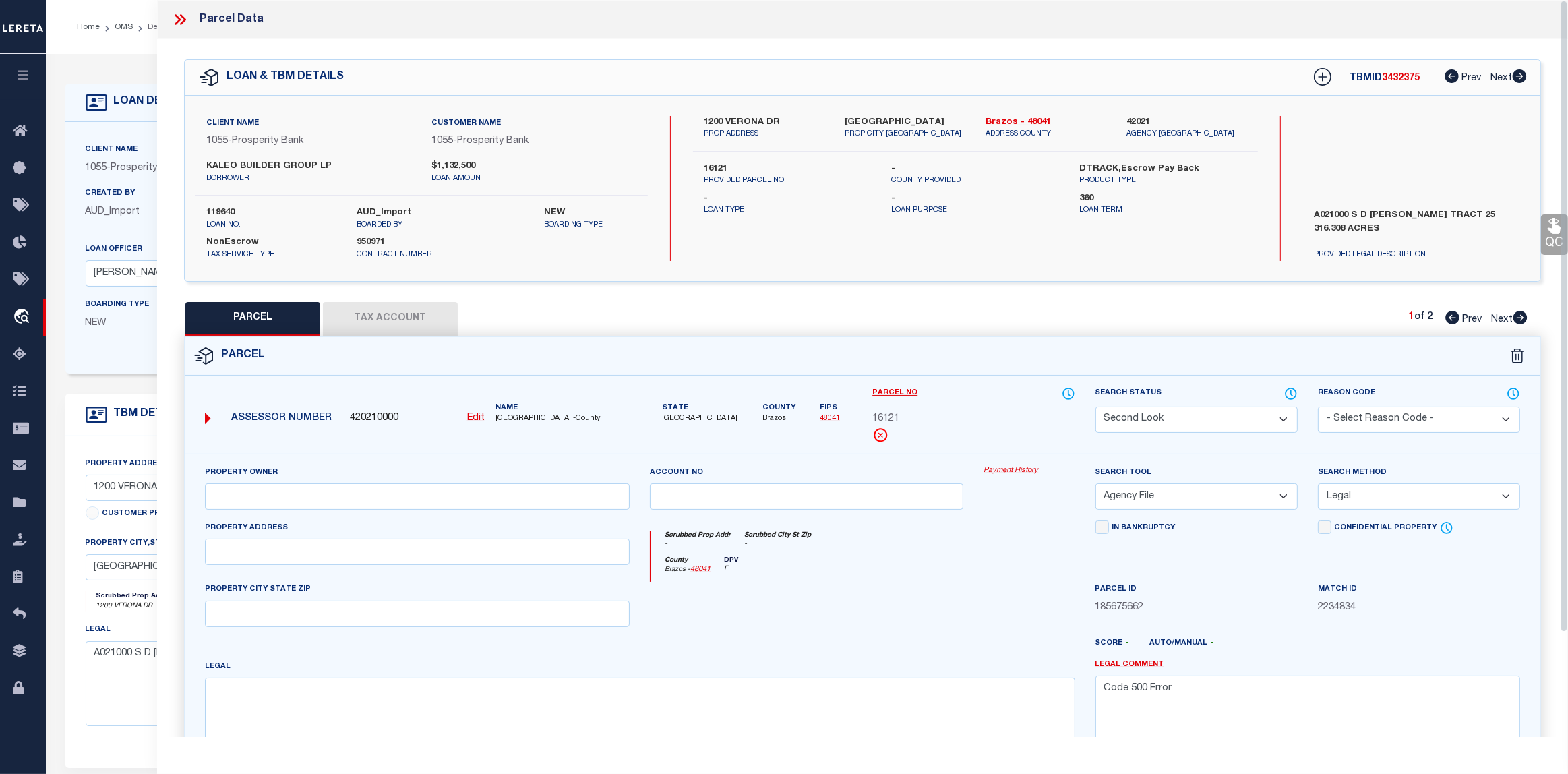
drag, startPoint x: 187, startPoint y: 19, endPoint x: 176, endPoint y: 19, distance: 11.0
click at [184, 19] on icon at bounding box center [180, 19] width 18 height 18
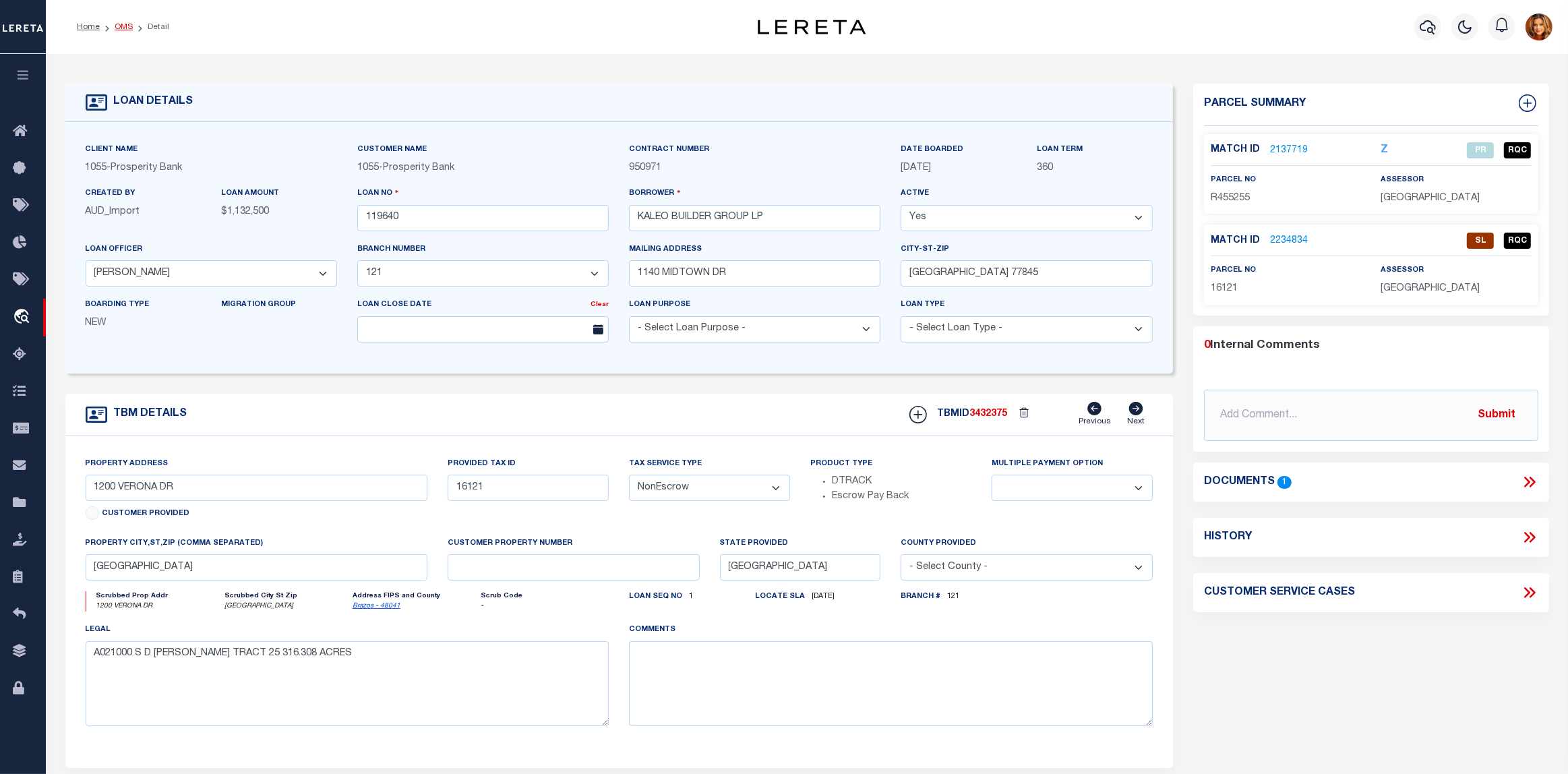
click at [119, 27] on link "OMS" at bounding box center [124, 26] width 18 height 8
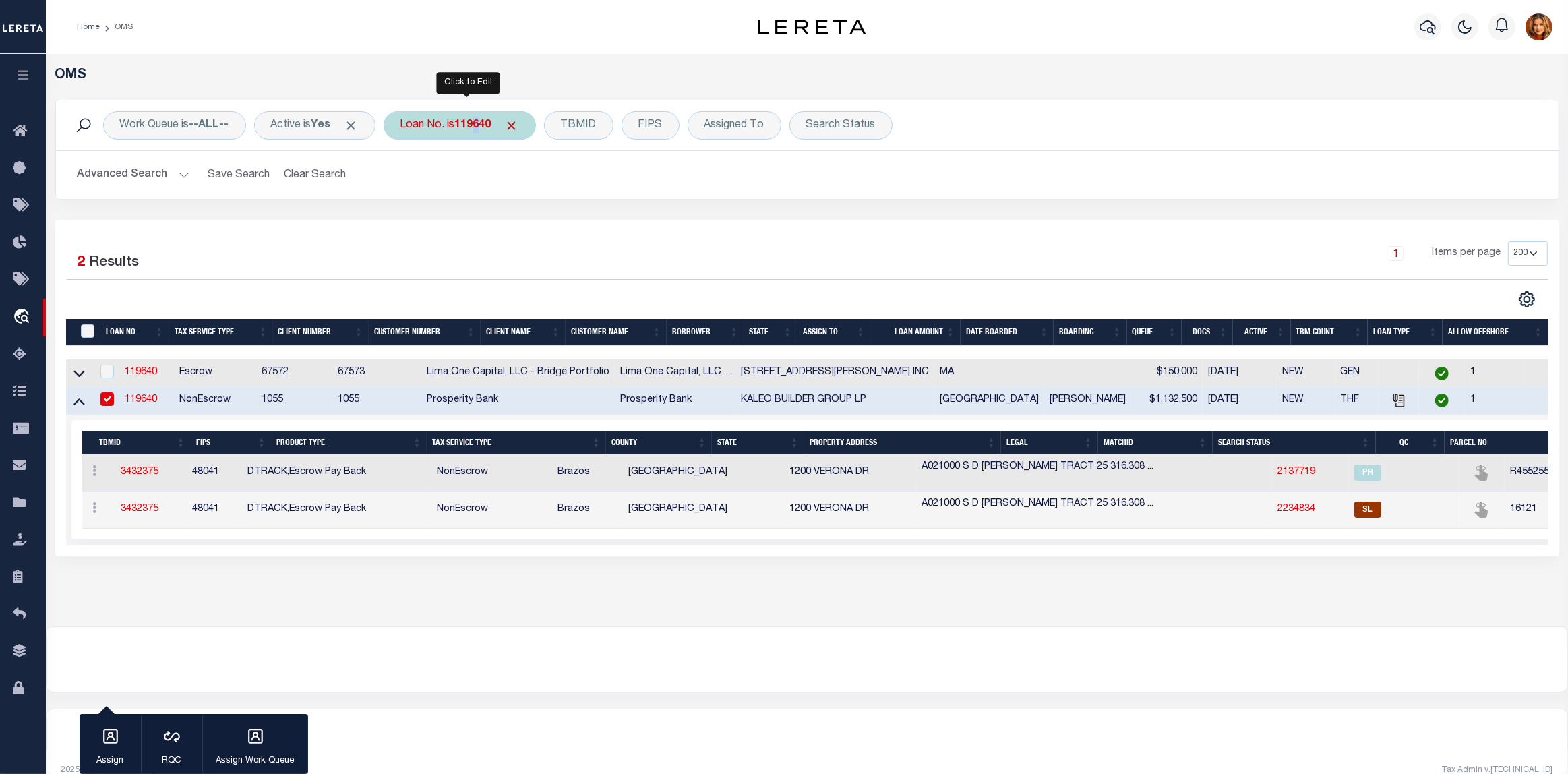
click at [486, 120] on b "119640" at bounding box center [473, 125] width 36 height 11
type input "3134087626"
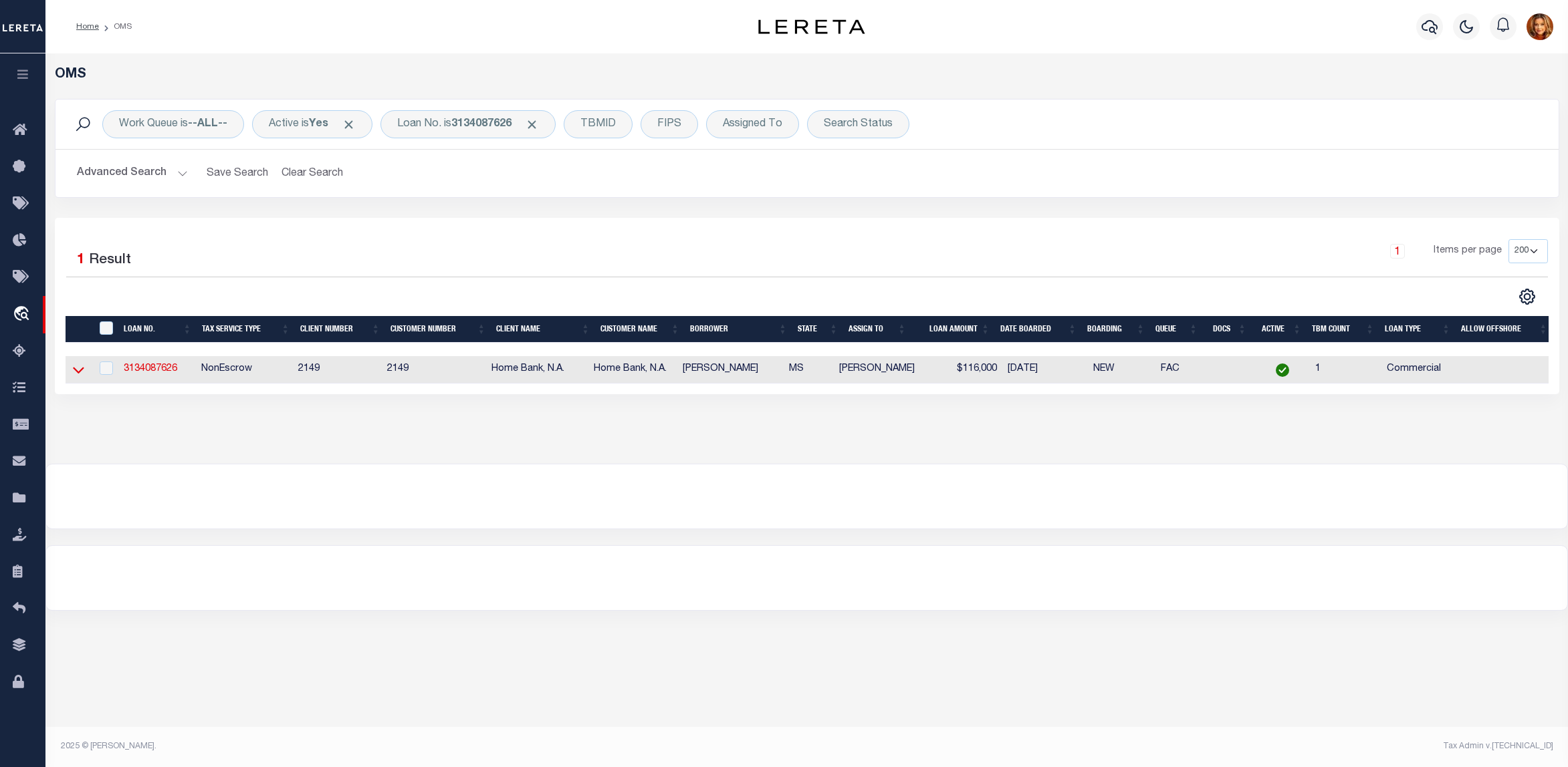
click at [79, 372] on icon at bounding box center [79, 370] width 11 height 14
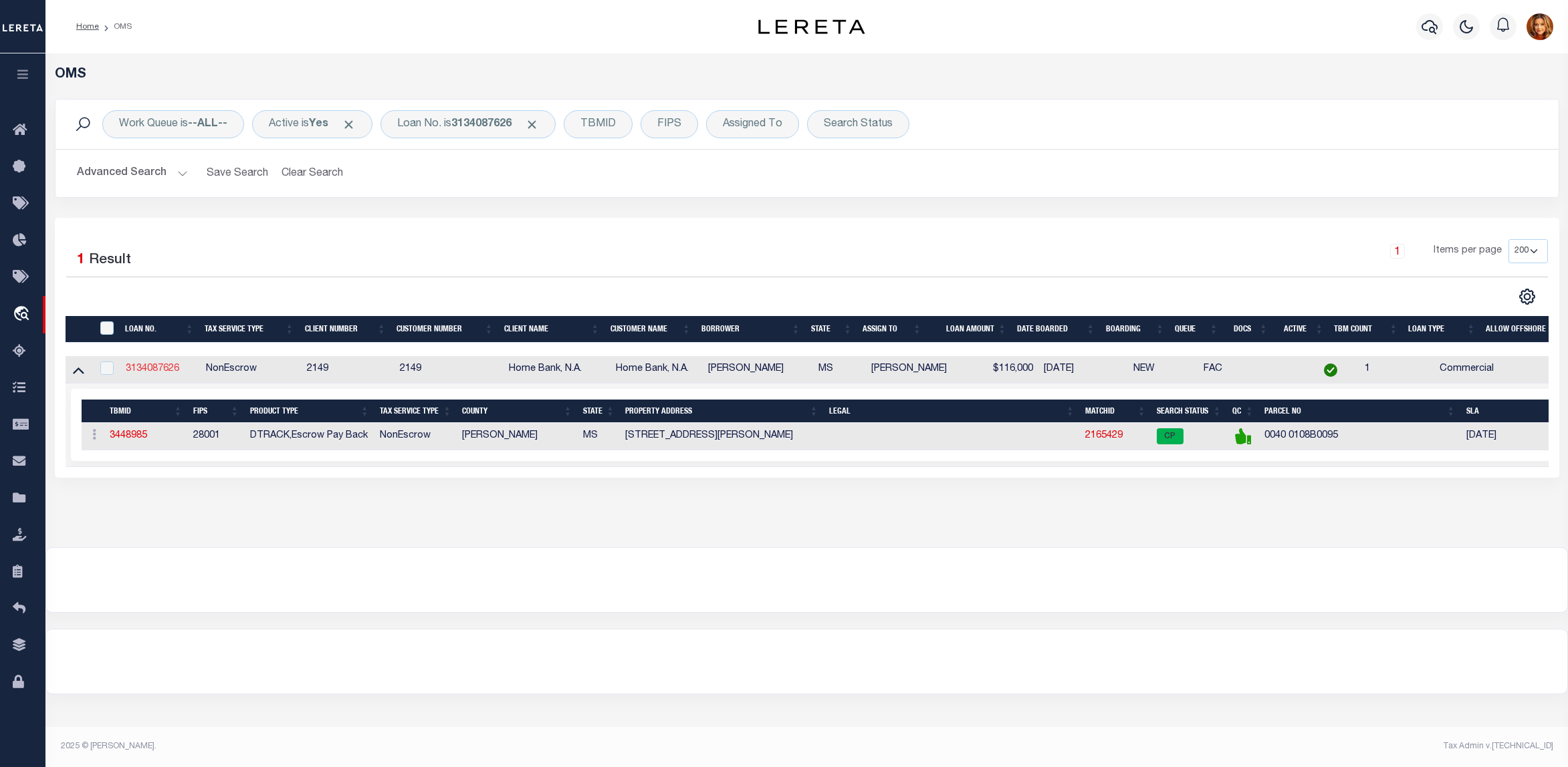
click at [146, 368] on link "3134087626" at bounding box center [153, 369] width 54 height 9
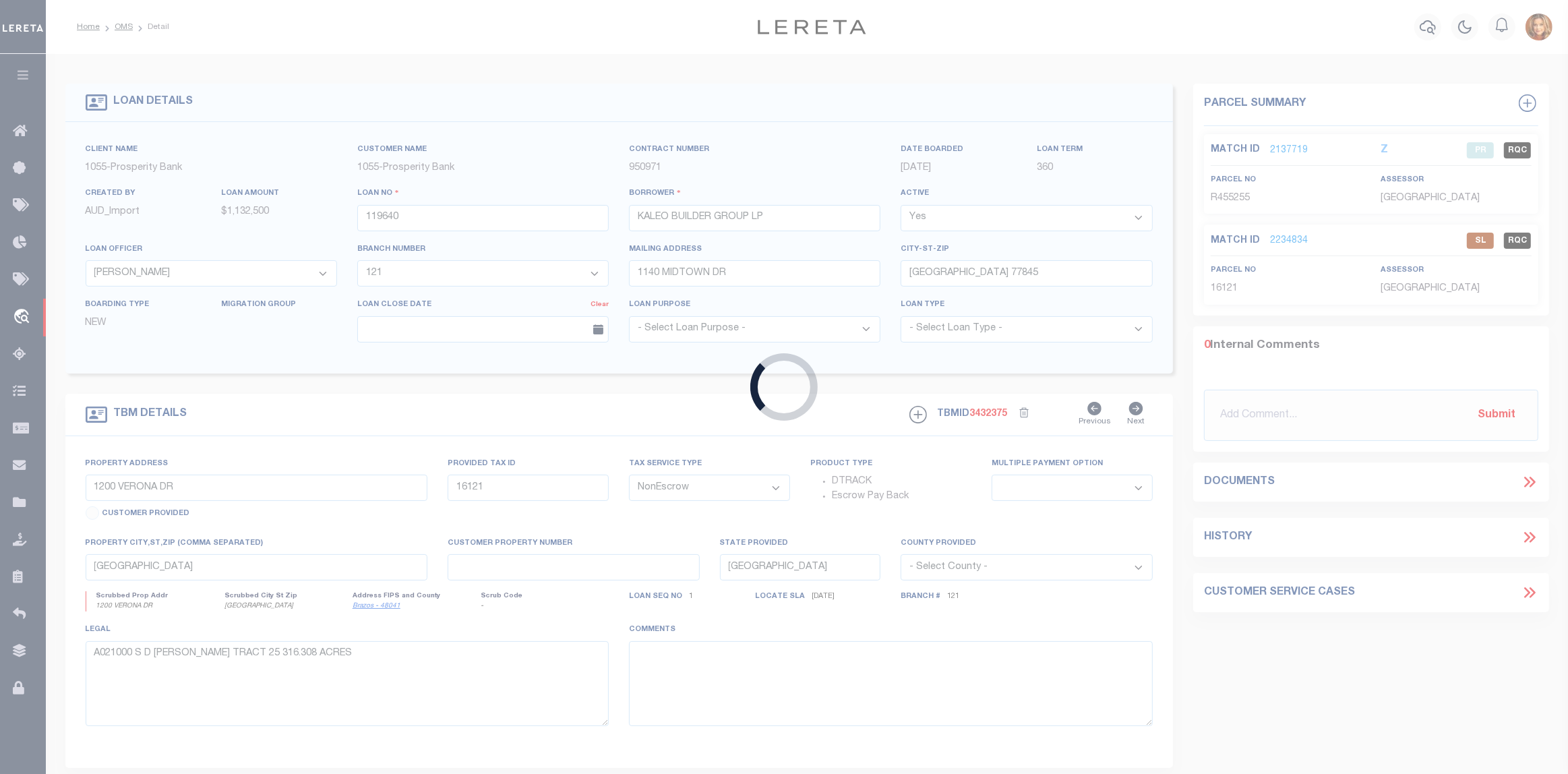
type input "3134087626"
type input "[PERSON_NAME]"
select select
type input "[DATE]"
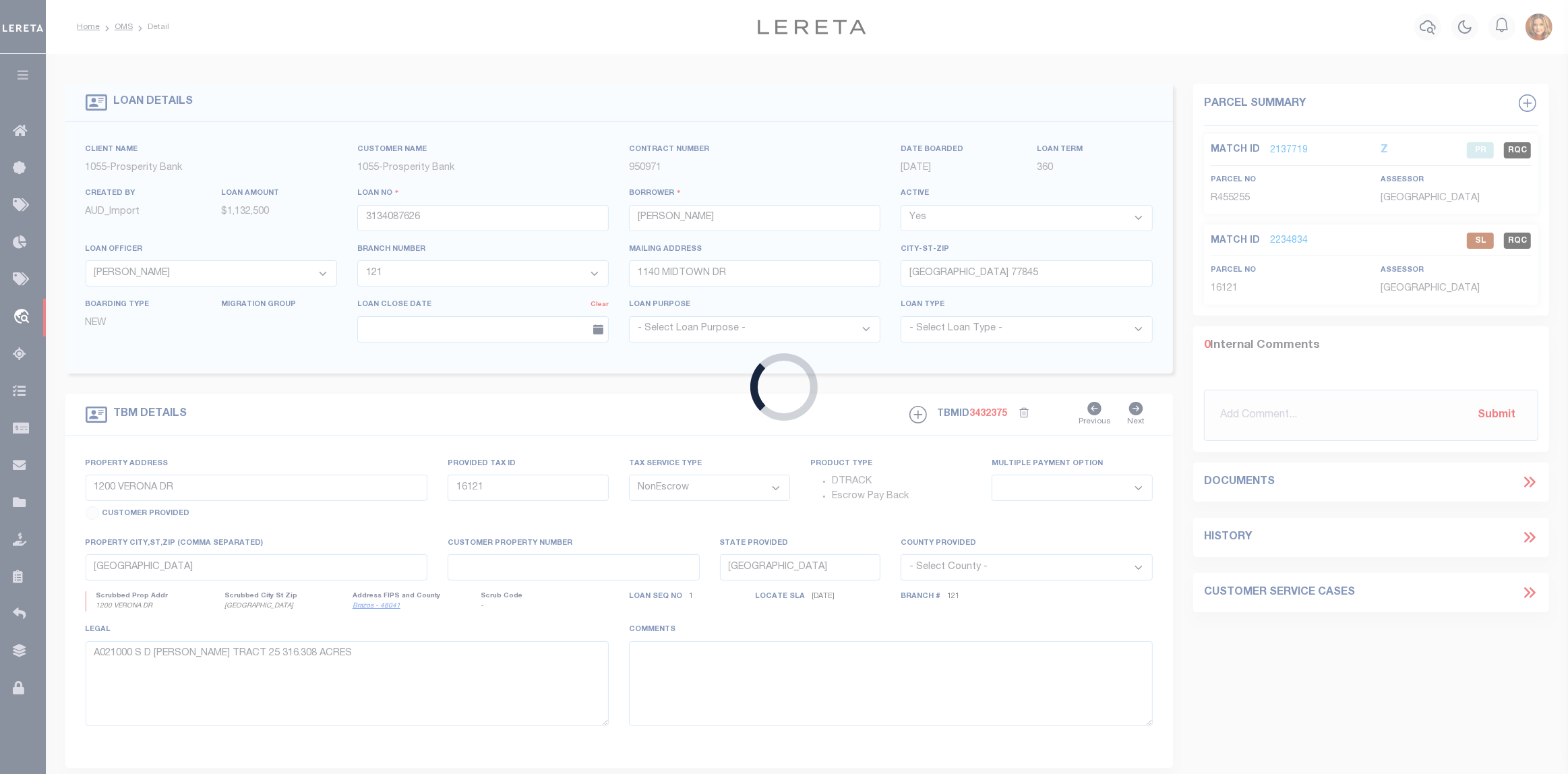
select select "20"
select select "9190"
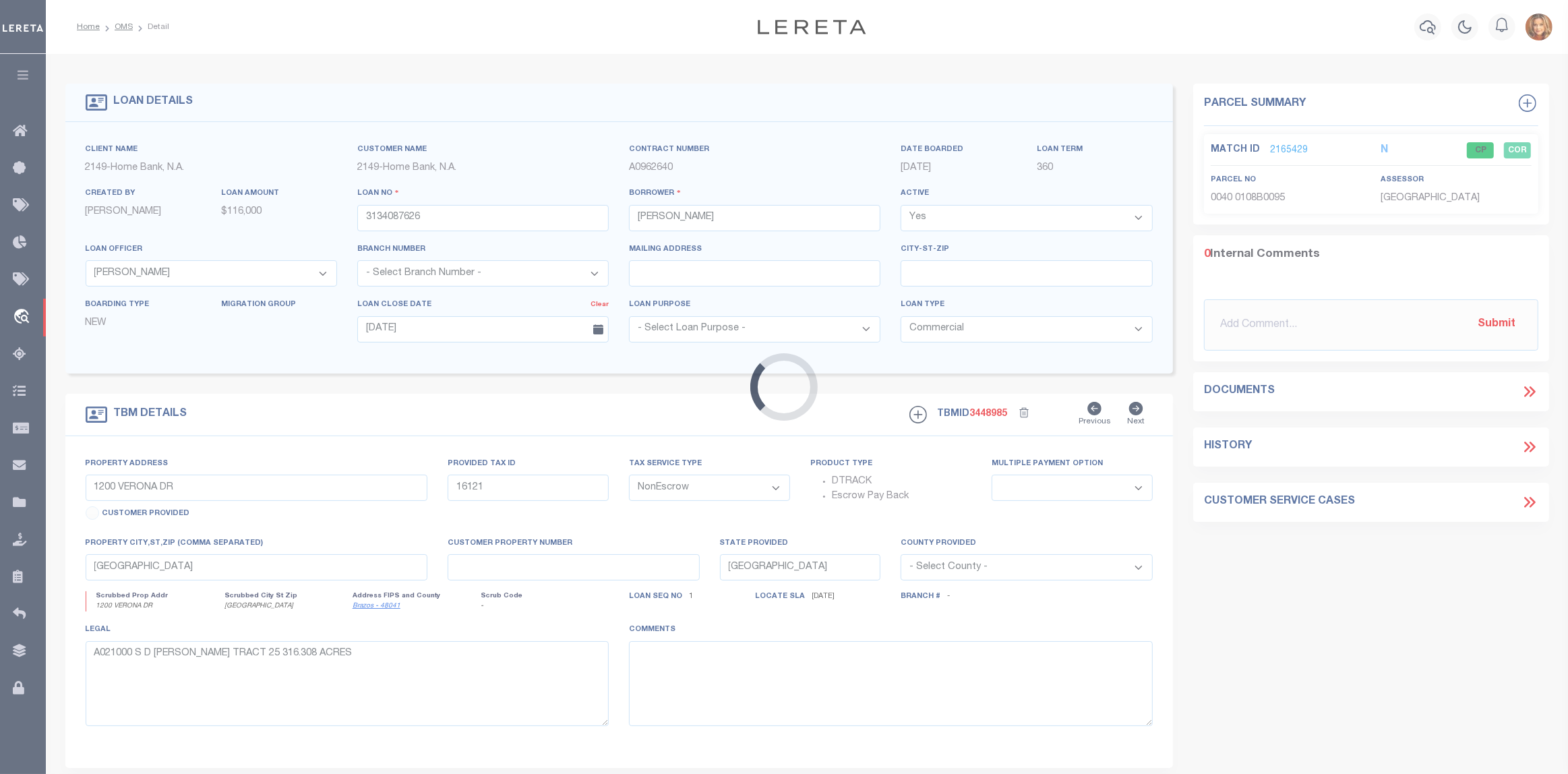
type input "[STREET_ADDRESS][PERSON_NAME]"
select select
type input "NATCHEZ MS 39120-2216"
type input "MS"
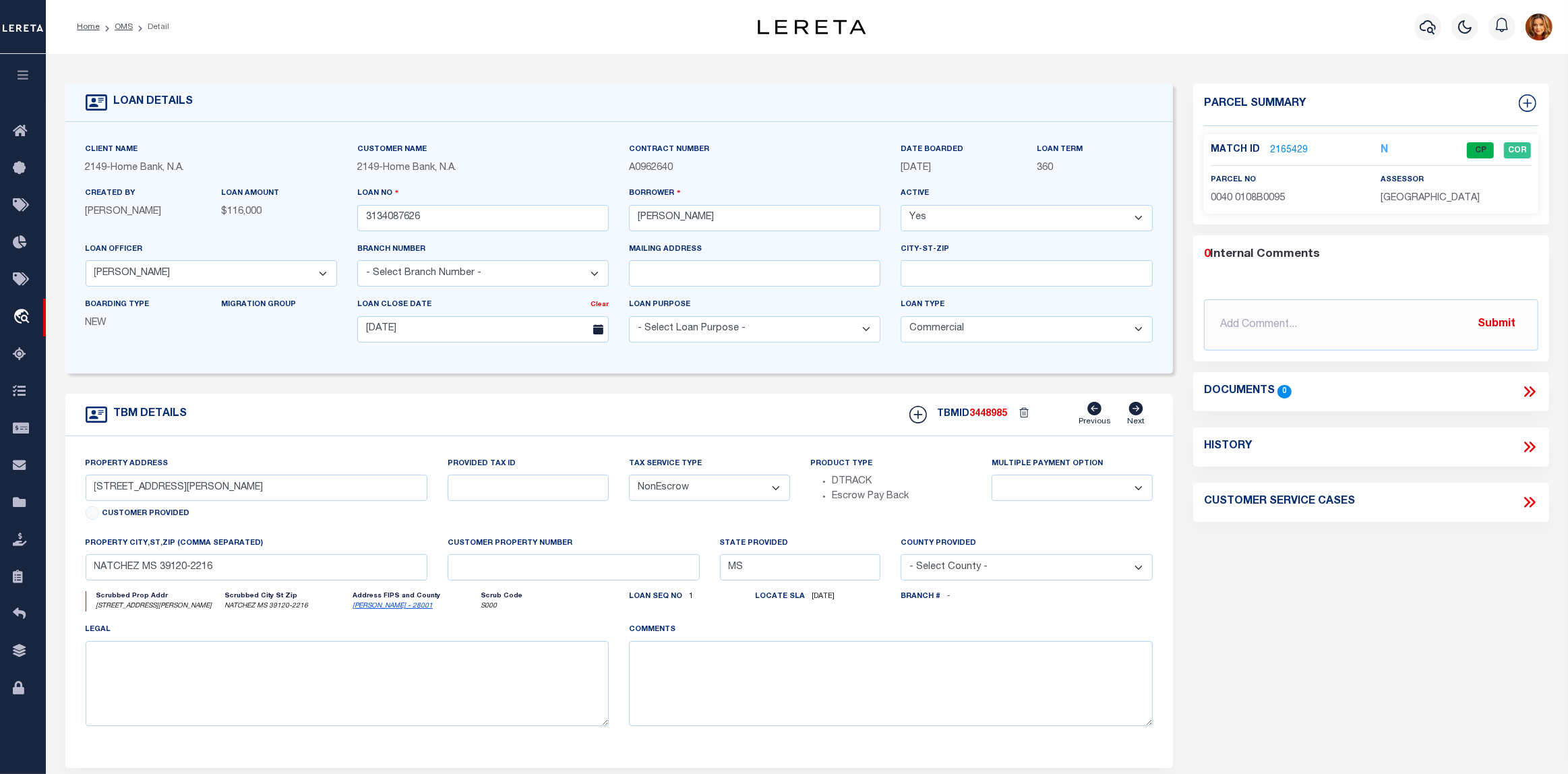
click at [1288, 148] on link "2165429" at bounding box center [1288, 151] width 38 height 14
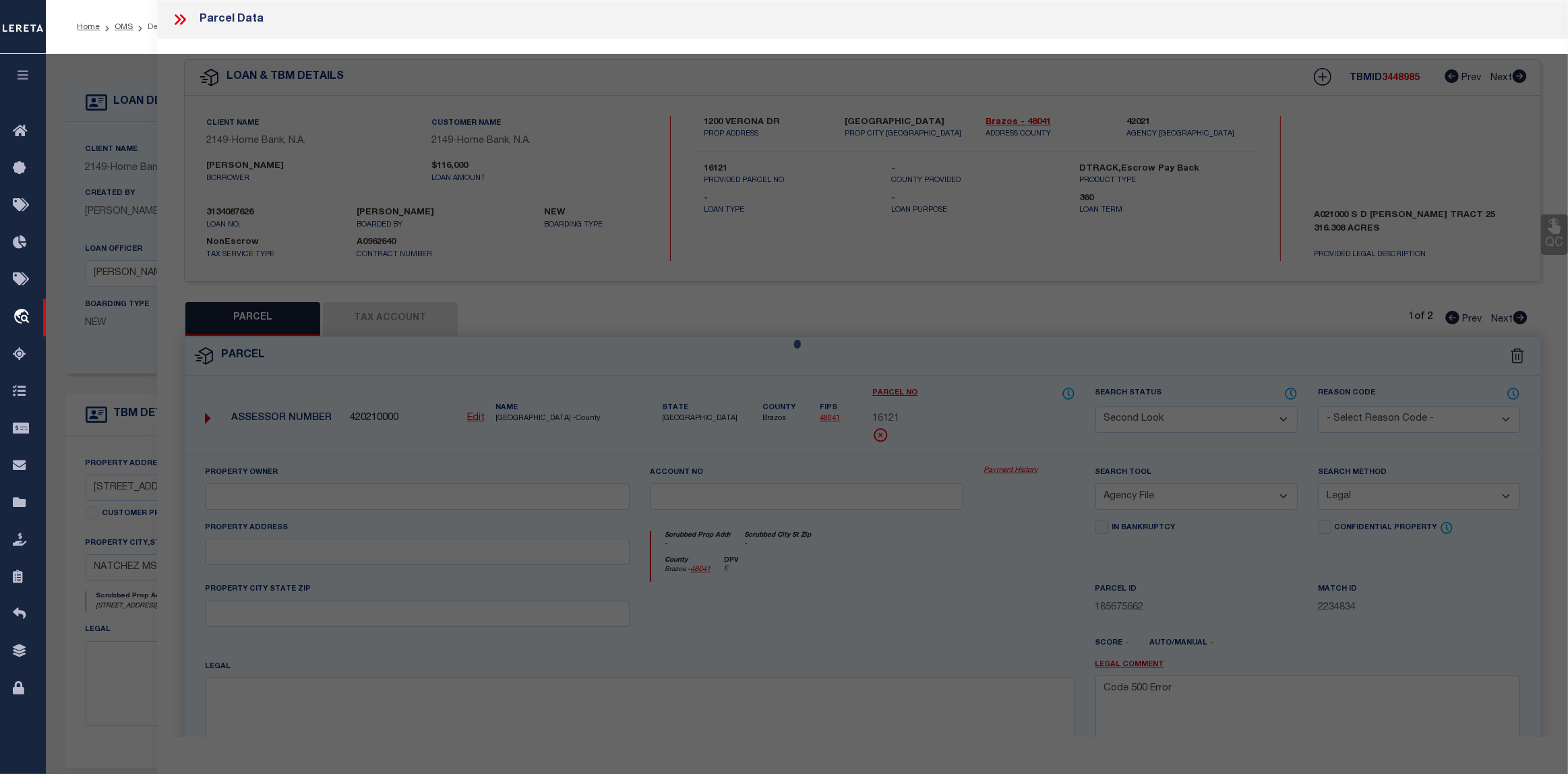
select select "AS"
select select
checkbox input "false"
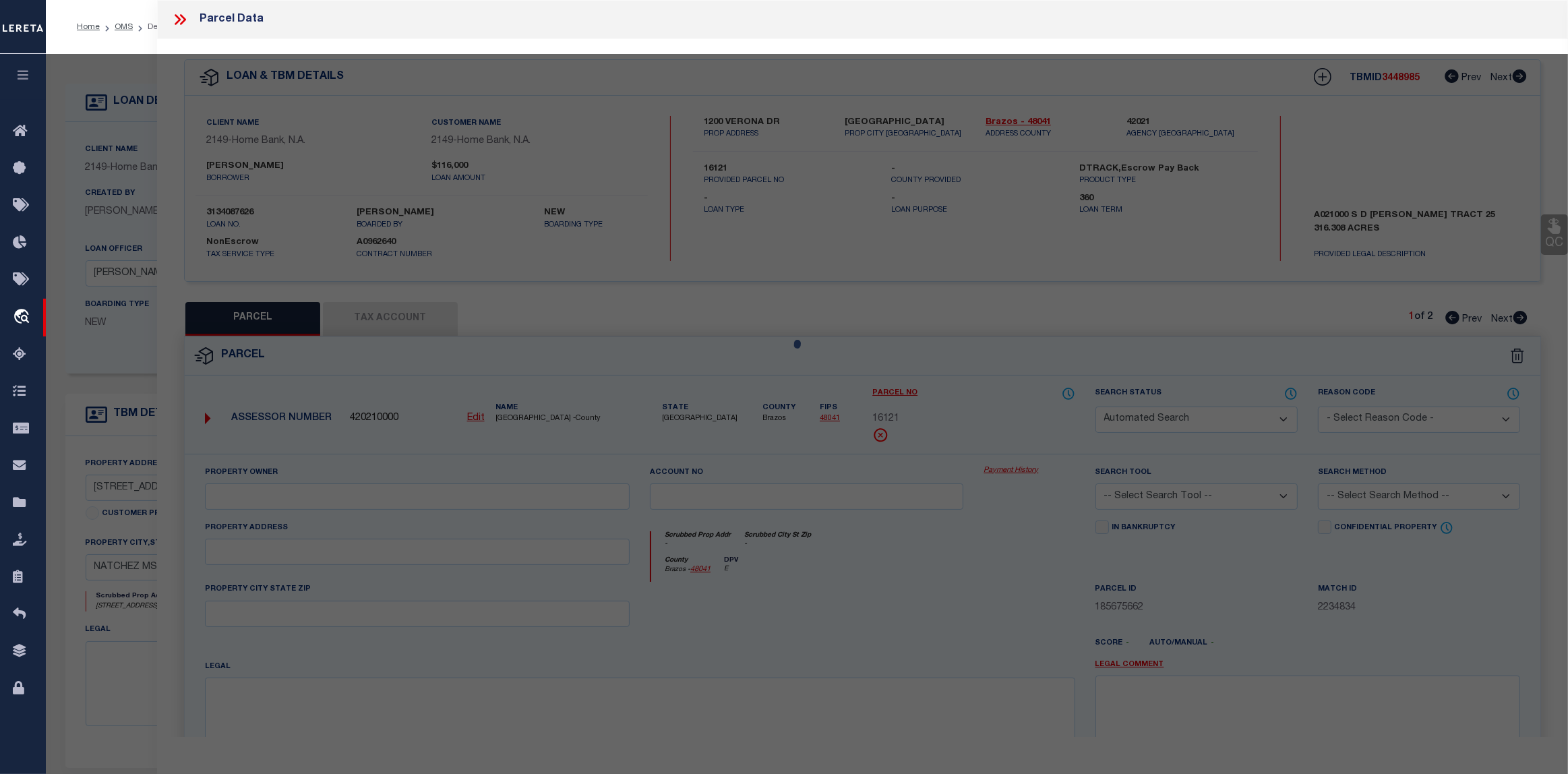
select select "CP"
type input "[PERSON_NAME] & [PERSON_NAME]"
select select "AGW"
select select
type input "[STREET_ADDRESS][PERSON_NAME]"
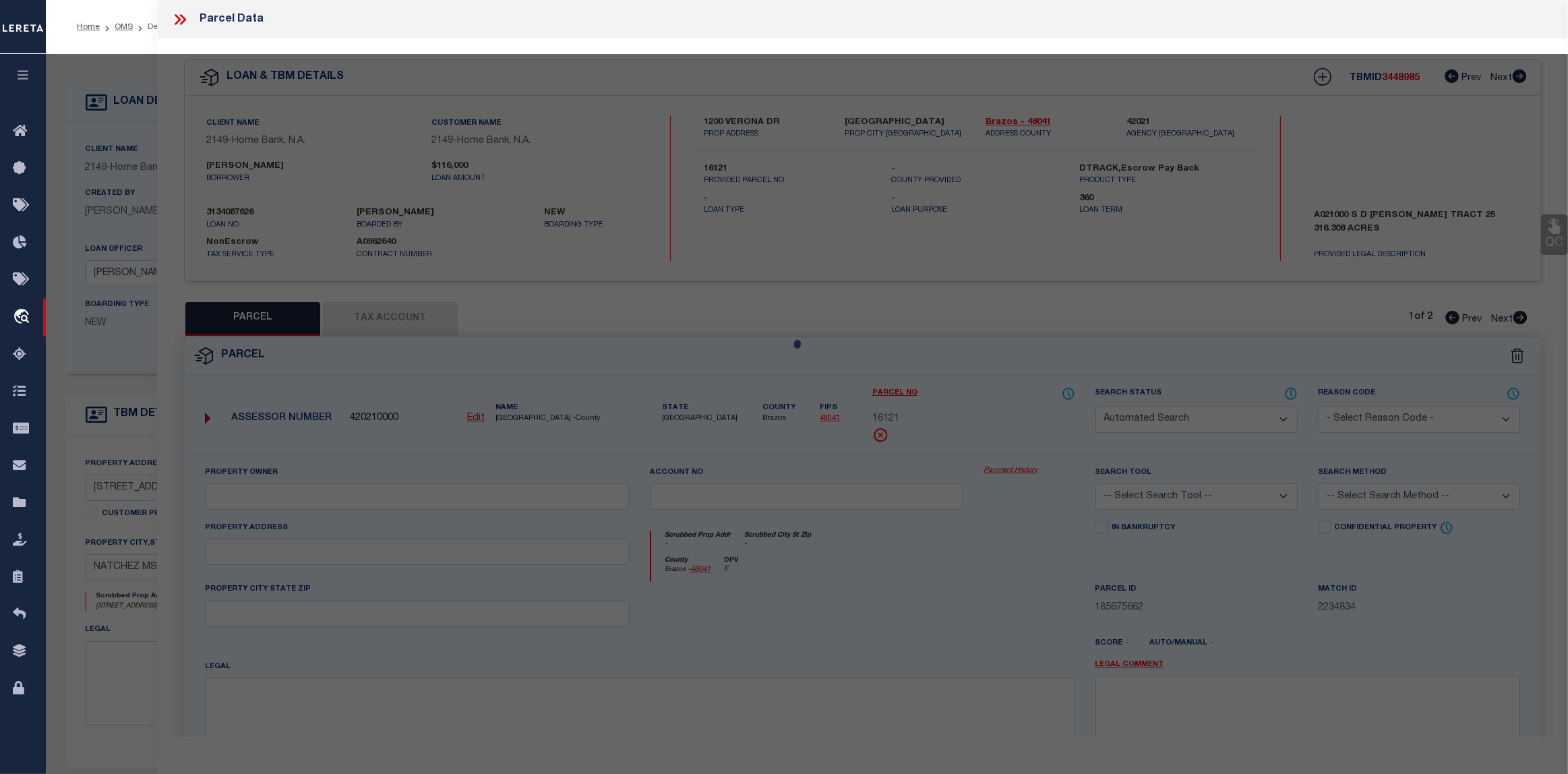
type input "NATCHEZ MS 39120"
type textarea "H&L#76 OAKLAND SD 40-108B-95"
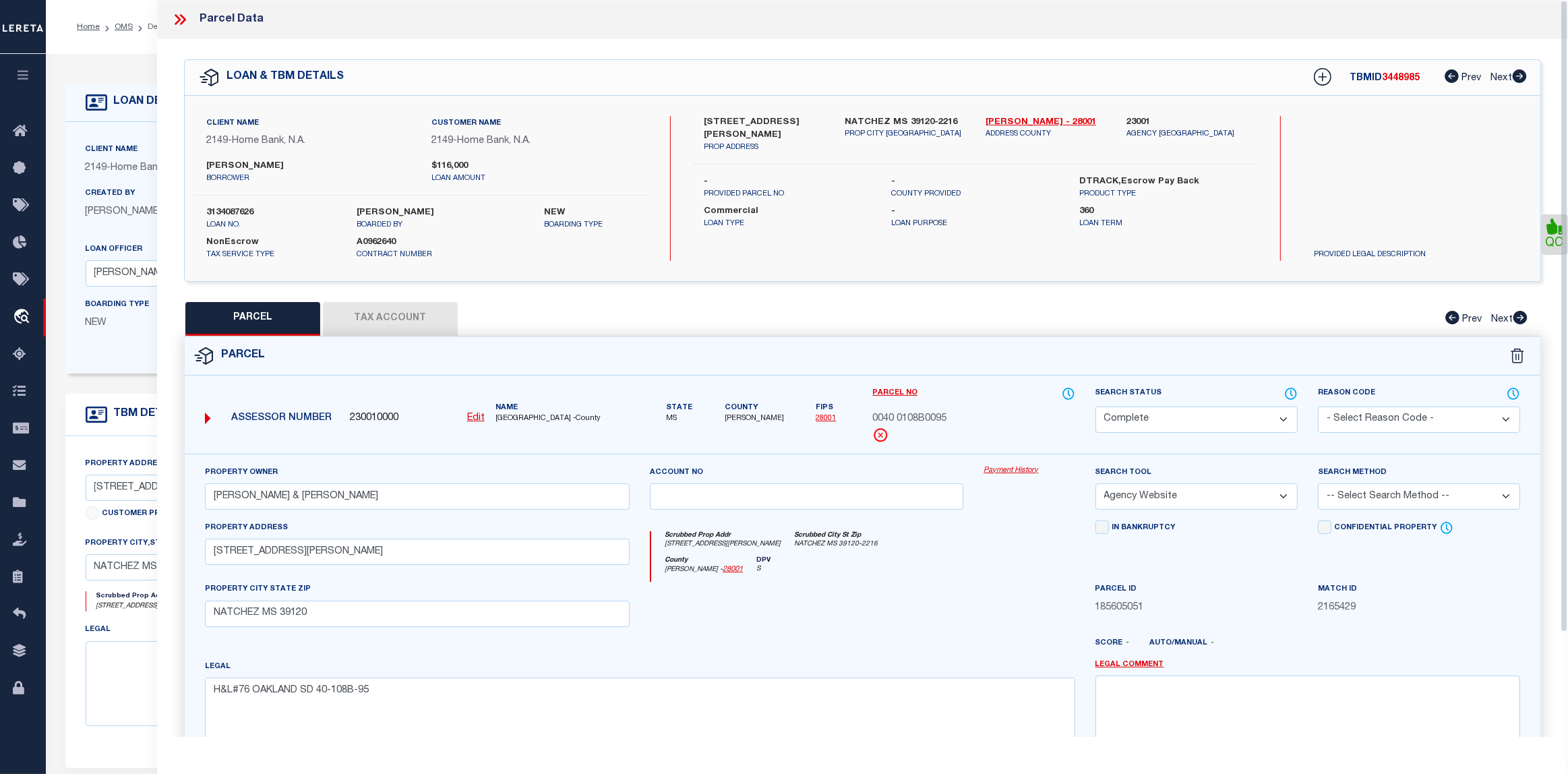
click at [393, 317] on button "Tax Account" at bounding box center [390, 318] width 135 height 33
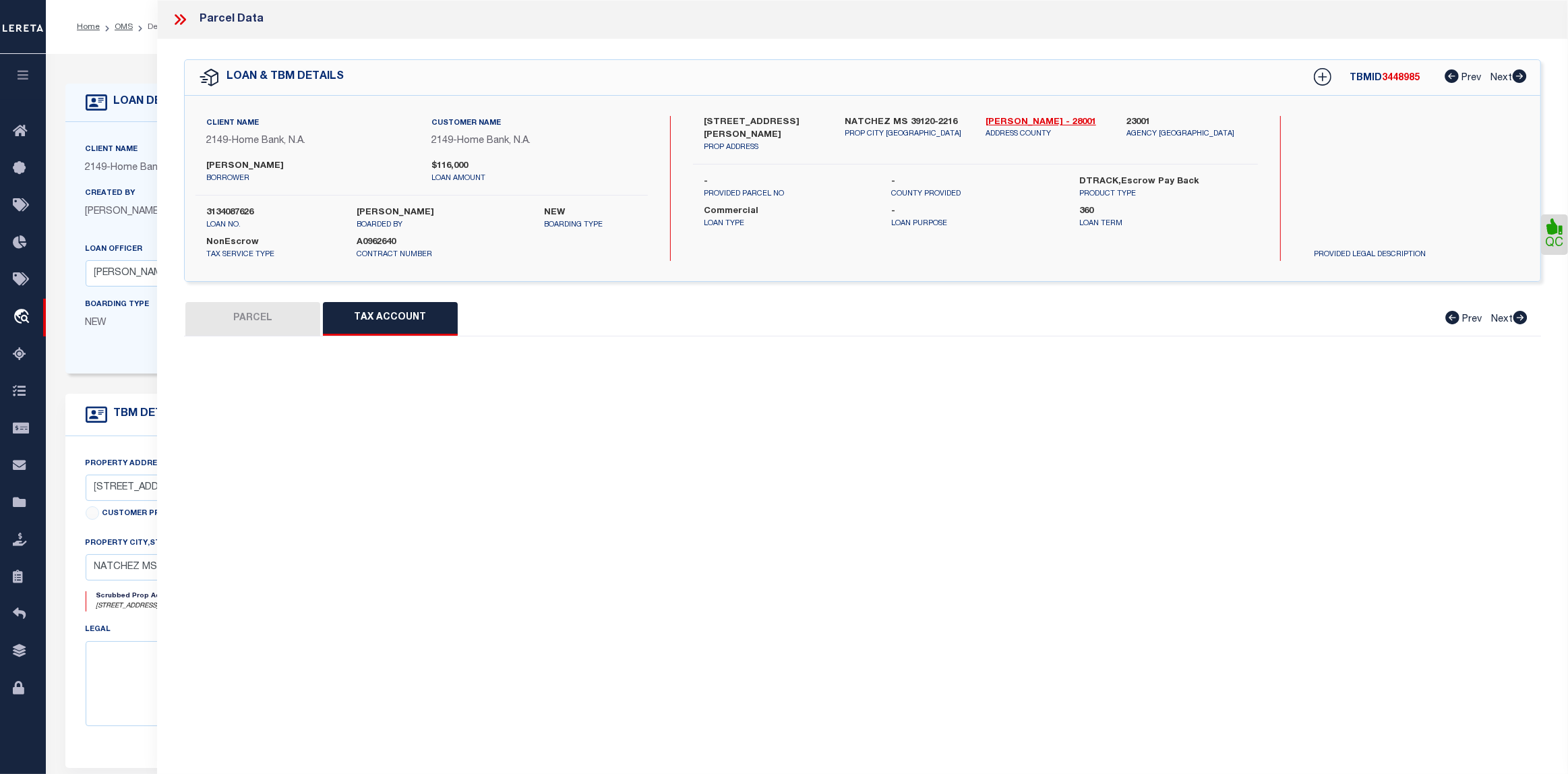
select select "100"
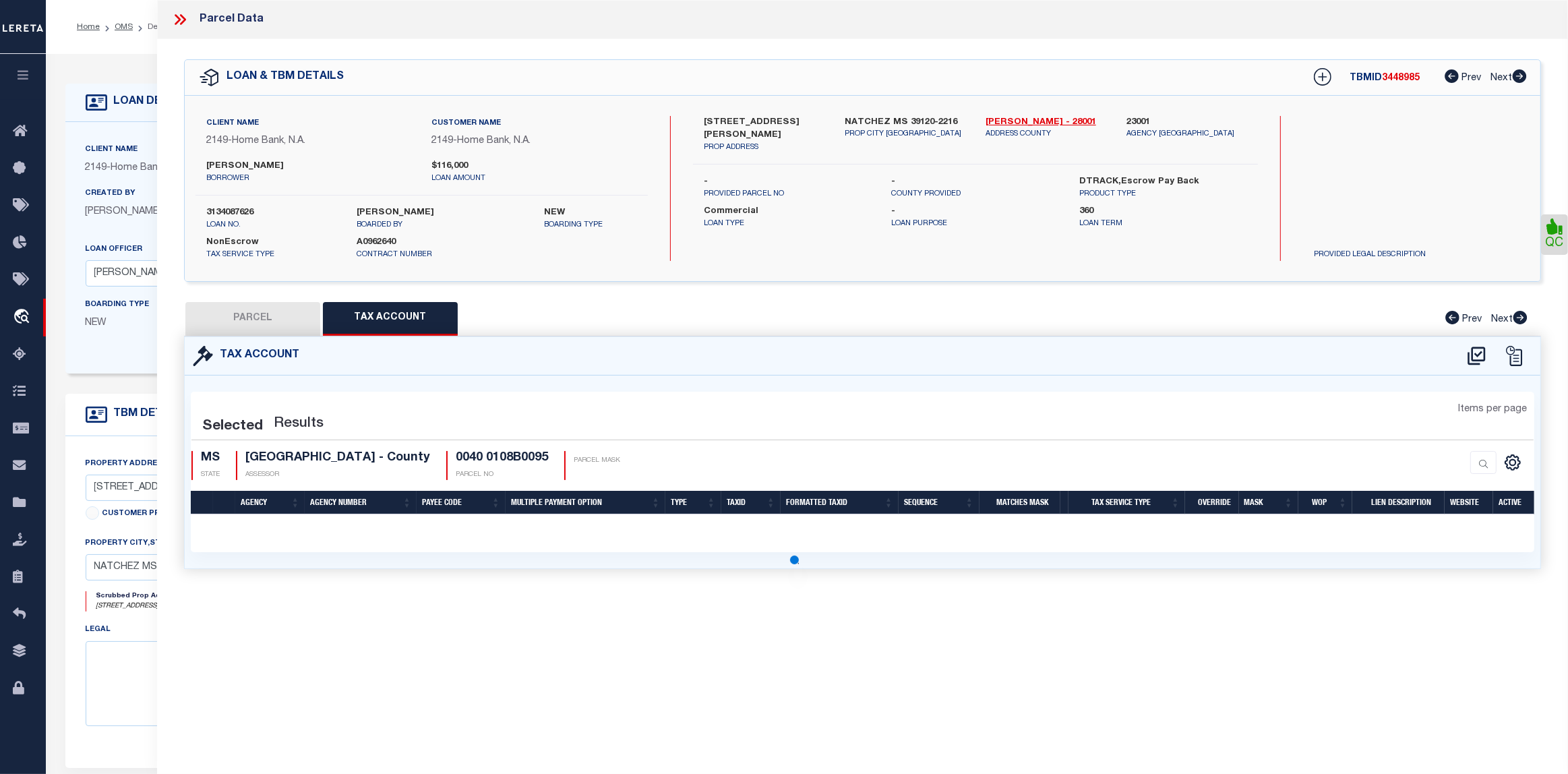
select select "100"
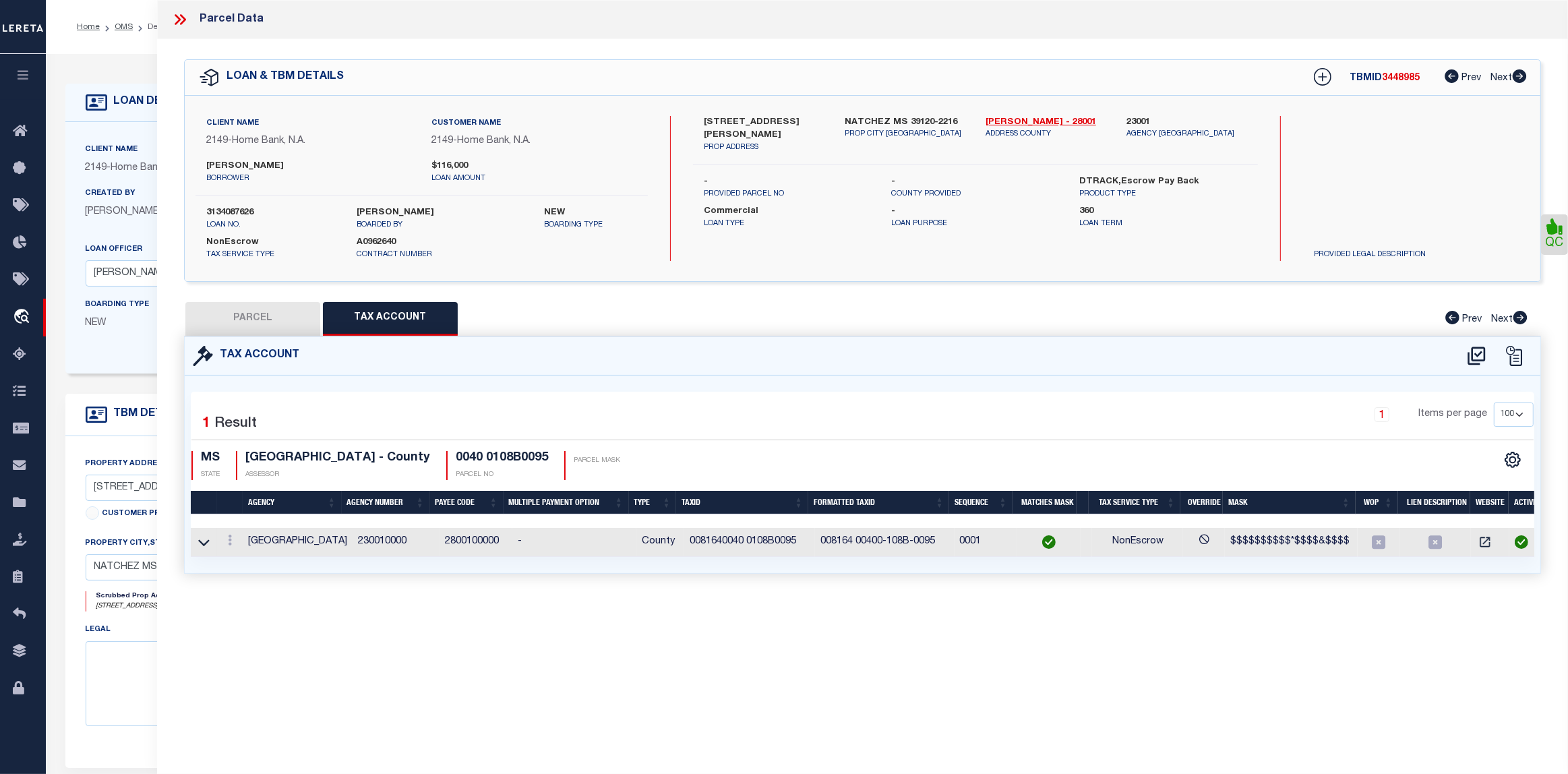
click at [234, 330] on button "PARCEL" at bounding box center [253, 318] width 135 height 33
select select "AS"
select select
checkbox input "false"
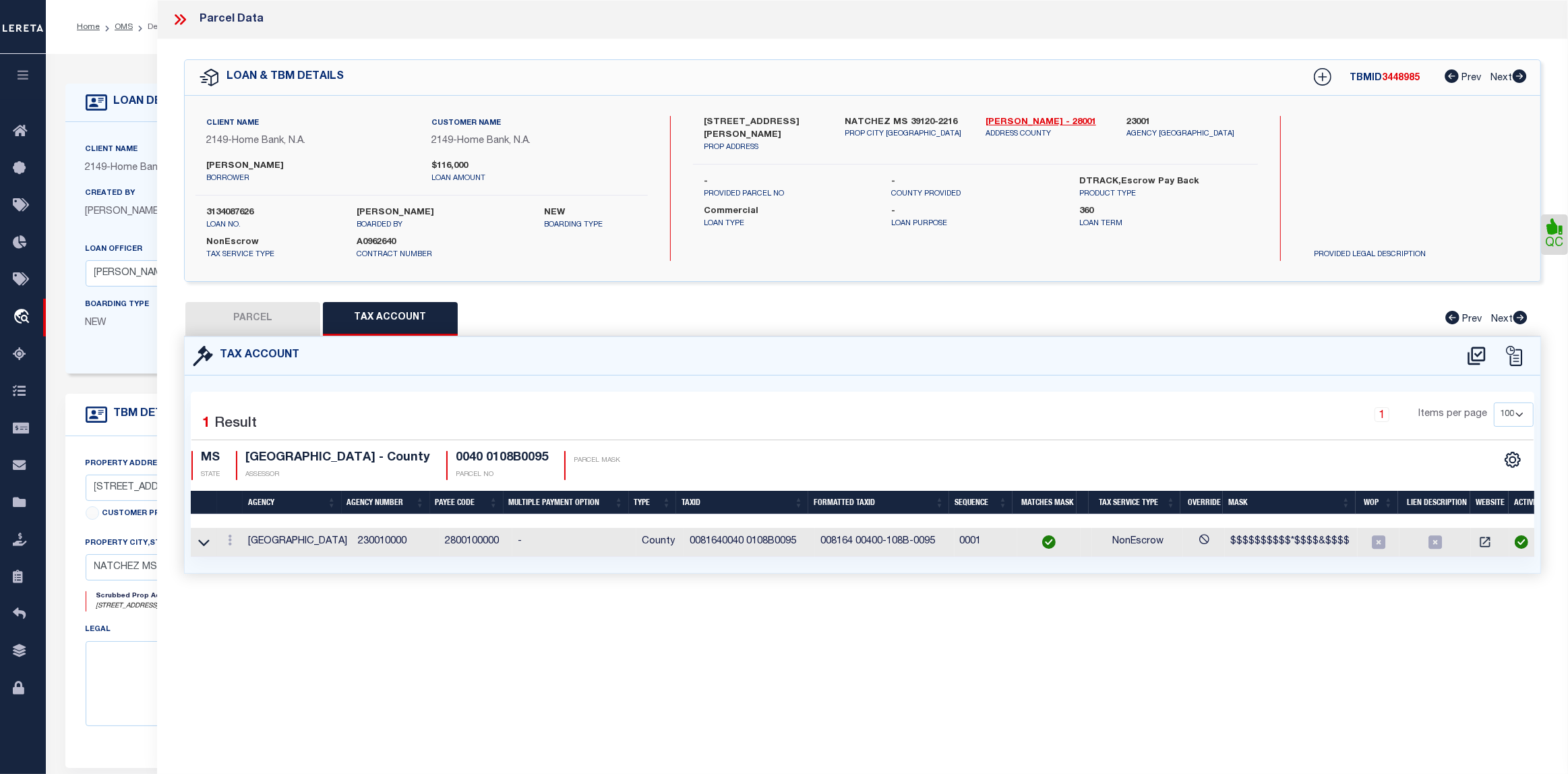
select select "CP"
type input "[PERSON_NAME] & [PERSON_NAME]"
select select "AGW"
select select
type input "[STREET_ADDRESS][PERSON_NAME]"
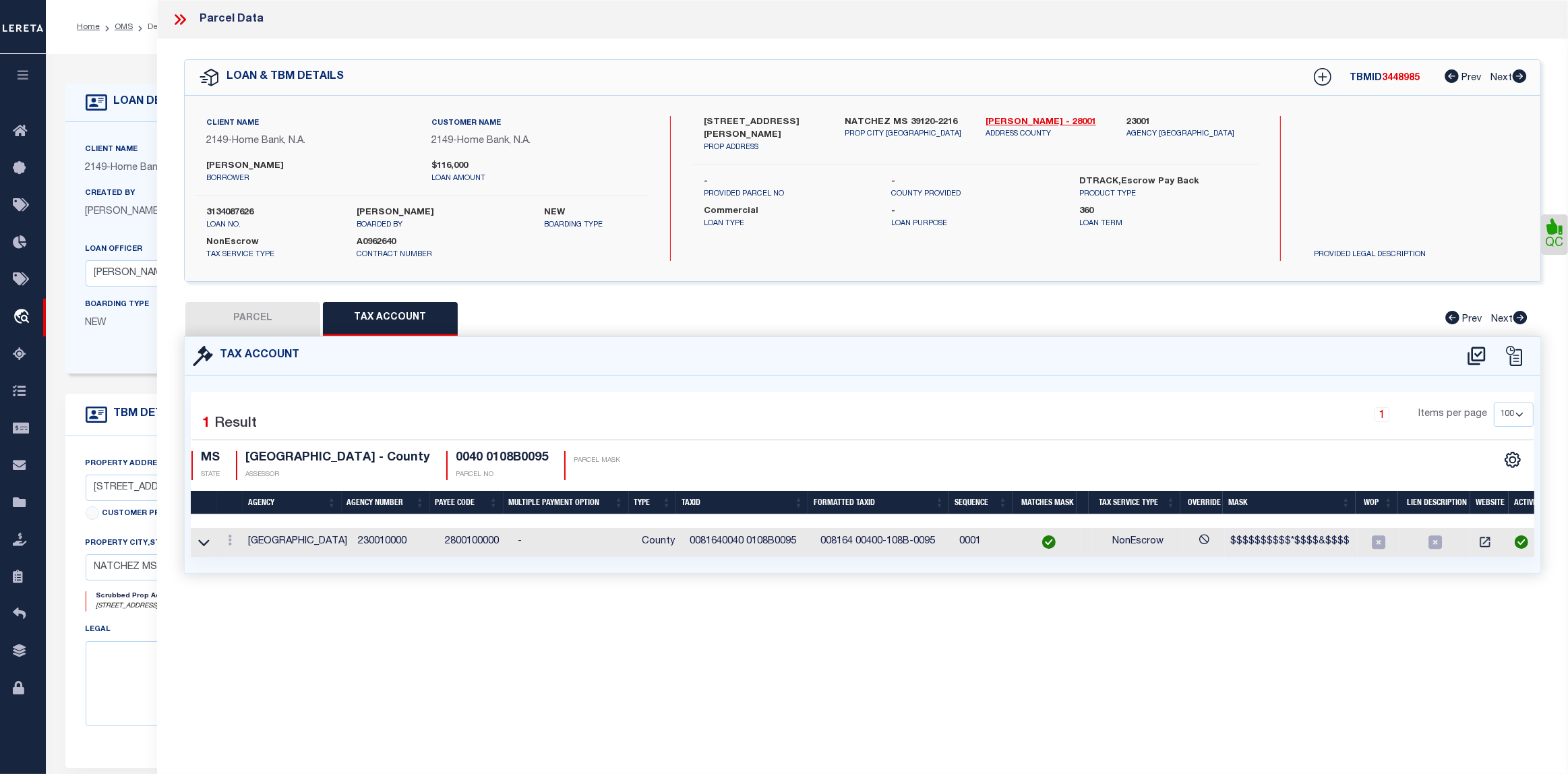
type input "NATCHEZ MS 39120"
type textarea "H&L#76 OAKLAND SD 40-108B-95"
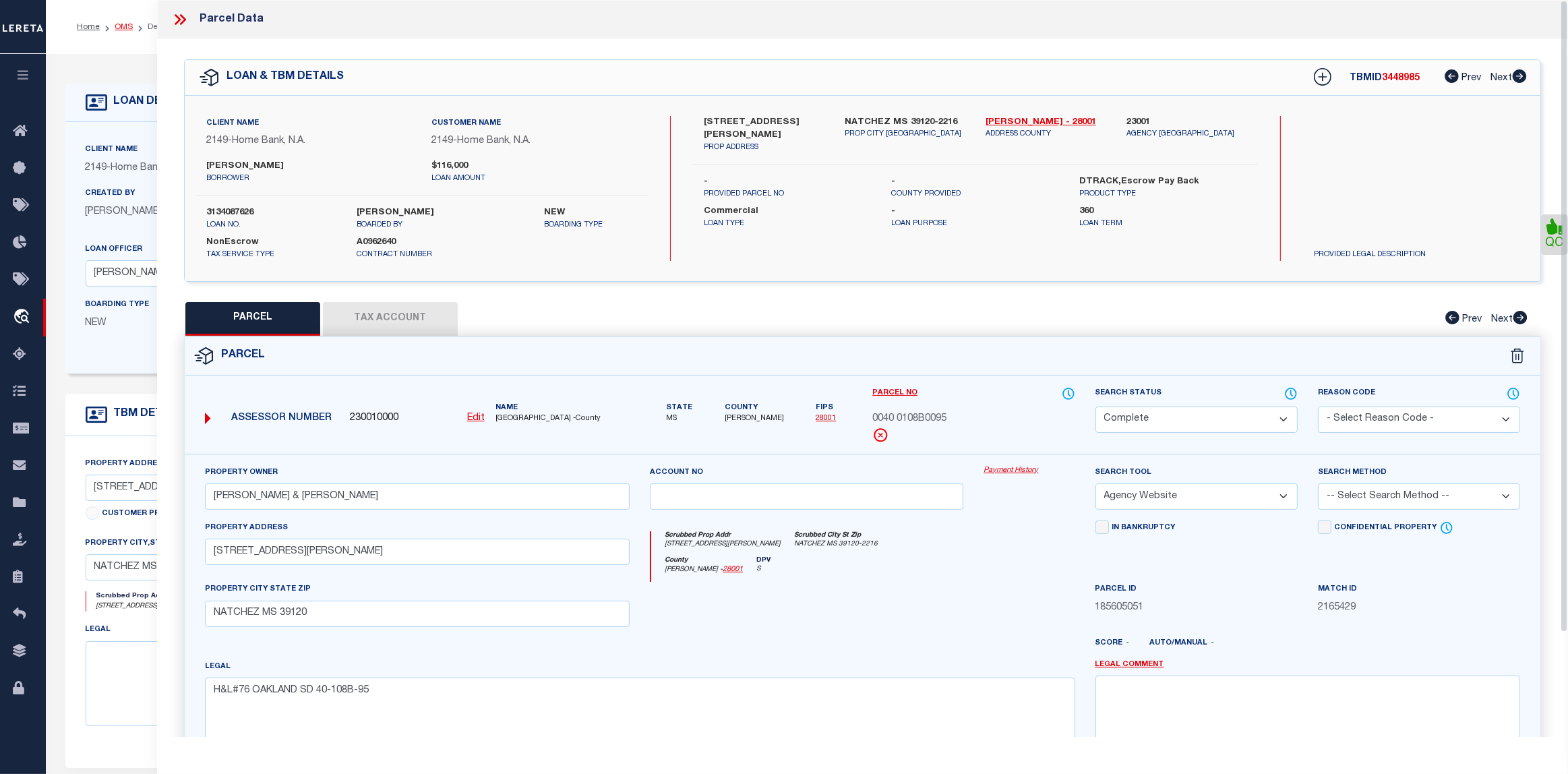
click at [119, 23] on link "OMS" at bounding box center [124, 26] width 18 height 8
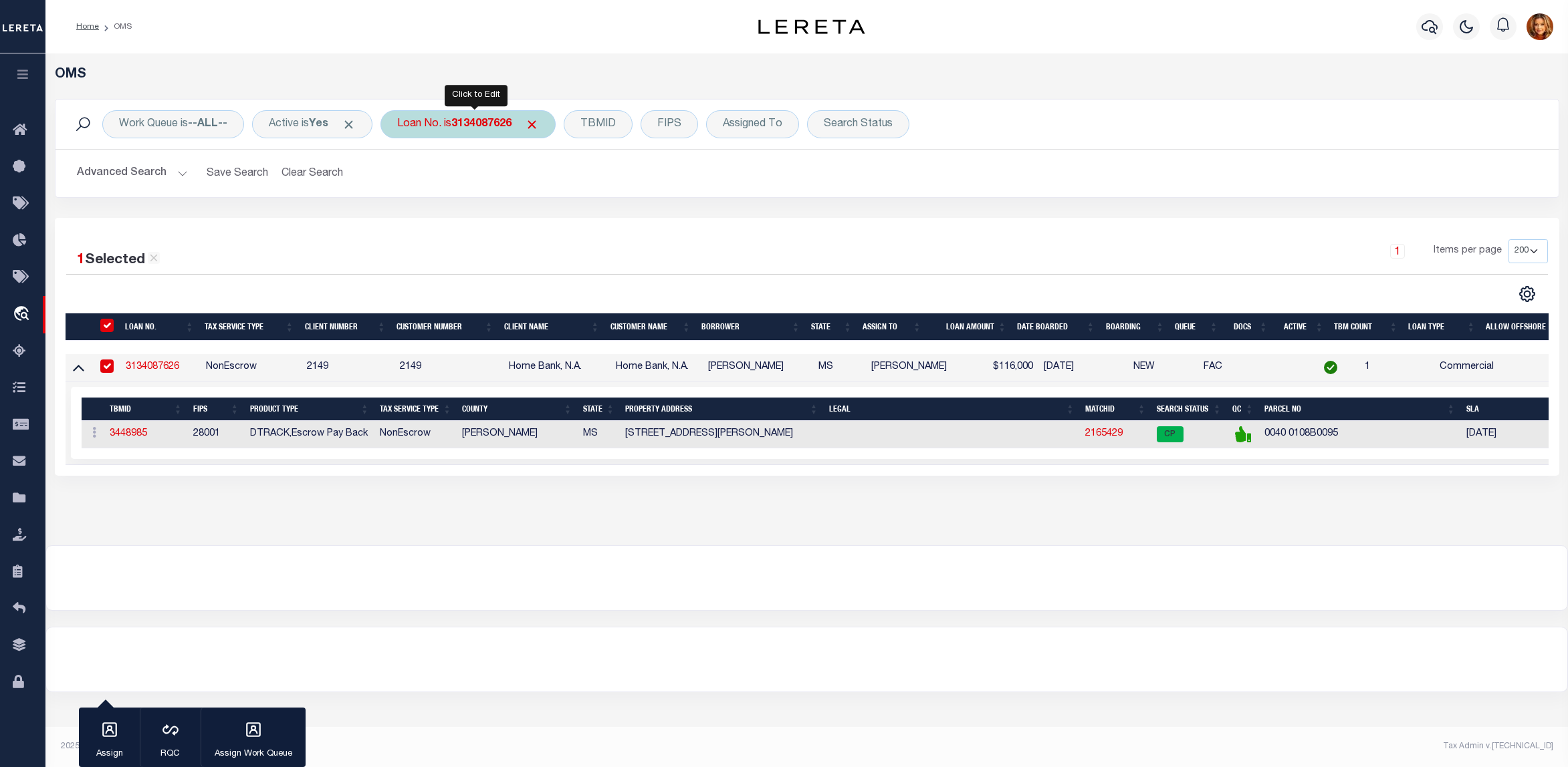
click at [485, 127] on b "3134087626" at bounding box center [481, 124] width 60 height 11
type input "10000160029-10001"
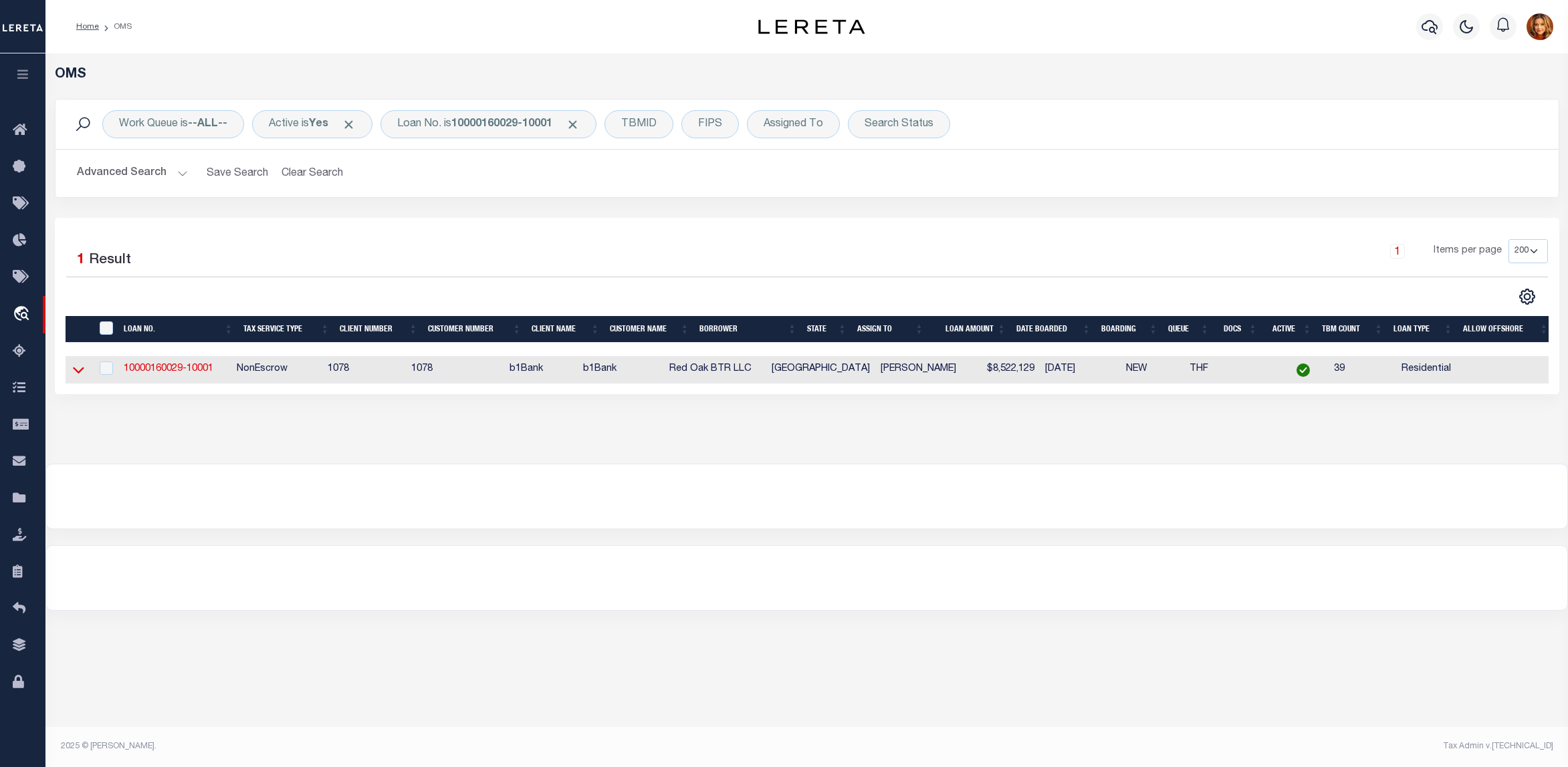
click at [73, 376] on icon at bounding box center [79, 370] width 11 height 14
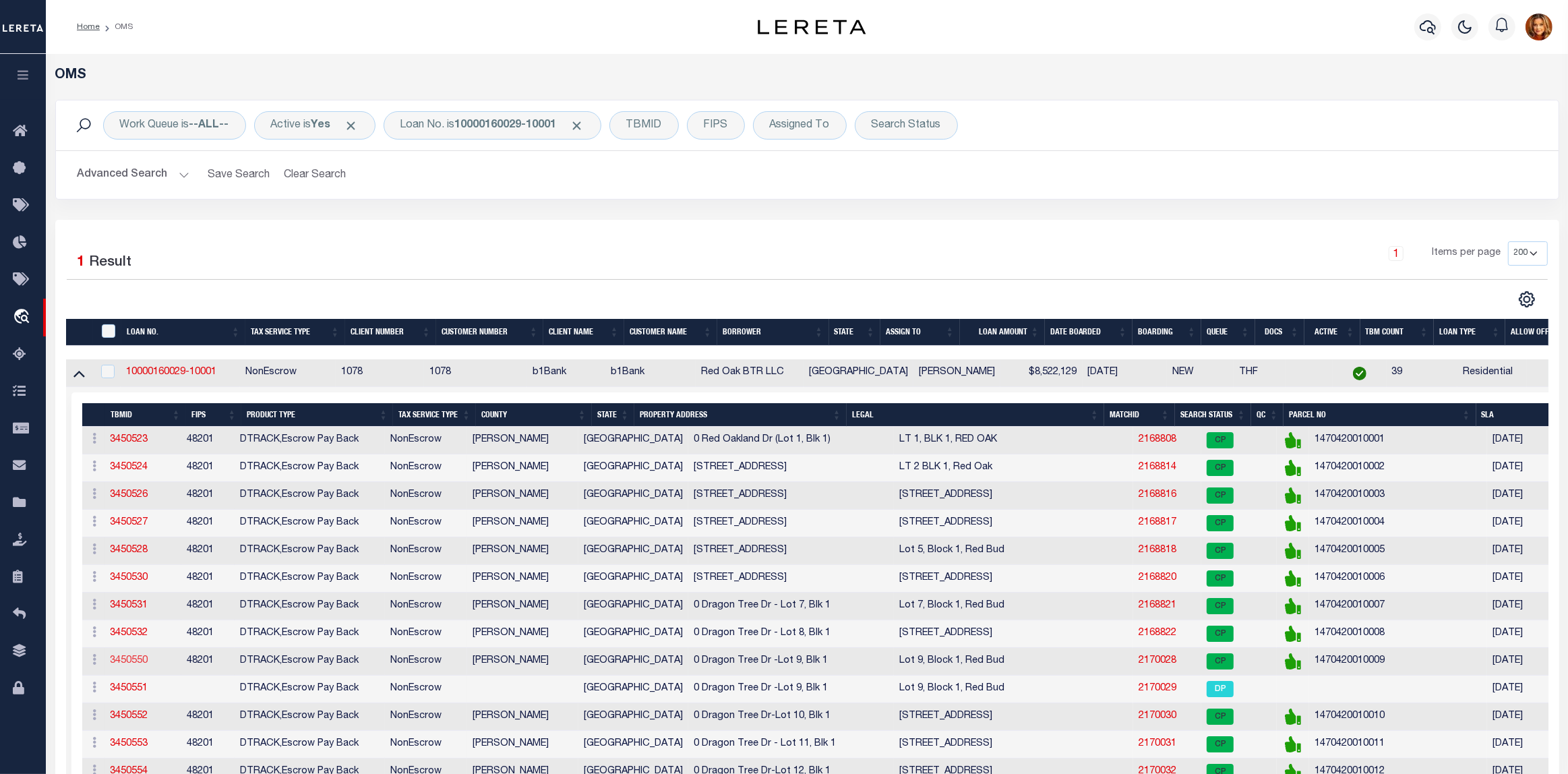
click at [120, 665] on link "3450550" at bounding box center [129, 660] width 38 height 9
type input "10000160029-10001"
type input "Red Oak BTR LLC"
select select
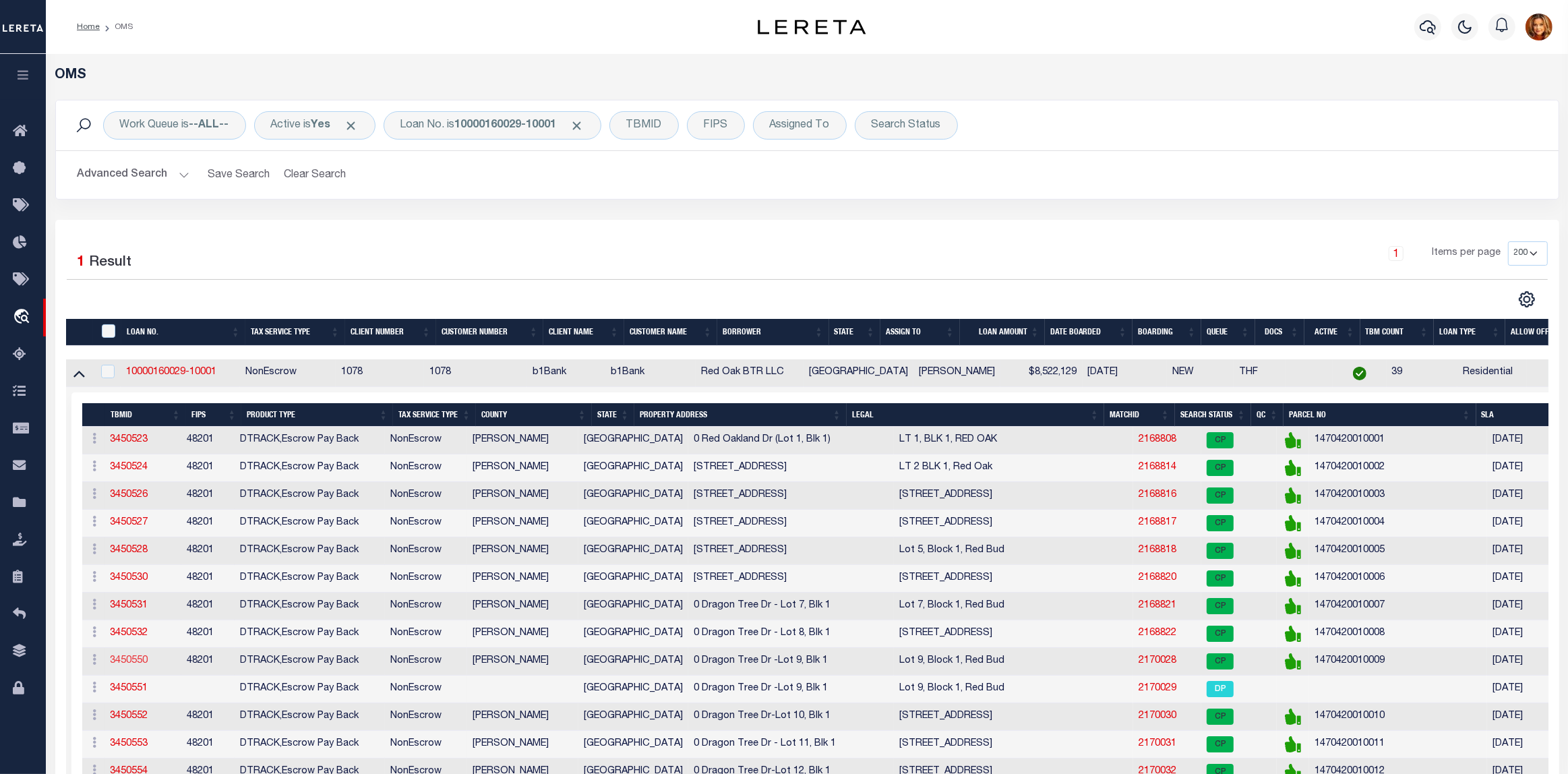
type input "[DATE]"
select select "10"
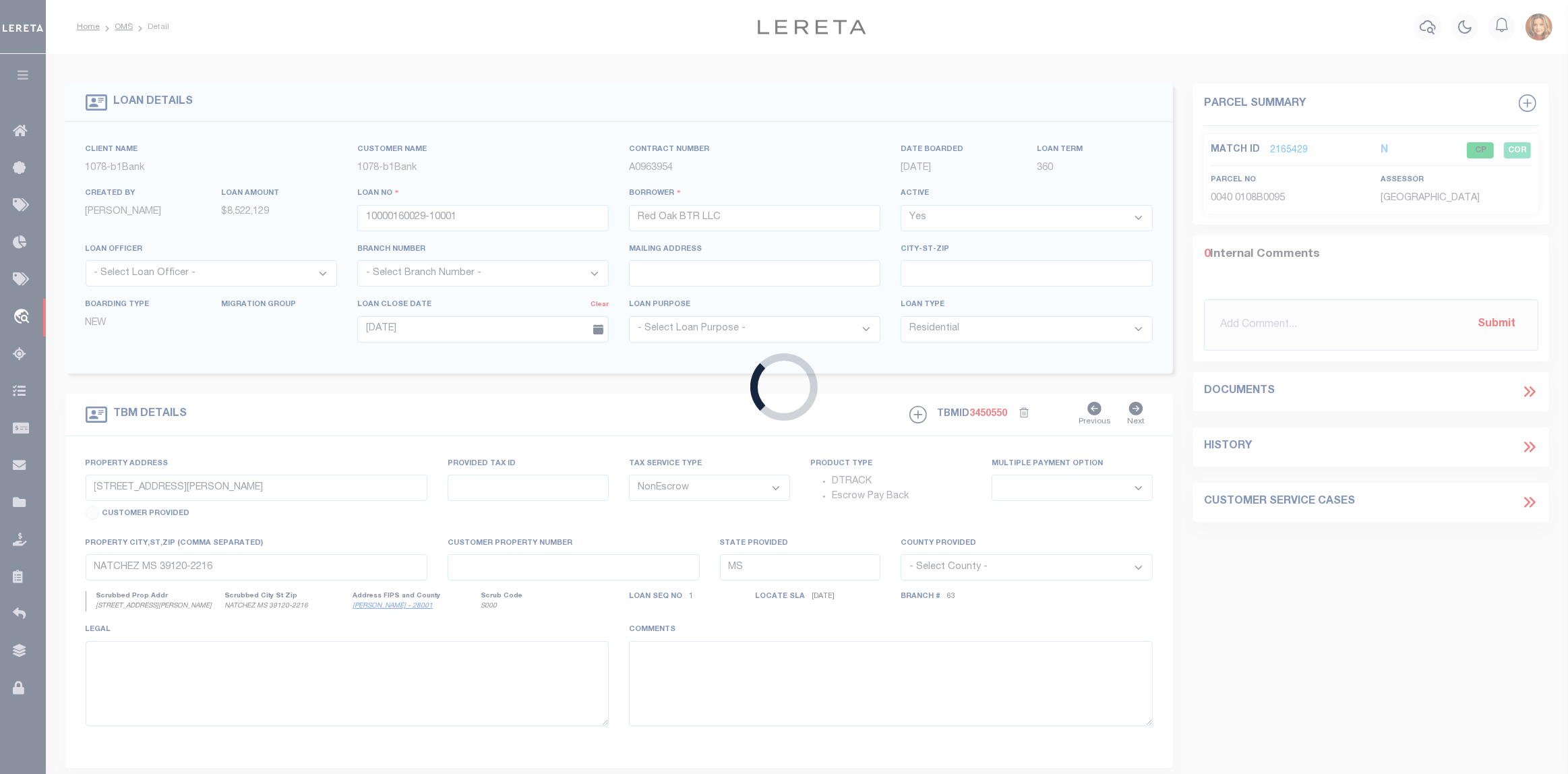
type input "0 Dragon Tree Dr -Lot 9, Blk 1"
select select
type input "[GEOGRAPHIC_DATA] TX 77090"
type input "1470420010009"
type input "[GEOGRAPHIC_DATA]"
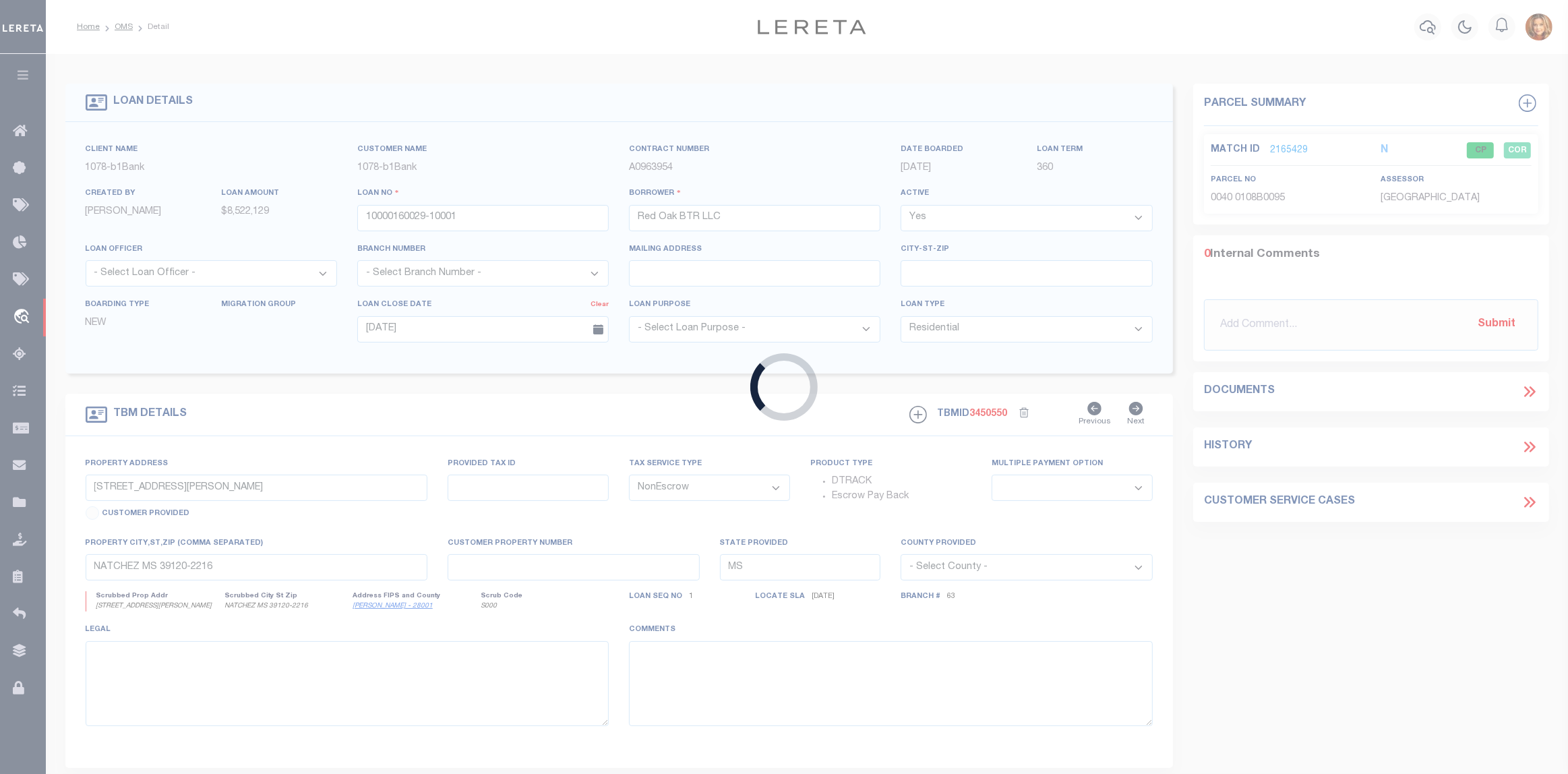
type textarea "Lot 9, Block 1, Red Bud"
select select "57259"
select select "6085"
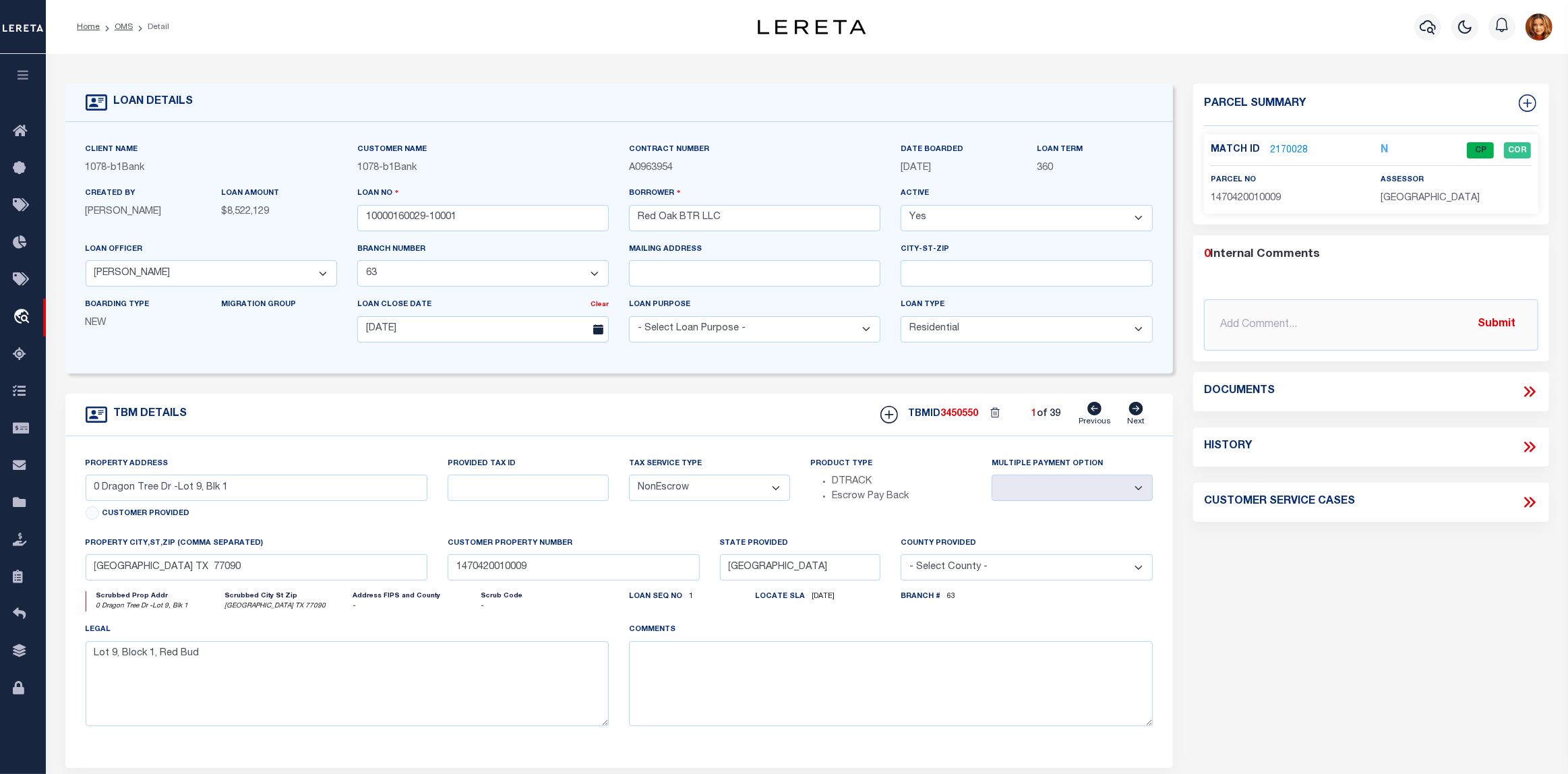
click at [1285, 149] on link "2170028" at bounding box center [1288, 151] width 38 height 14
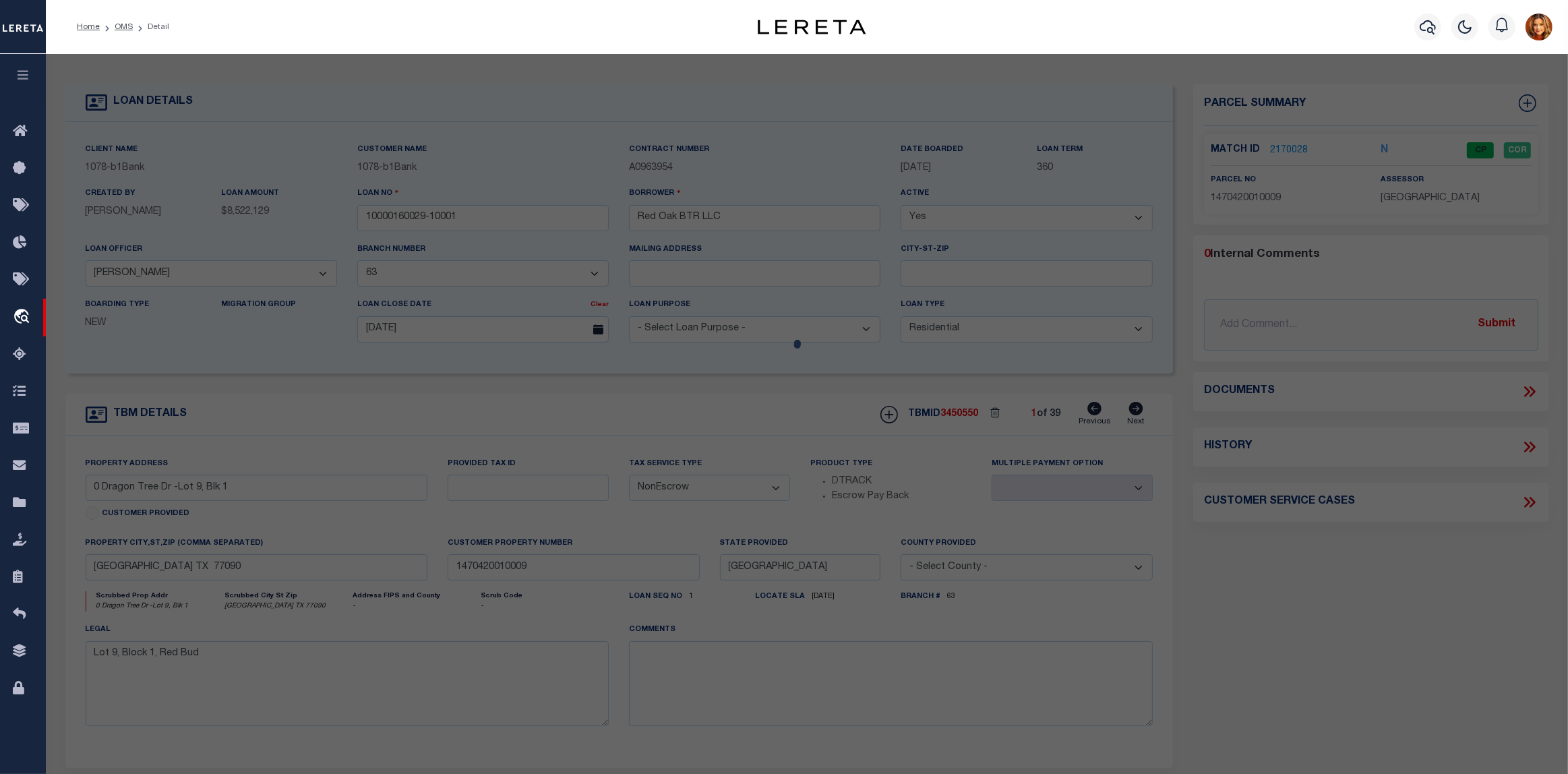
select select "AS"
select select
checkbox input "false"
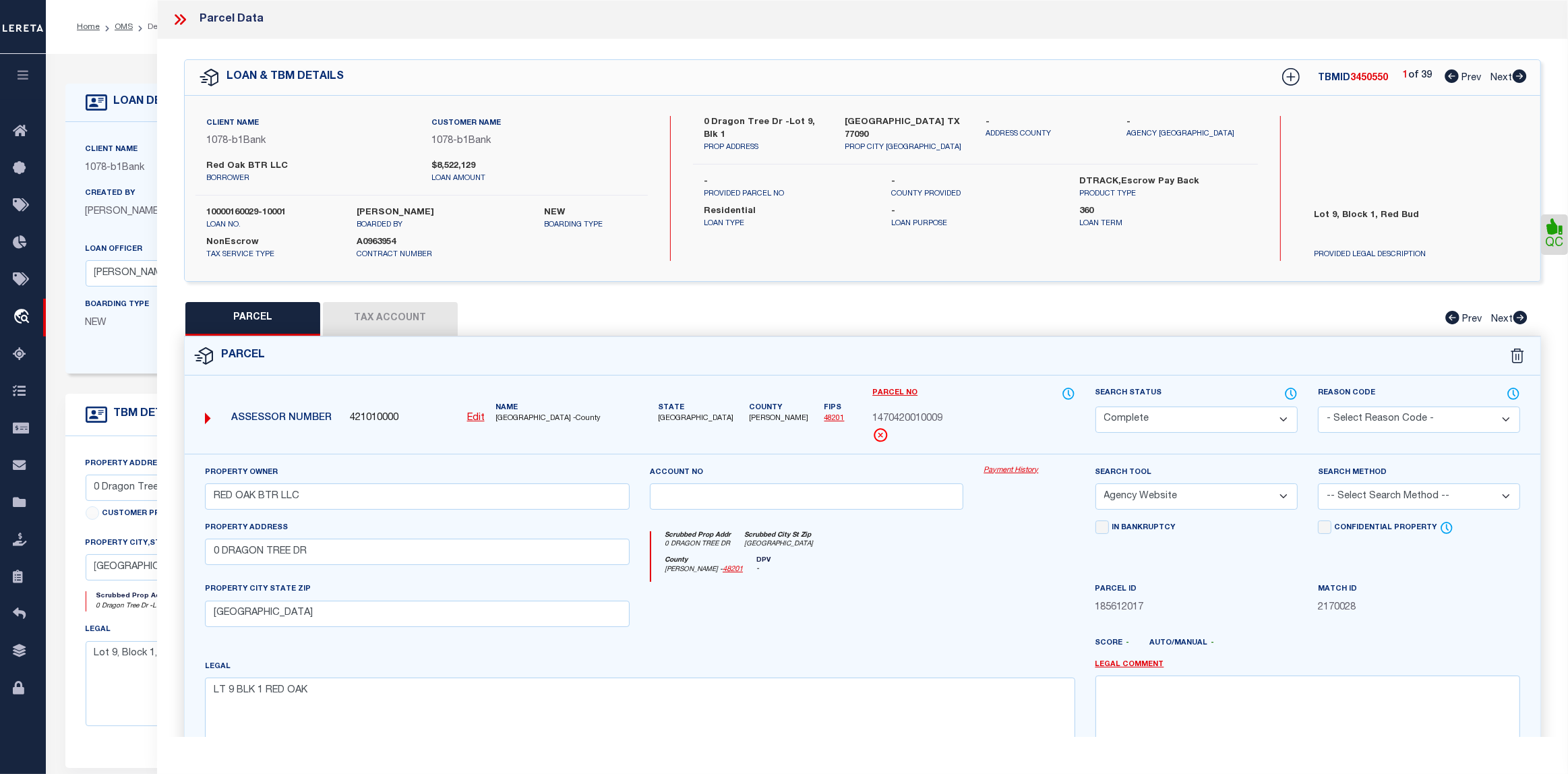
click at [379, 317] on button "Tax Account" at bounding box center [390, 318] width 135 height 33
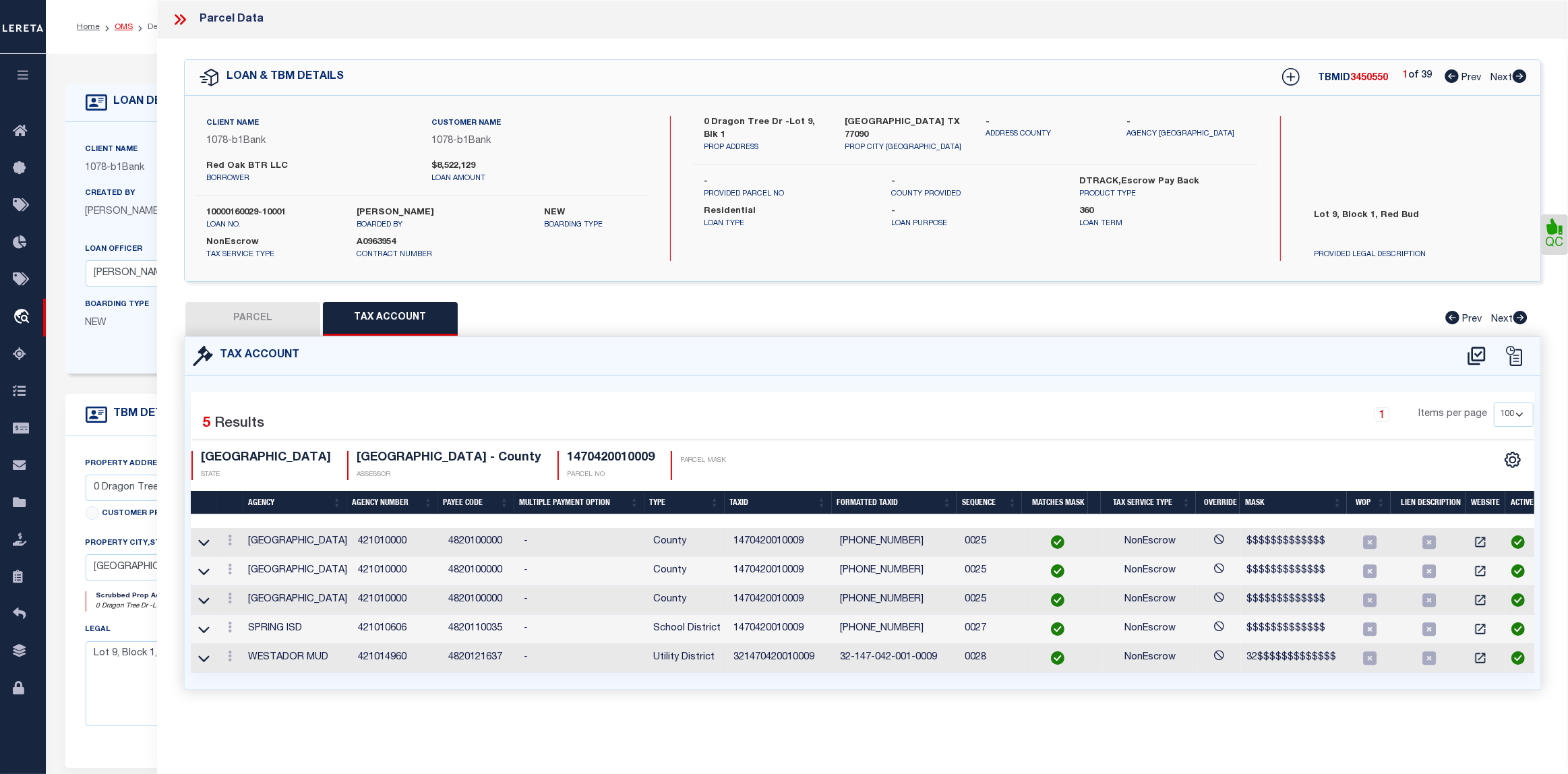
click at [123, 23] on link "OMS" at bounding box center [124, 26] width 18 height 8
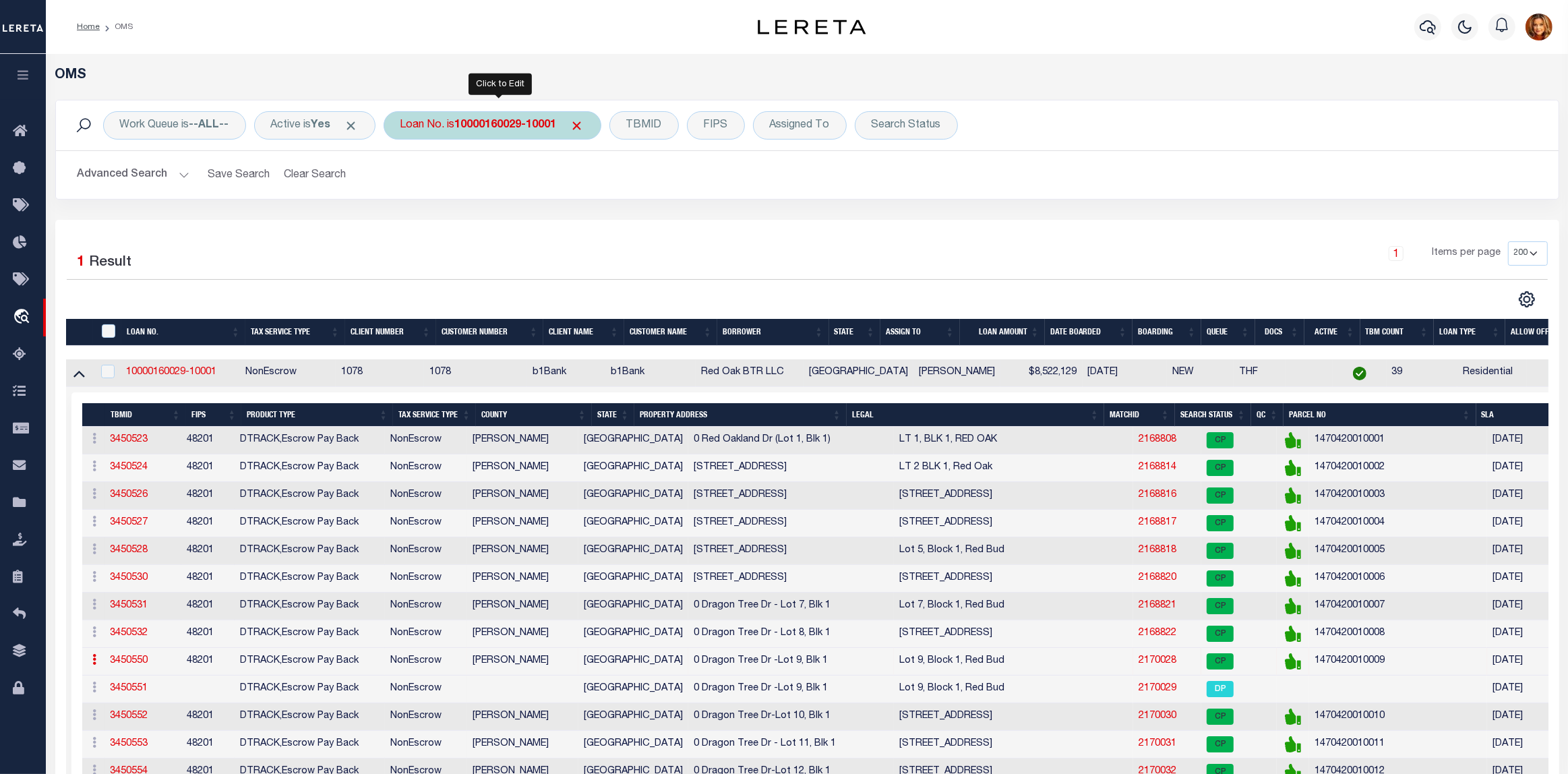
click at [492, 120] on b "10000160029-10001" at bounding box center [505, 125] width 102 height 11
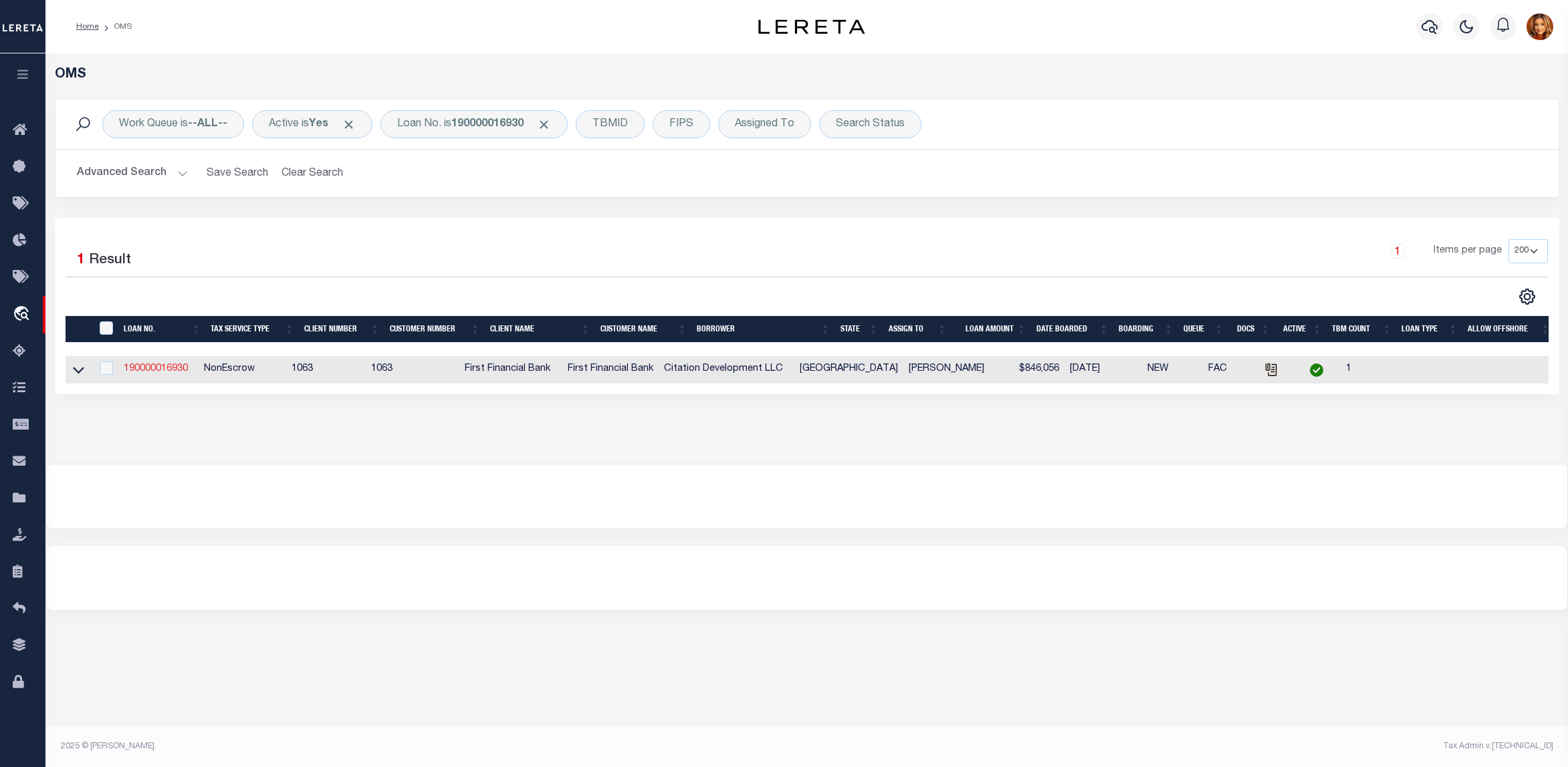
click at [147, 372] on link "190000016930" at bounding box center [156, 369] width 64 height 9
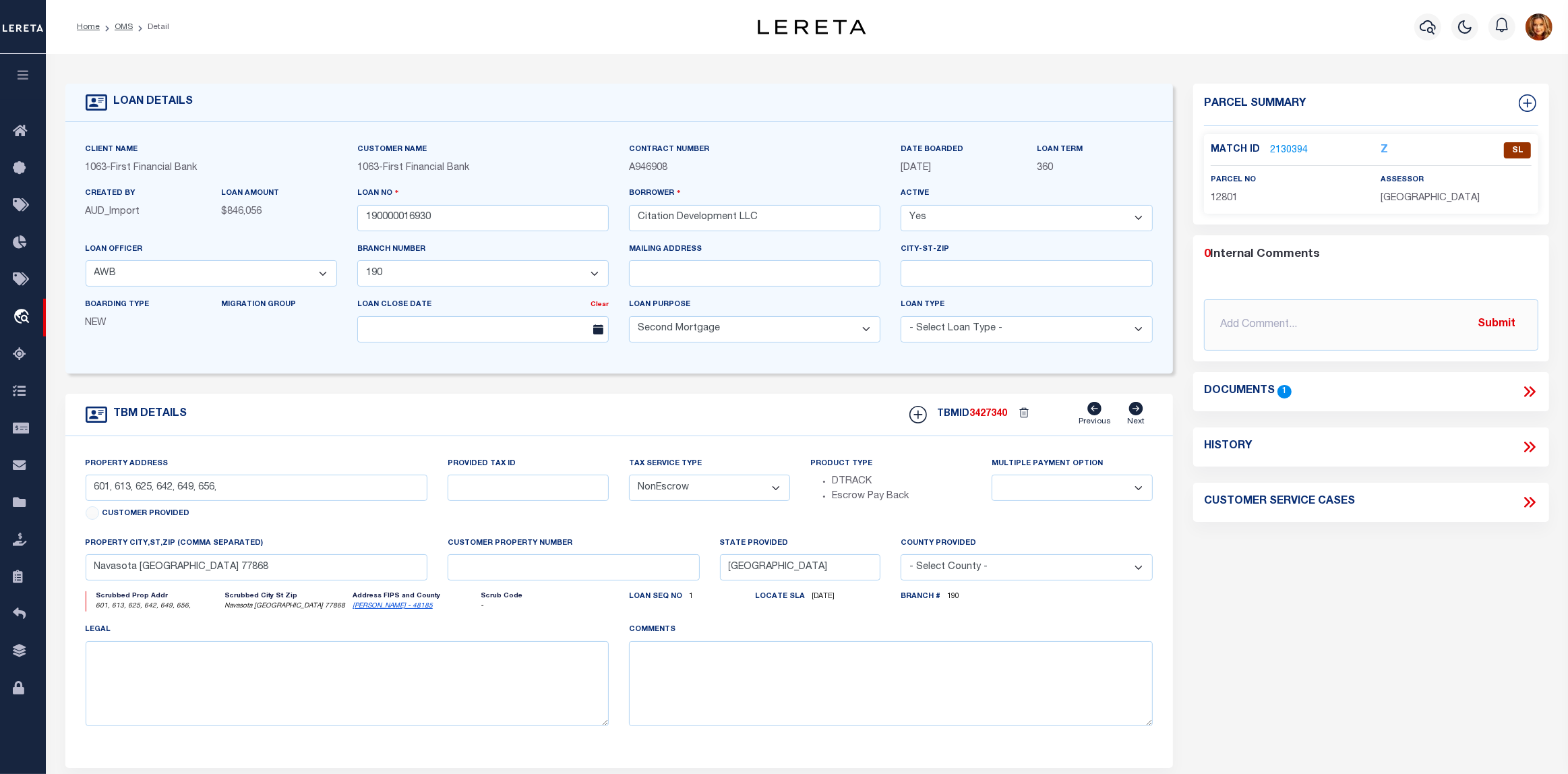
click at [1292, 146] on link "2130394" at bounding box center [1288, 151] width 38 height 14
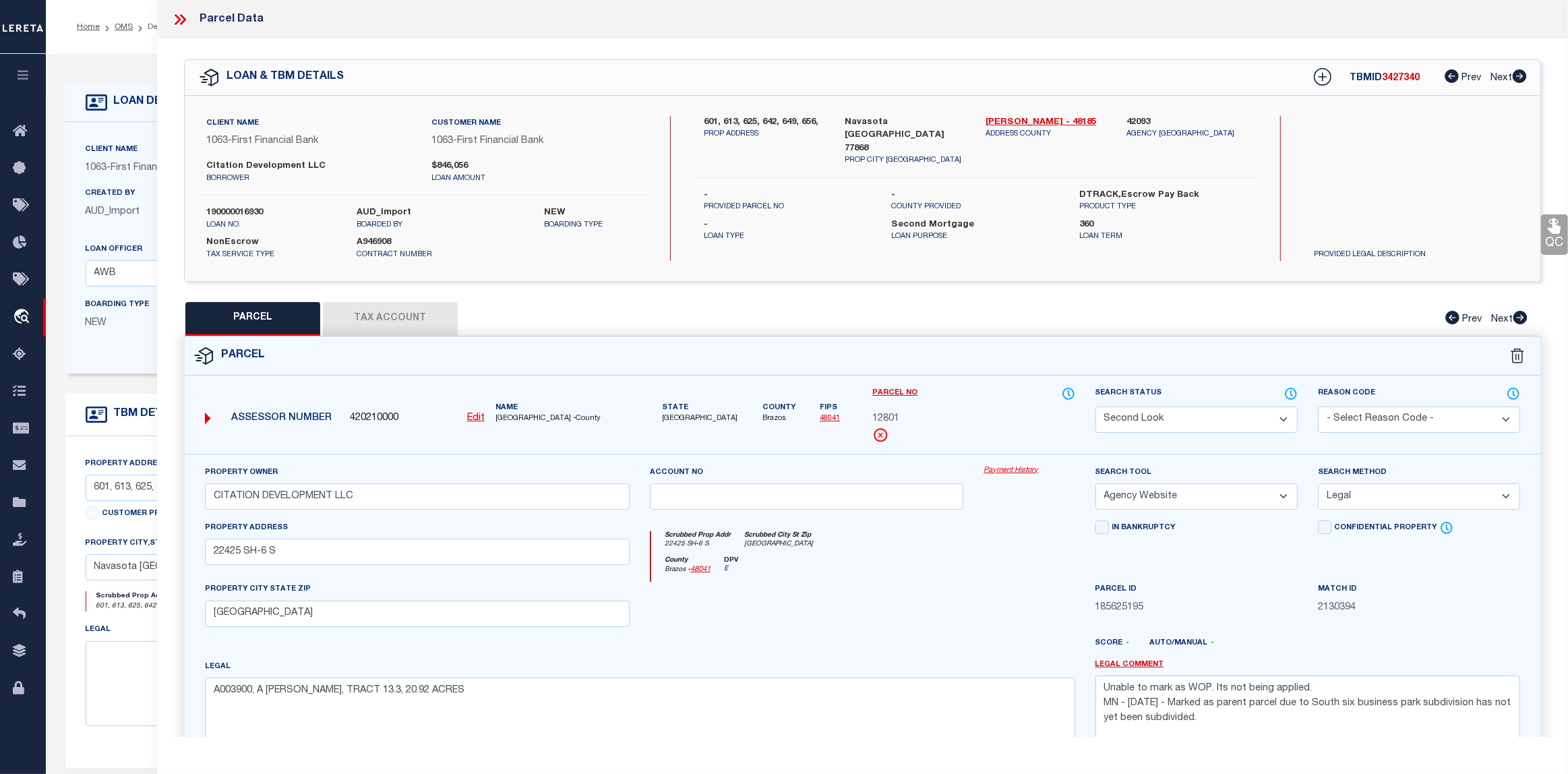
click at [383, 318] on button "Tax Account" at bounding box center [390, 318] width 135 height 33
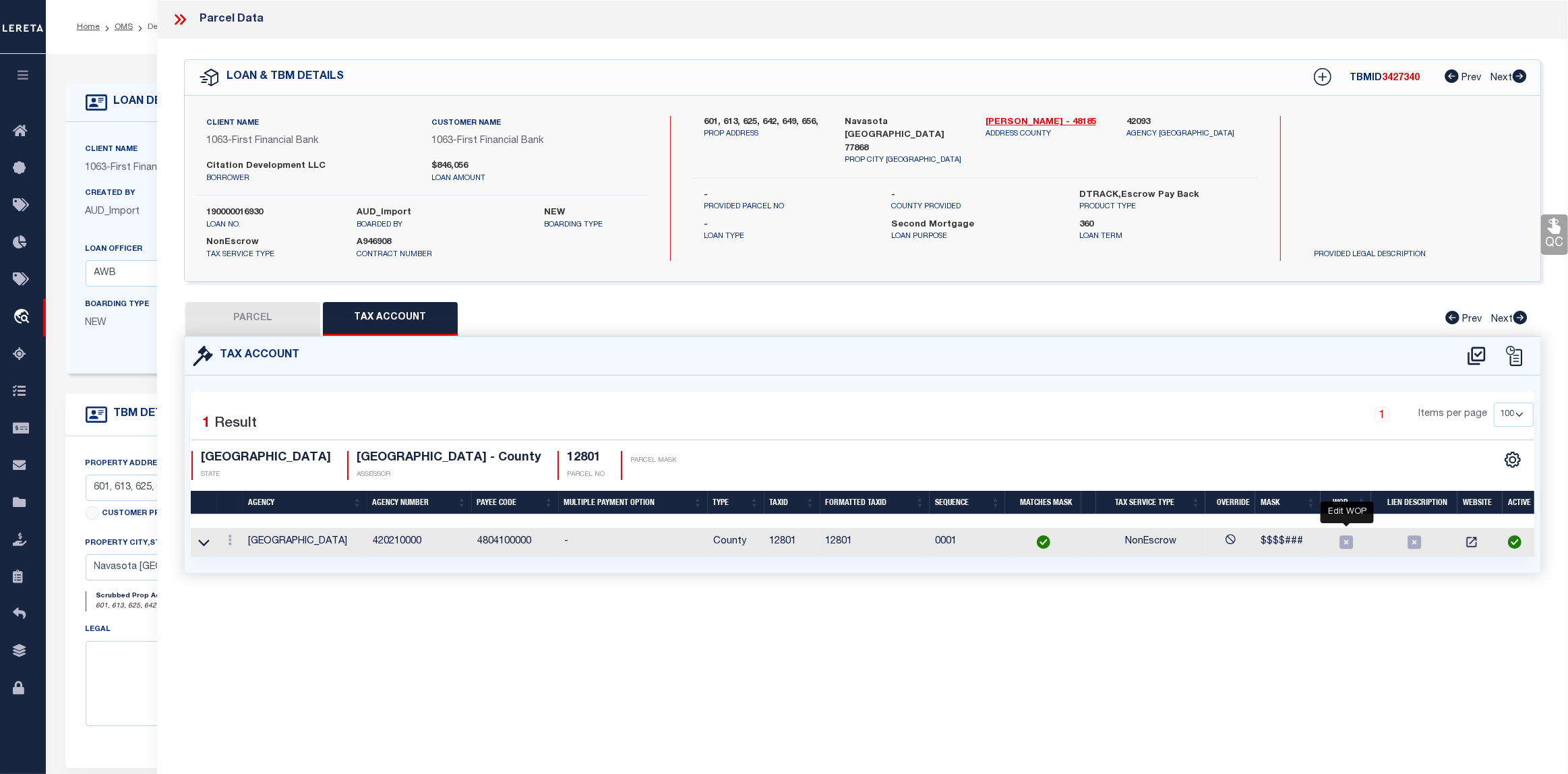
click at [1339, 542] on icon "" at bounding box center [1346, 542] width 18 height 18
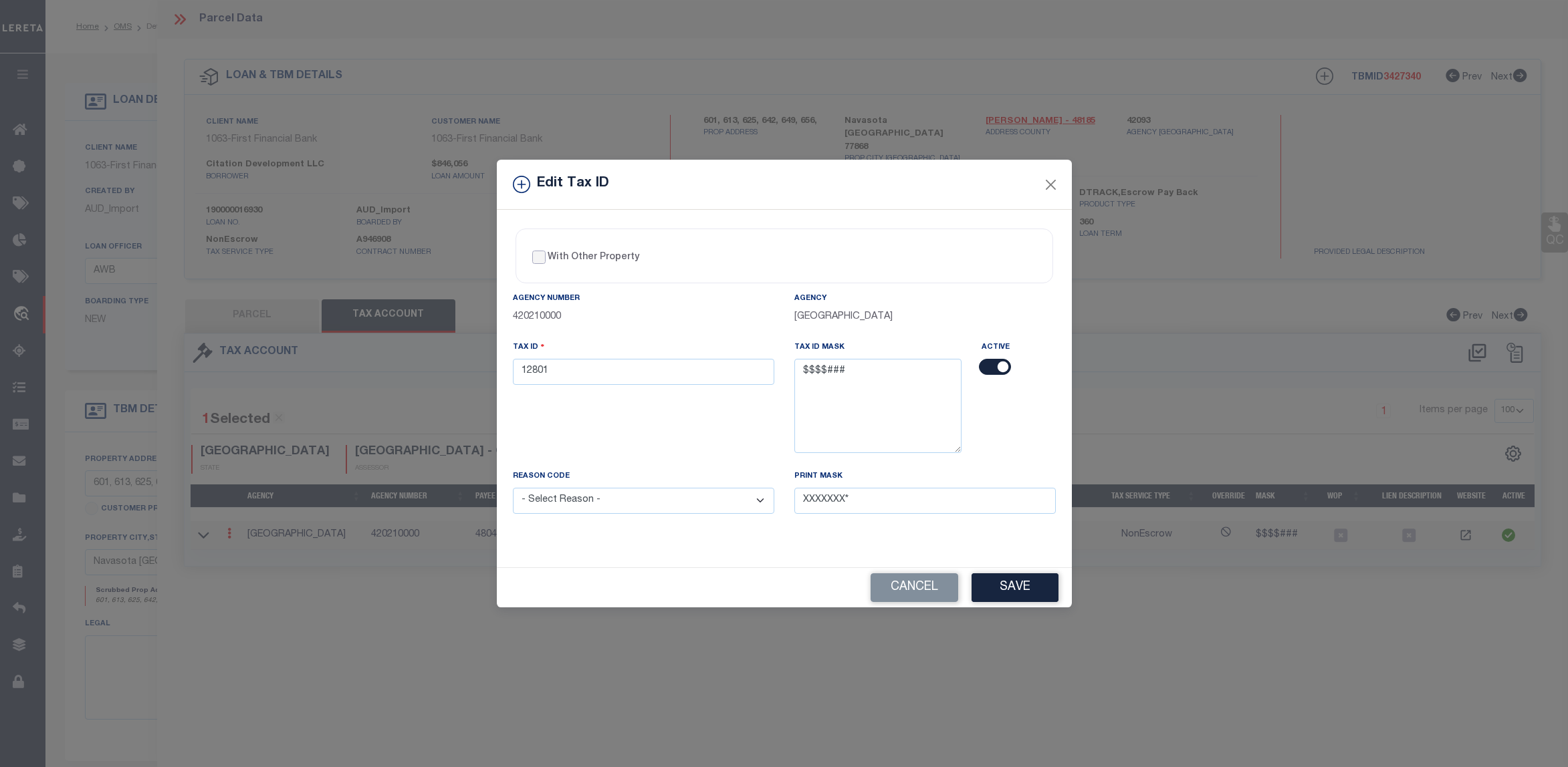
click at [535, 256] on input "With Other Property" at bounding box center [539, 257] width 13 height 13
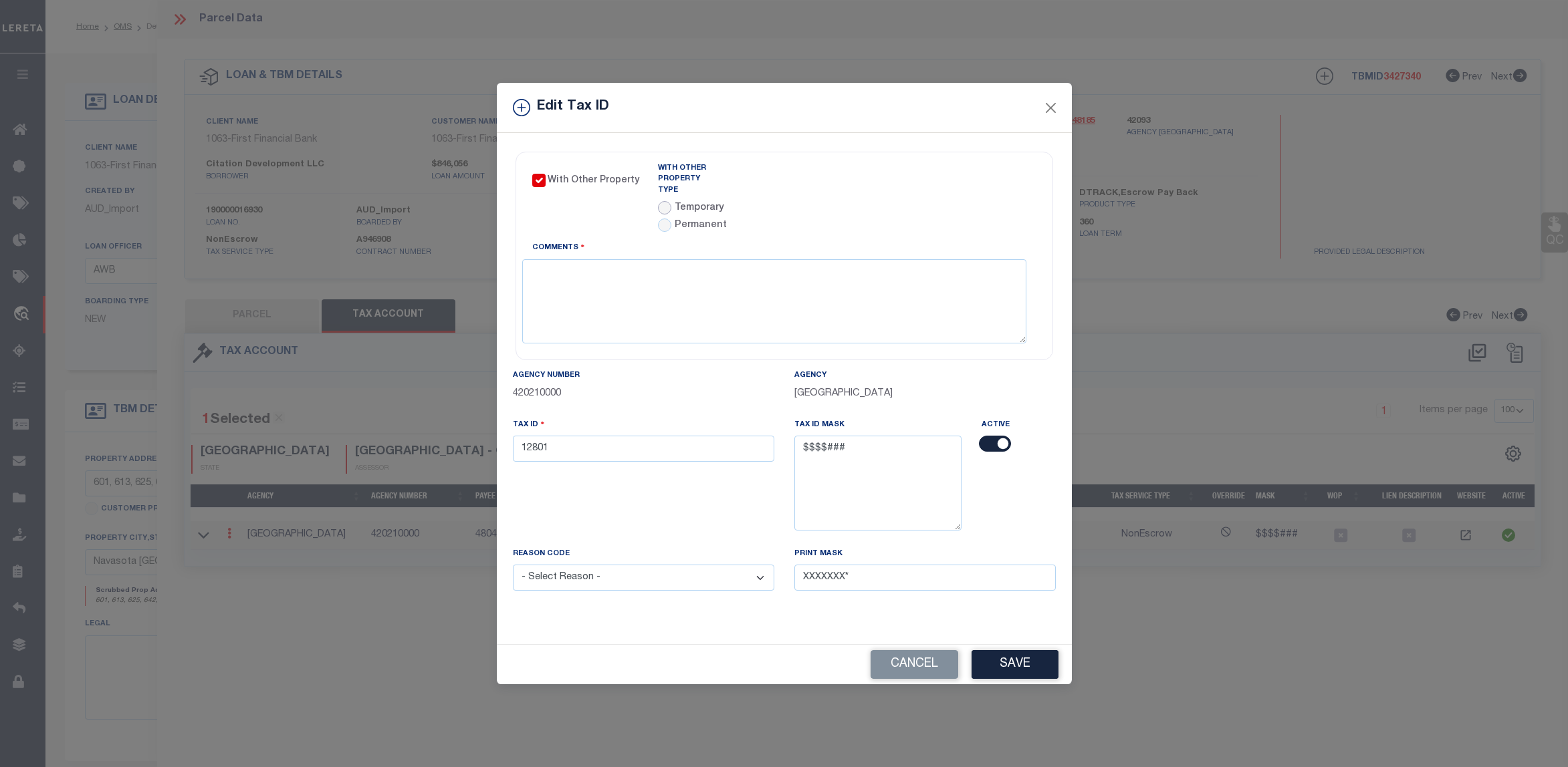
click at [663, 201] on input "radio" at bounding box center [664, 208] width 13 height 13
click at [903, 194] on icon at bounding box center [901, 192] width 10 height 10
click at [905, 196] on icon at bounding box center [901, 192] width 10 height 10
click at [837, 205] on input "text" at bounding box center [847, 191] width 126 height 26
click at [896, 219] on select "January February March April May June July August September October November De…" at bounding box center [865, 222] width 82 height 13
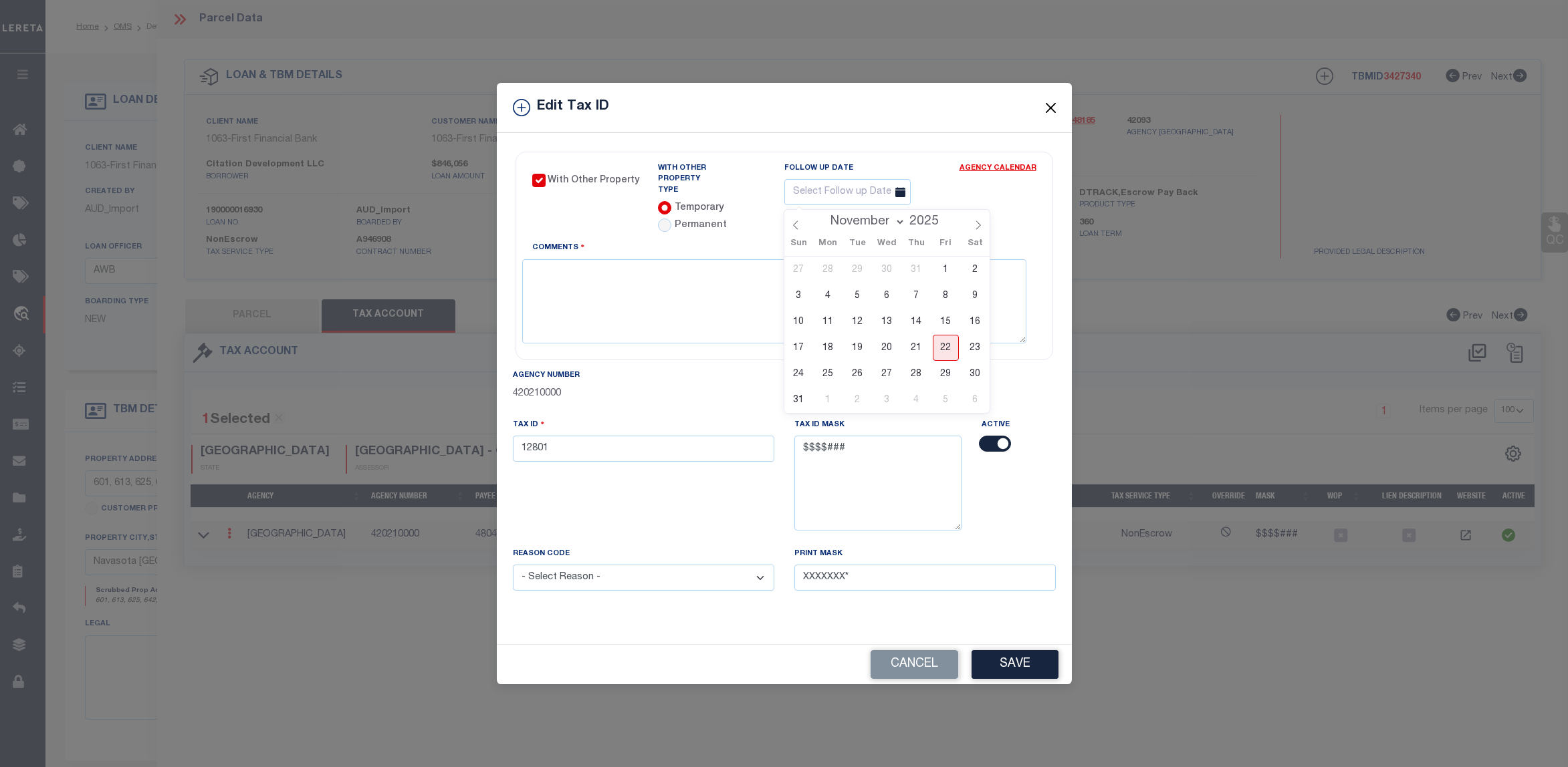
click at [825, 215] on select "January February March April May June July August September October November De…" at bounding box center [865, 222] width 82 height 13
click at [824, 298] on span "3" at bounding box center [828, 296] width 26 height 26
click at [560, 270] on textarea "Comments" at bounding box center [774, 301] width 504 height 84
drag, startPoint x: 566, startPoint y: 445, endPoint x: 490, endPoint y: 438, distance: 76.3
click at [490, 438] on div "Edit Tax ID With Other Property With Other Property Type Temporary" at bounding box center [784, 384] width 1568 height 767
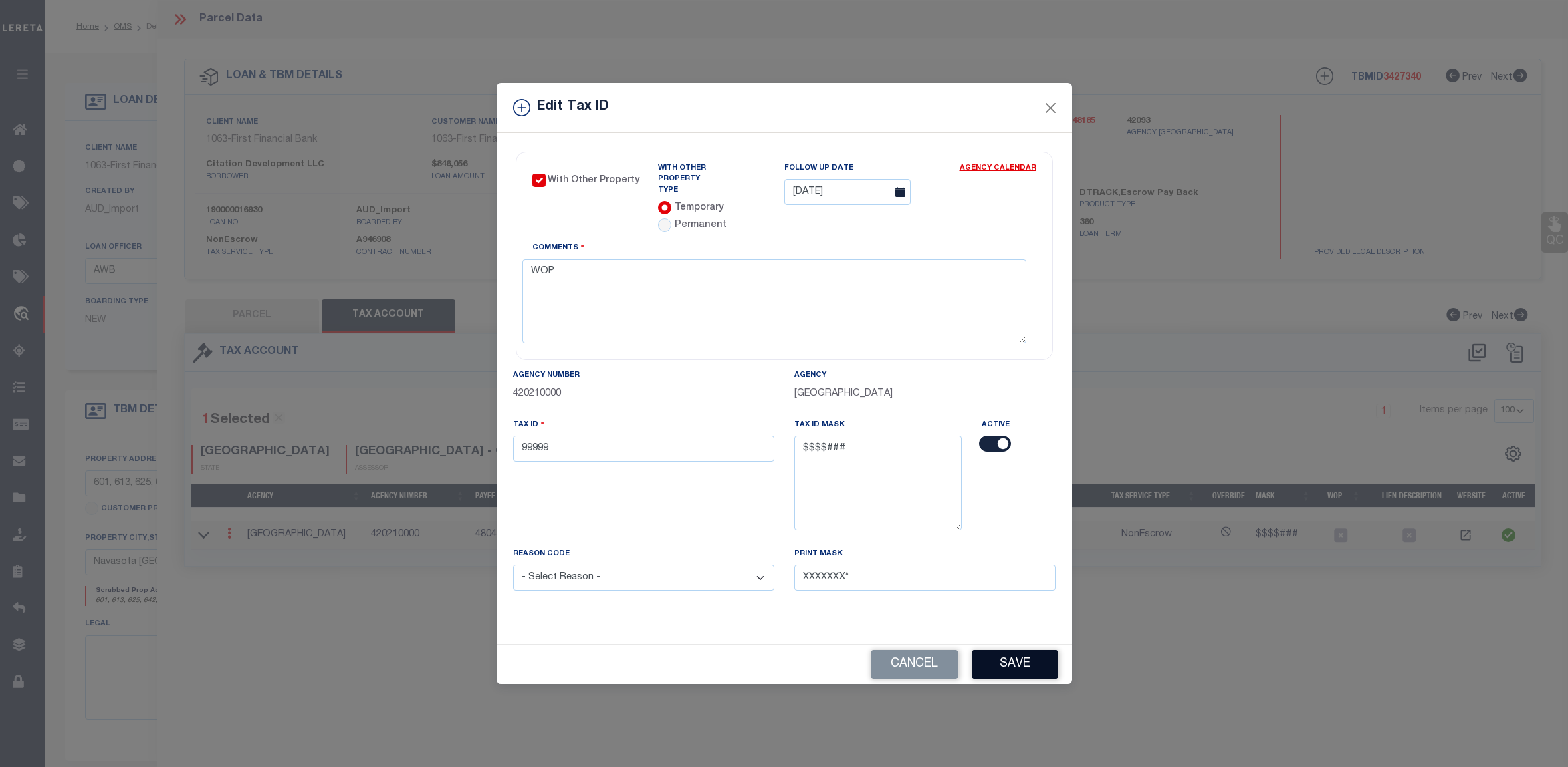
click at [1016, 660] on button "Save" at bounding box center [1015, 664] width 87 height 29
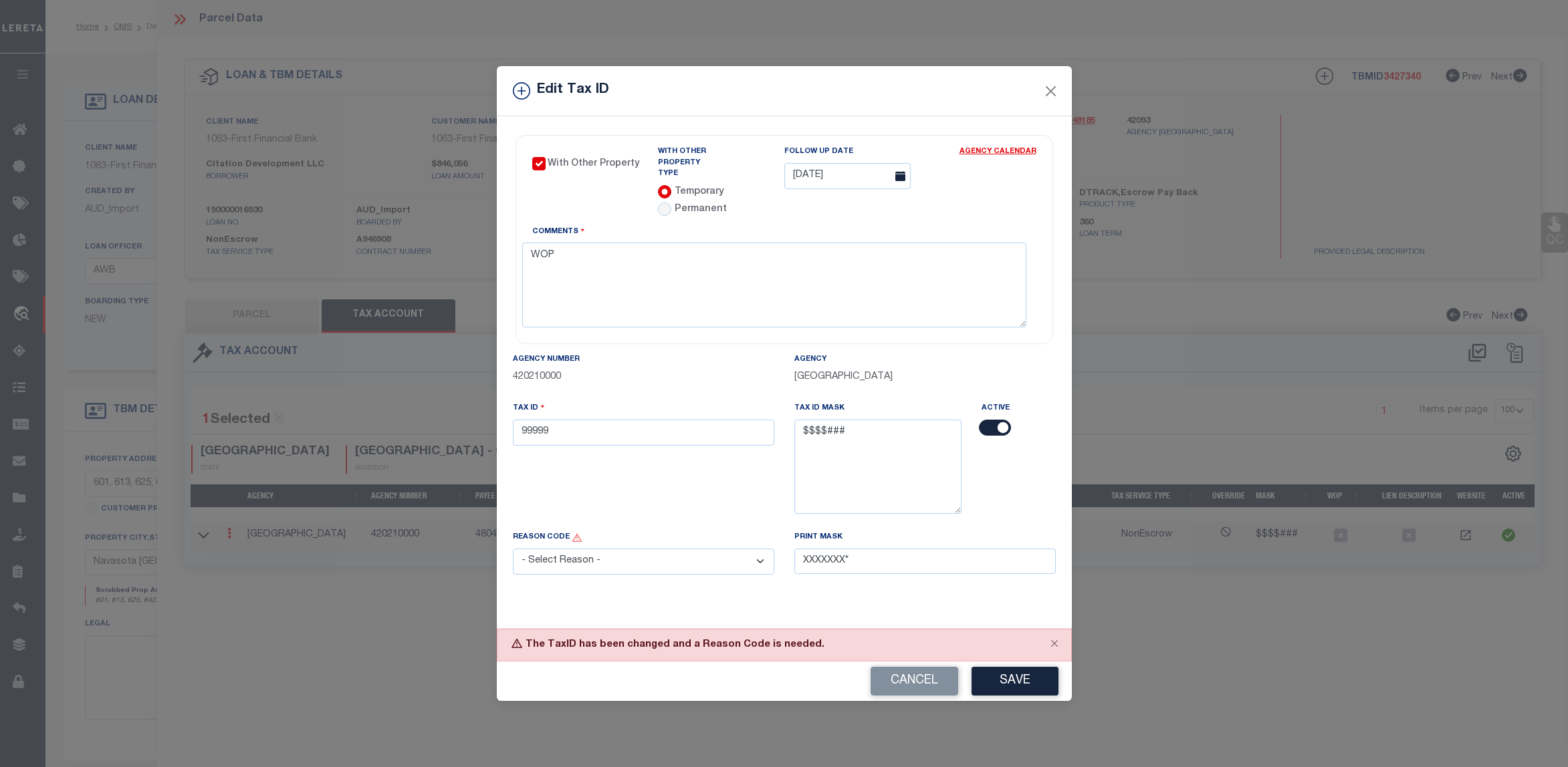
click at [632, 560] on select "- Select Reason - 099 - Other (Provide additional detail) ACT - Agency Changed …" at bounding box center [643, 562] width 261 height 26
click at [513, 549] on select "- Select Reason - 099 - Other (Provide additional detail) ACT - Agency Changed …" at bounding box center [643, 562] width 261 height 26
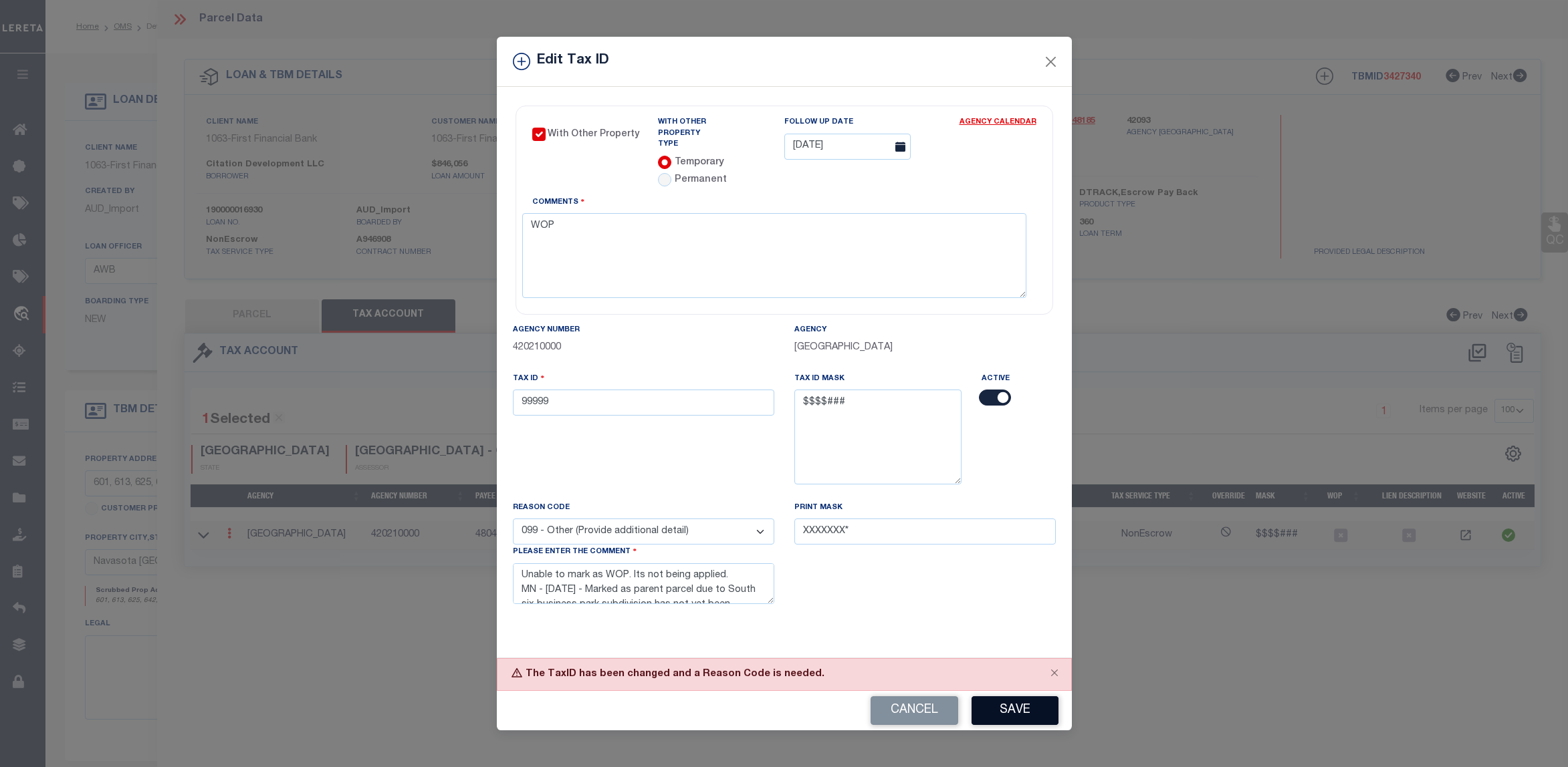
click at [993, 703] on button "Save" at bounding box center [1015, 710] width 87 height 29
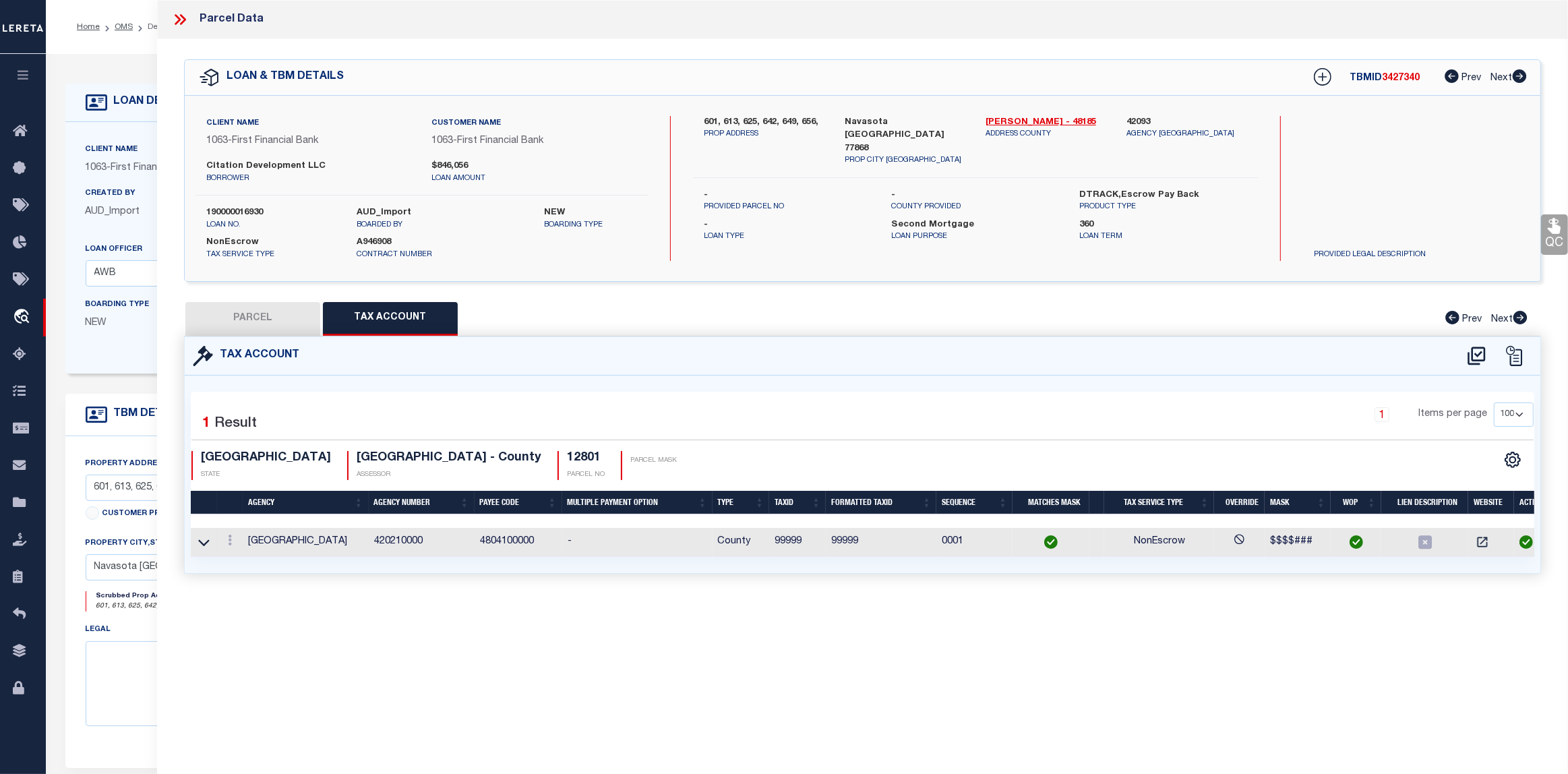
click at [243, 315] on button "PARCEL" at bounding box center [253, 318] width 135 height 33
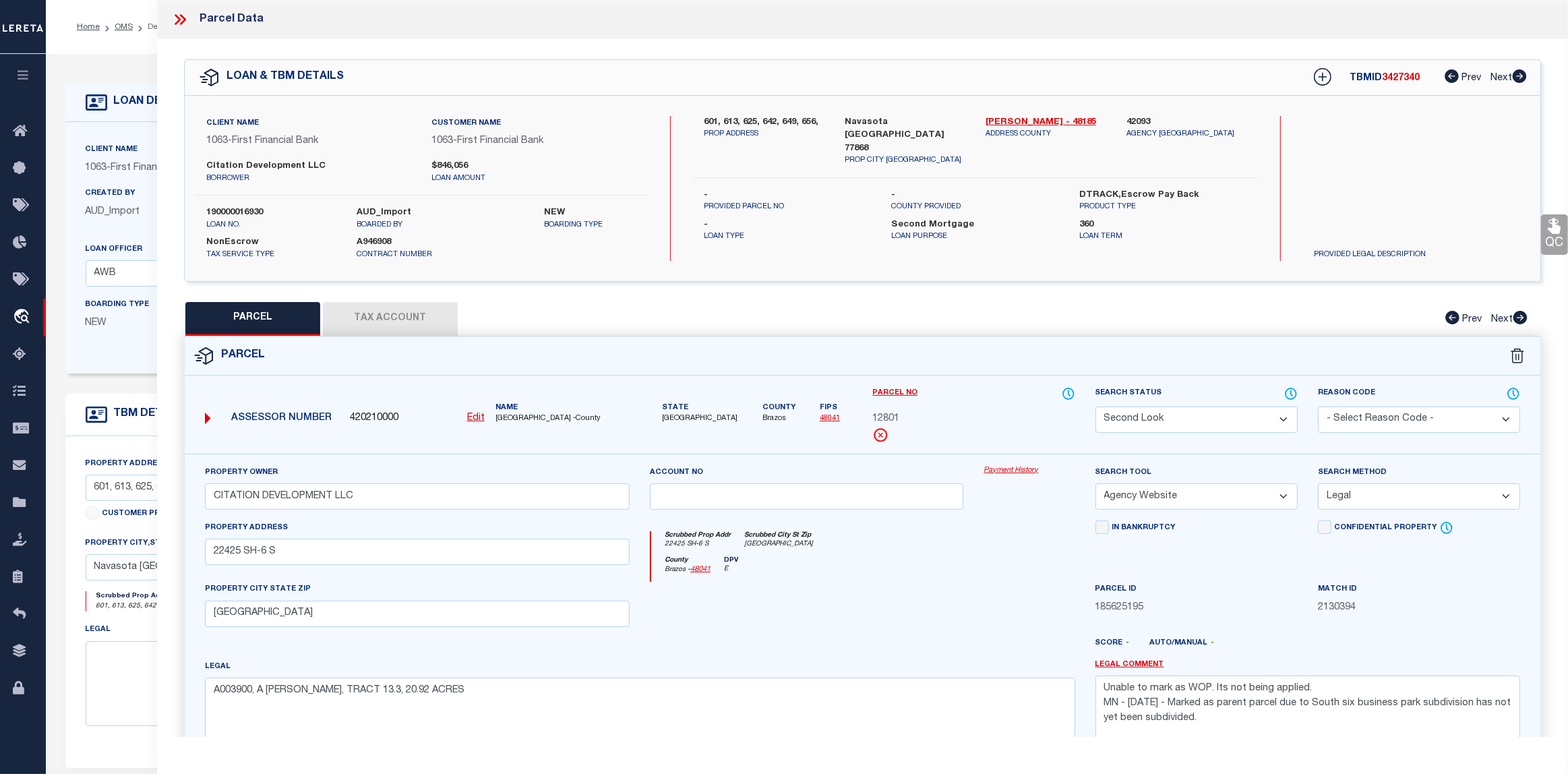
click at [1258, 417] on select "Automated Search Bad Parcel Complete Duplicate Parcel High Dollar Reporting In …" at bounding box center [1196, 420] width 202 height 26
click at [1095, 407] on select "Automated Search Bad Parcel Complete Duplicate Parcel High Dollar Reporting In …" at bounding box center [1196, 420] width 202 height 26
drag, startPoint x: 1239, startPoint y: 729, endPoint x: 1038, endPoint y: 633, distance: 222.7
click at [1038, 633] on div "Property Owner CITATION DEVELOPMENT LLC Account no Payment History Search Tool …" at bounding box center [862, 619] width 1335 height 309
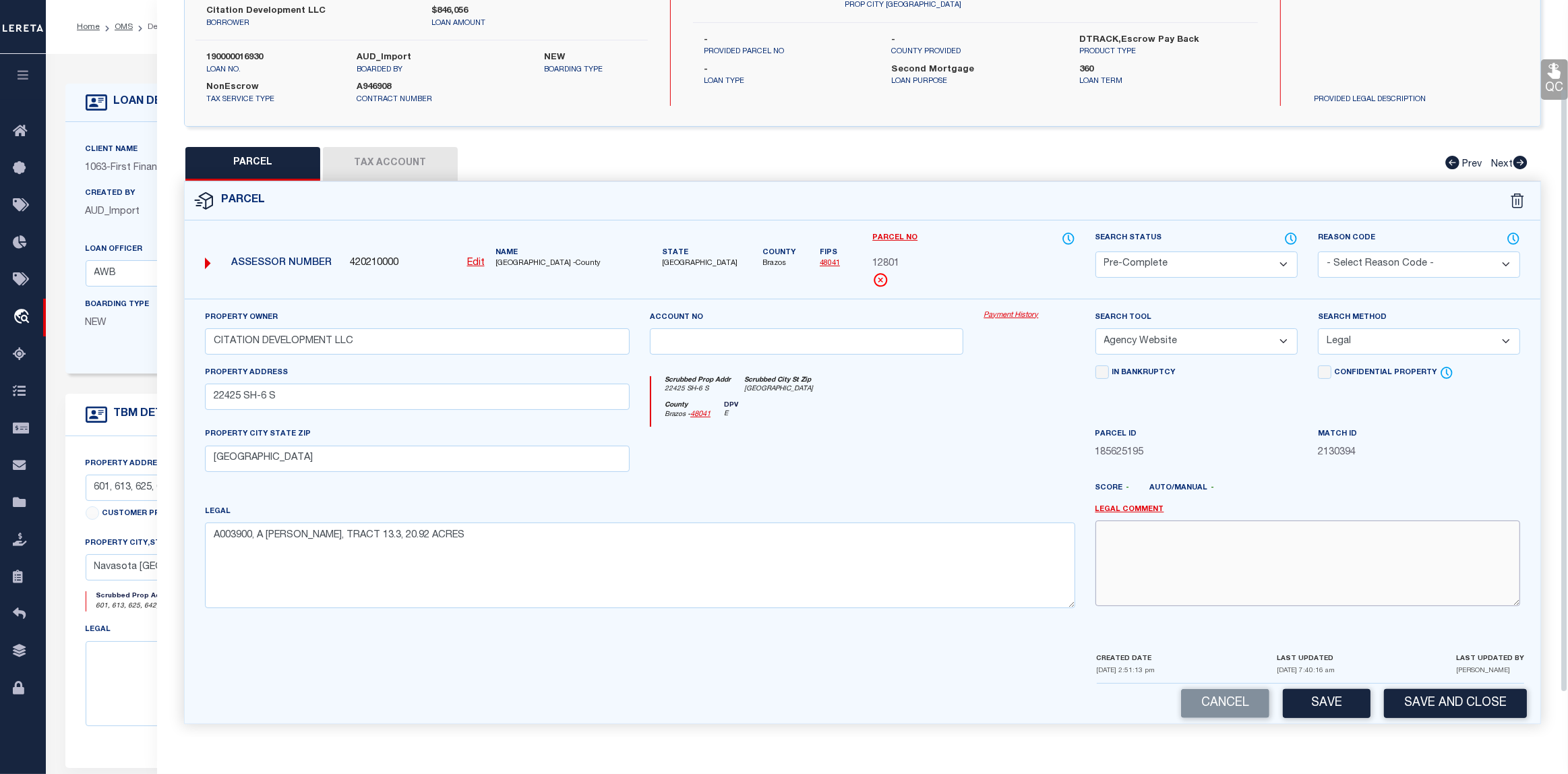
scroll to position [162, 0]
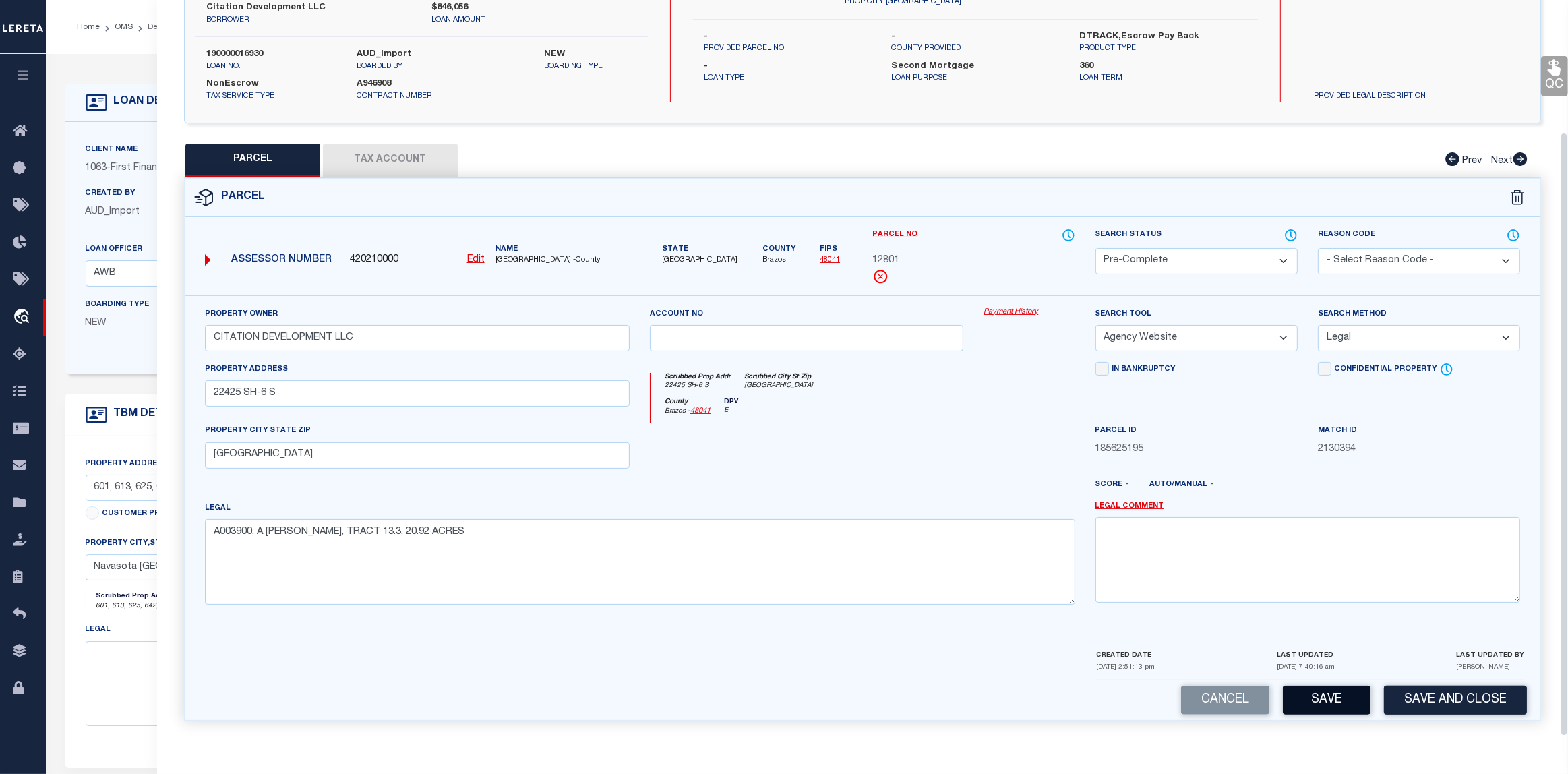
click at [1334, 702] on button "Save" at bounding box center [1326, 700] width 87 height 29
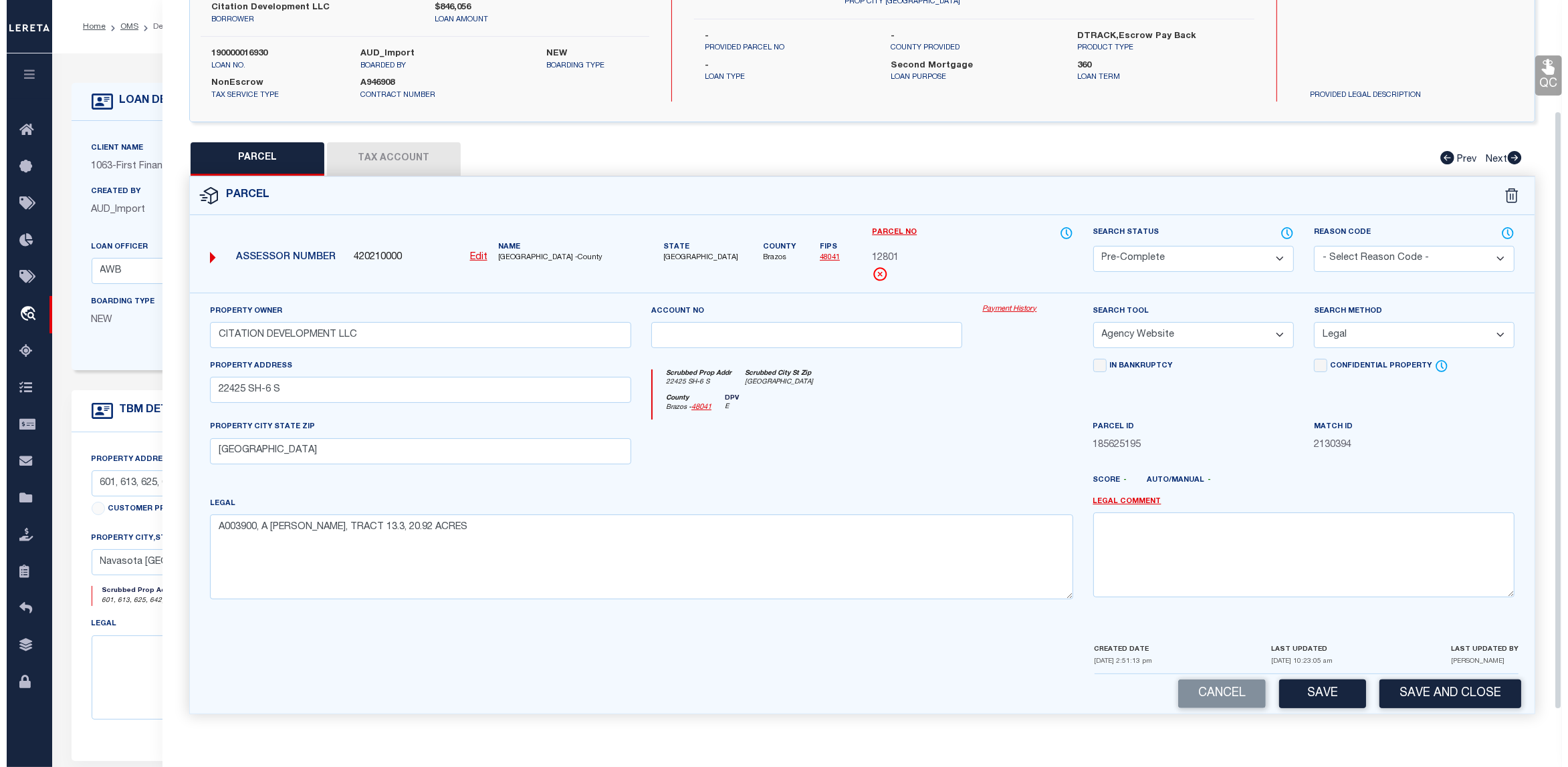
scroll to position [0, 0]
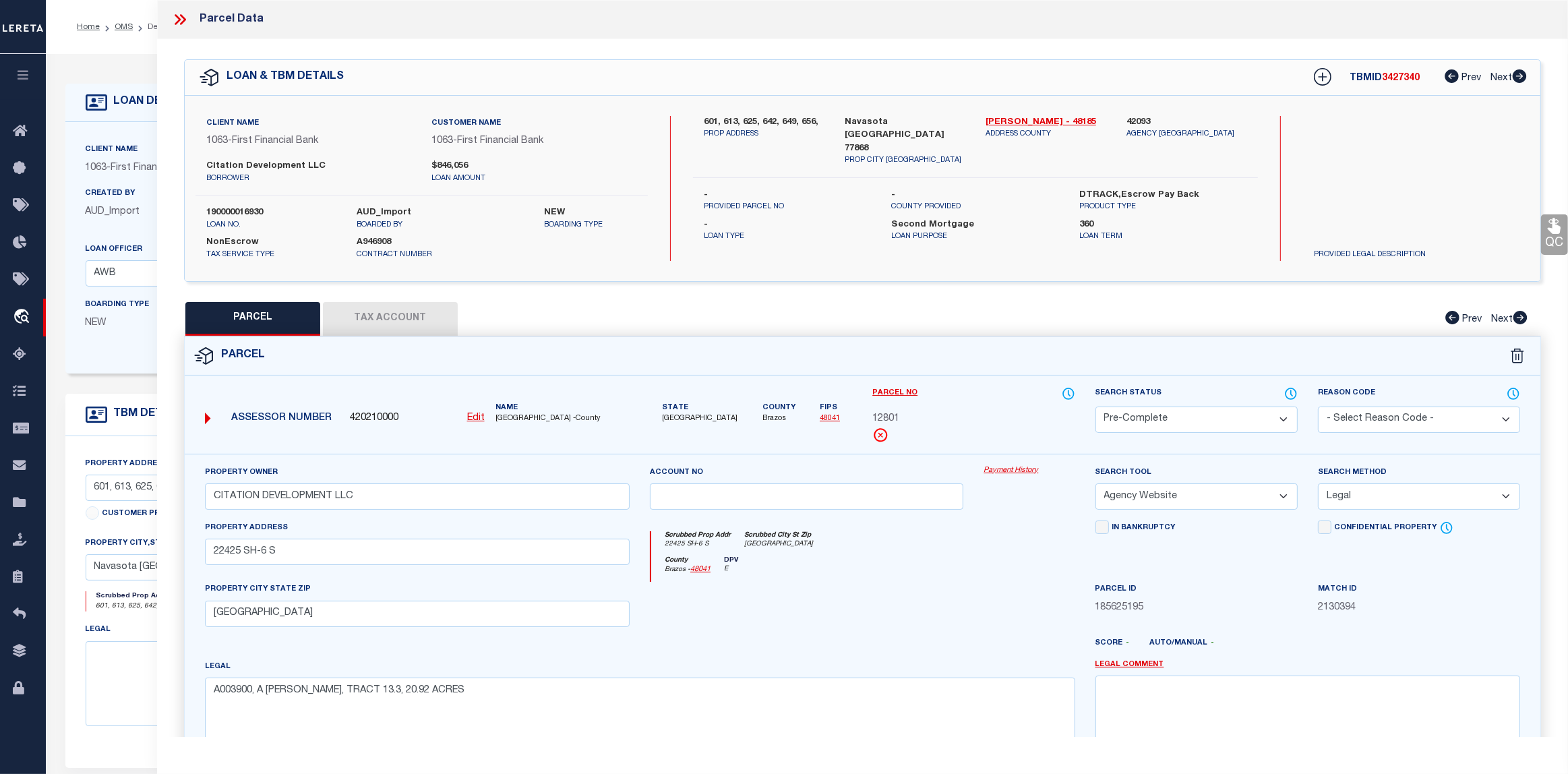
click at [409, 312] on button "Tax Account" at bounding box center [390, 318] width 135 height 33
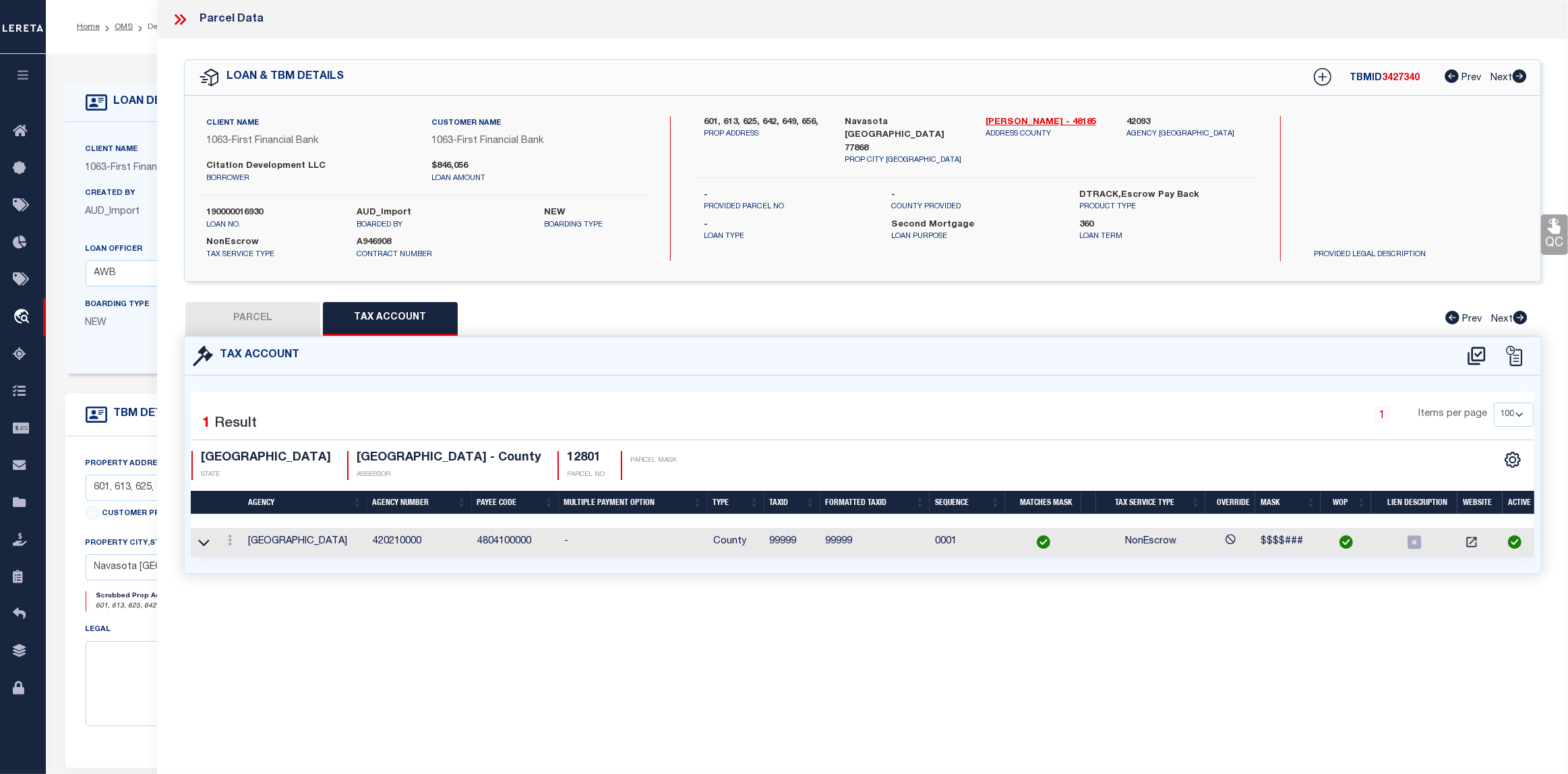
click at [176, 21] on icon at bounding box center [180, 19] width 18 height 18
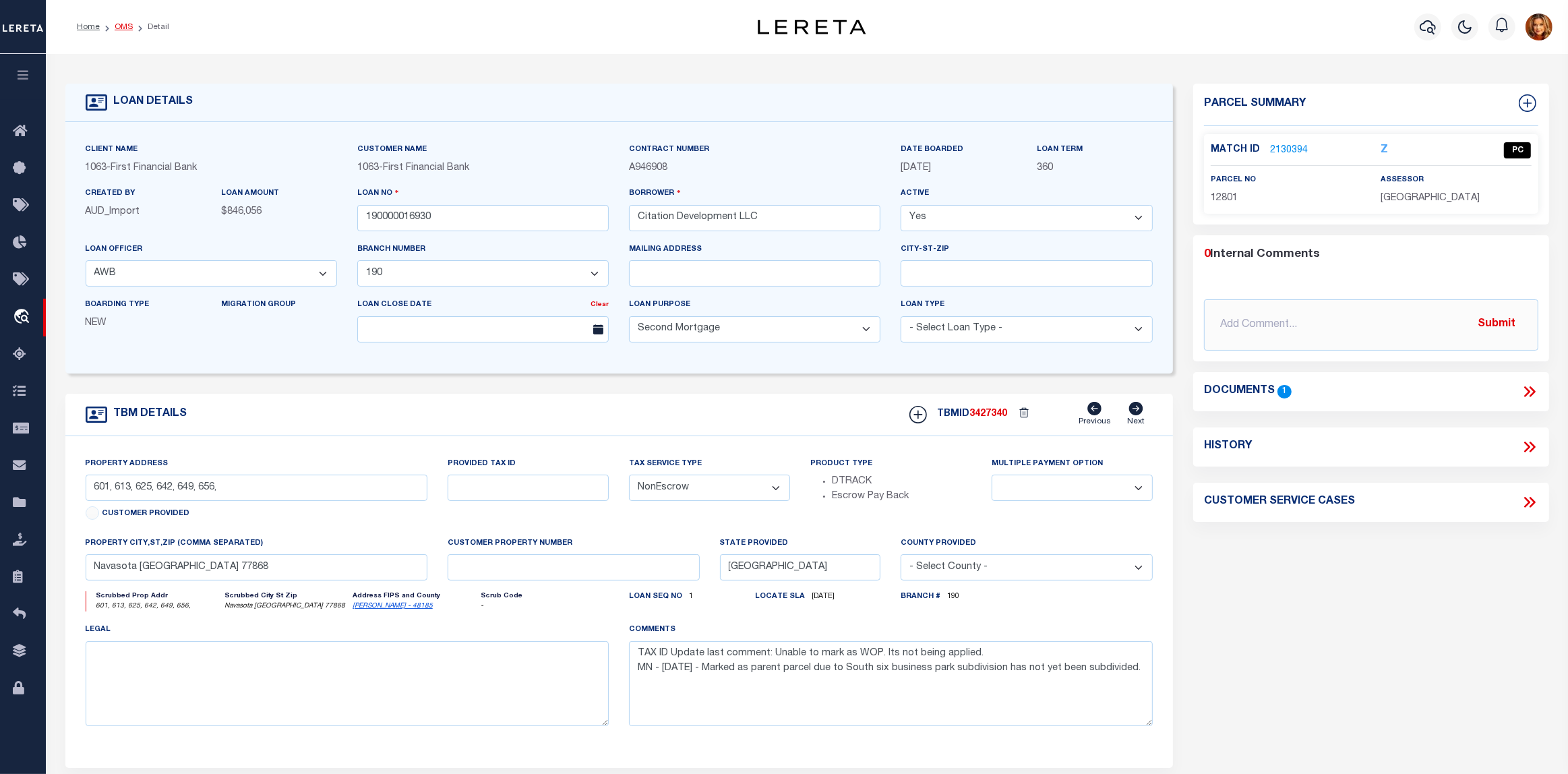
click at [128, 26] on link "OMS" at bounding box center [124, 26] width 18 height 8
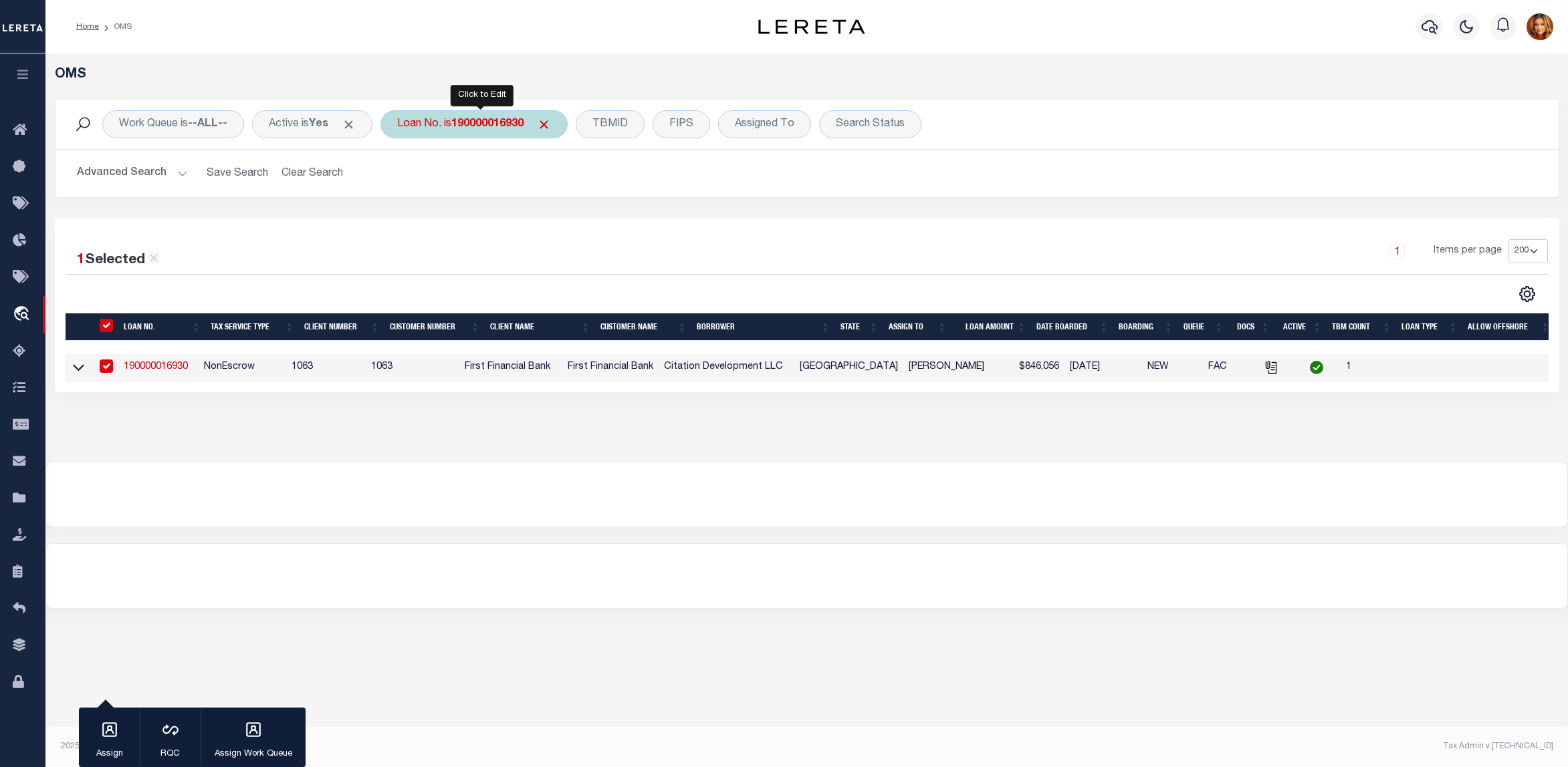
click at [490, 112] on div "Loan No. is 190000016930" at bounding box center [474, 125] width 187 height 28
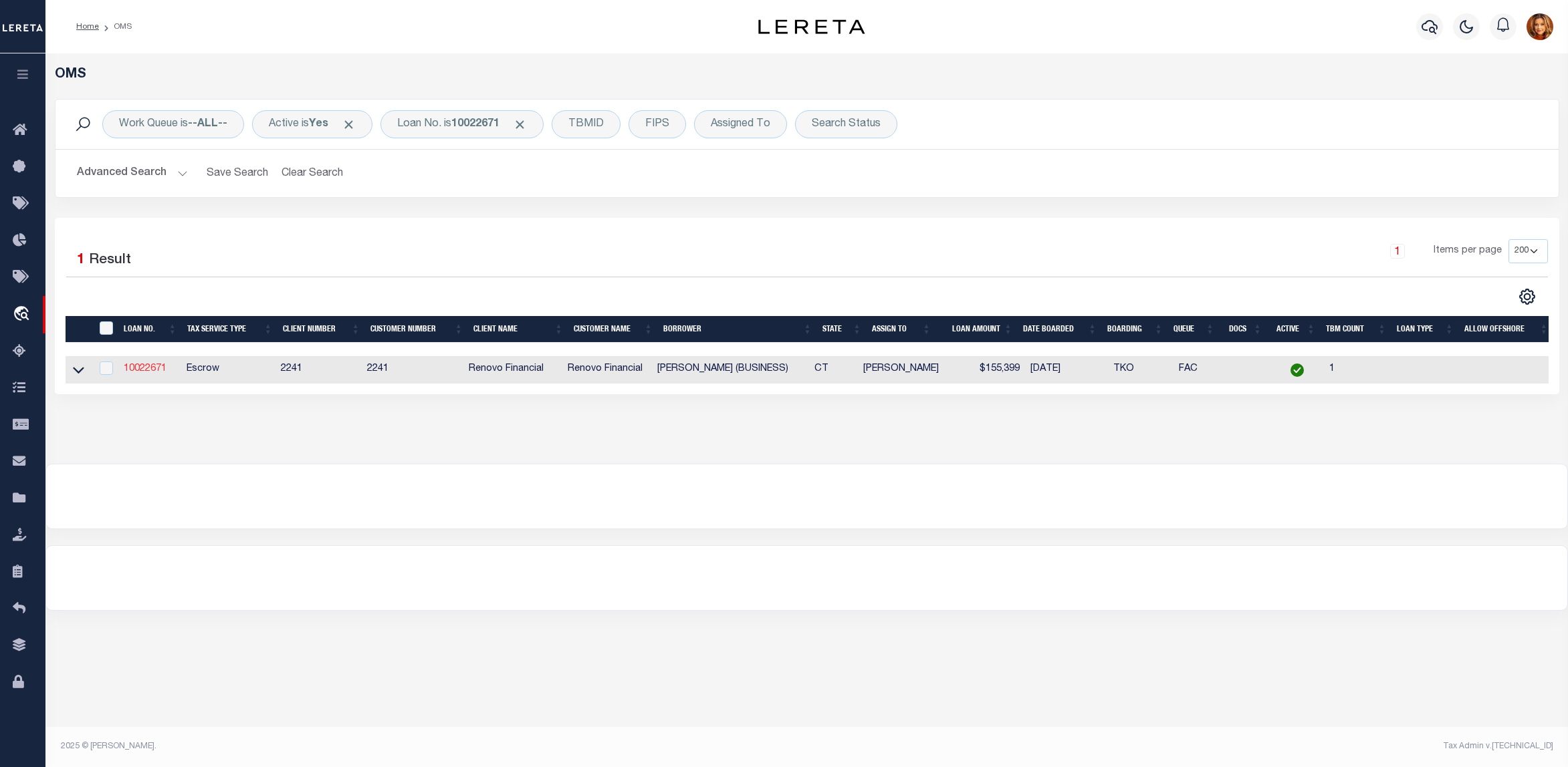
click at [142, 373] on link "10022671" at bounding box center [145, 369] width 43 height 9
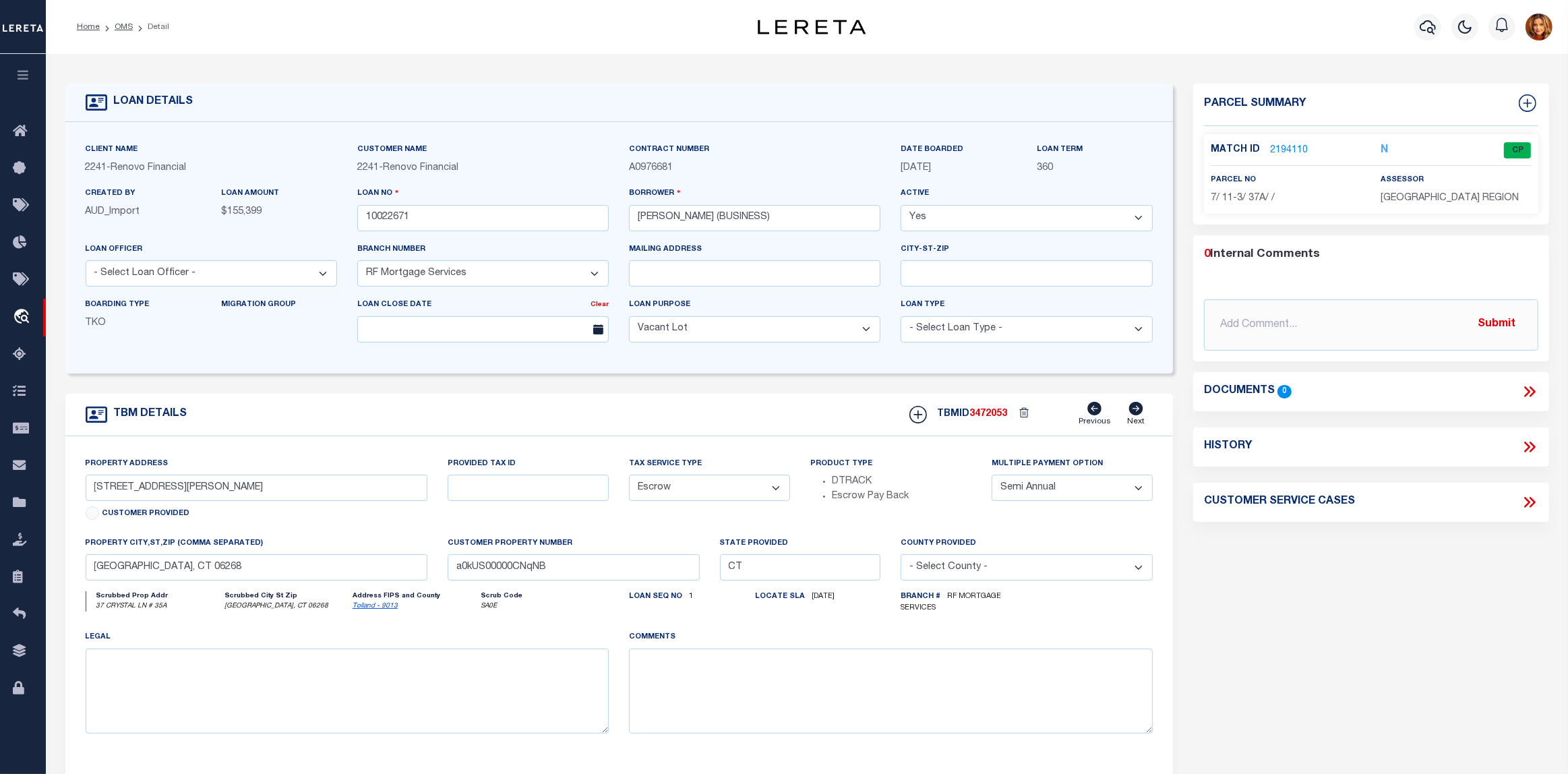
click at [1285, 150] on link "2194110" at bounding box center [1288, 151] width 38 height 14
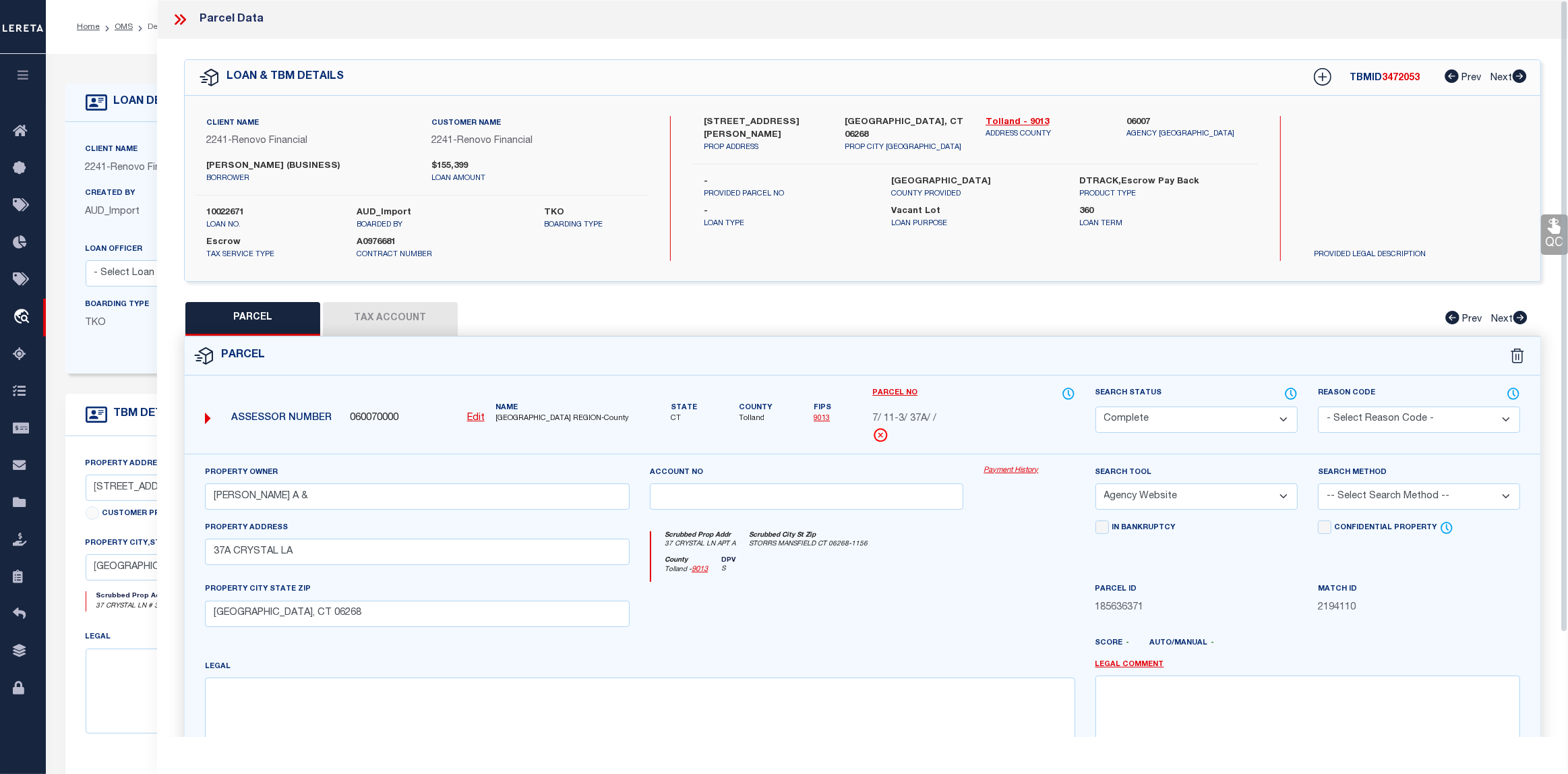
click at [384, 319] on button "Tax Account" at bounding box center [390, 318] width 135 height 33
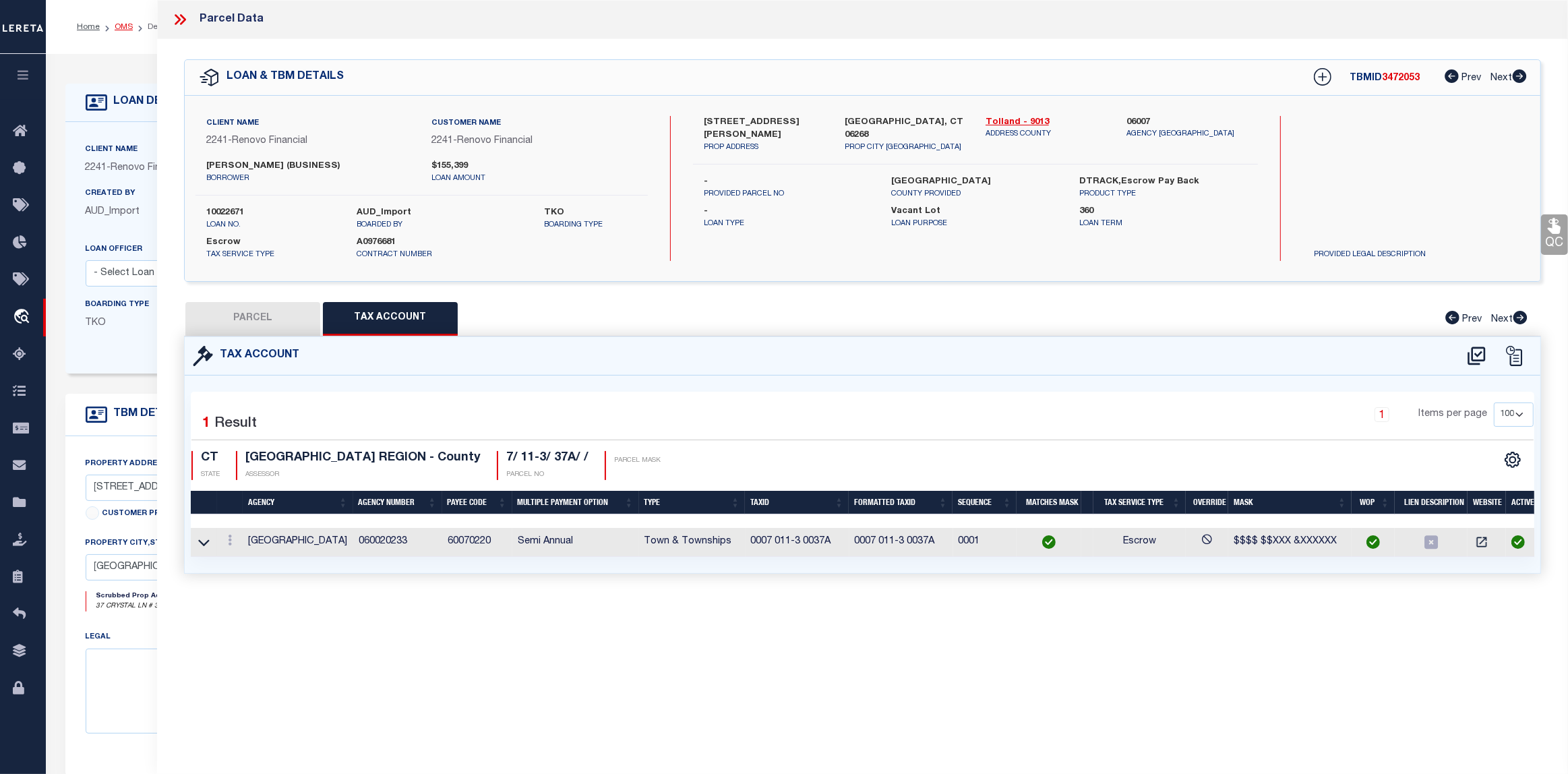
click at [122, 27] on link "OMS" at bounding box center [124, 26] width 18 height 8
